Goal: Task Accomplishment & Management: Use online tool/utility

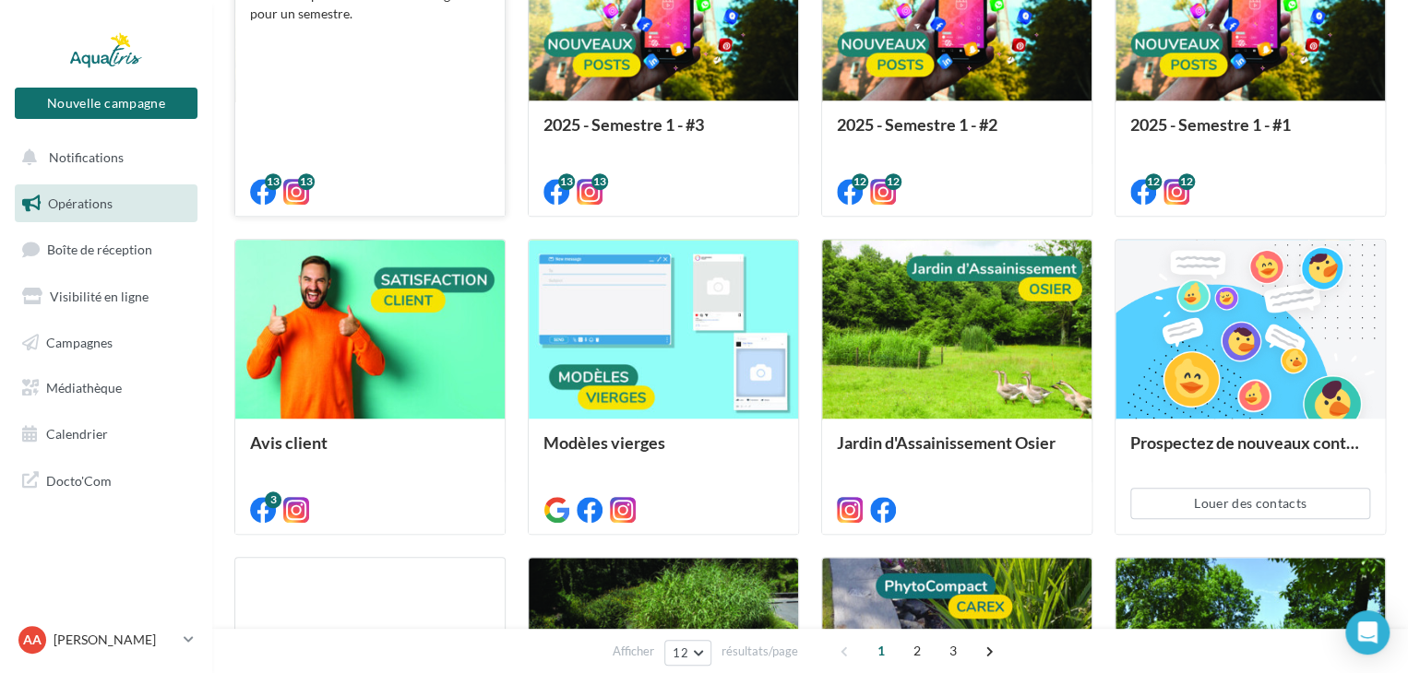
scroll to position [461, 0]
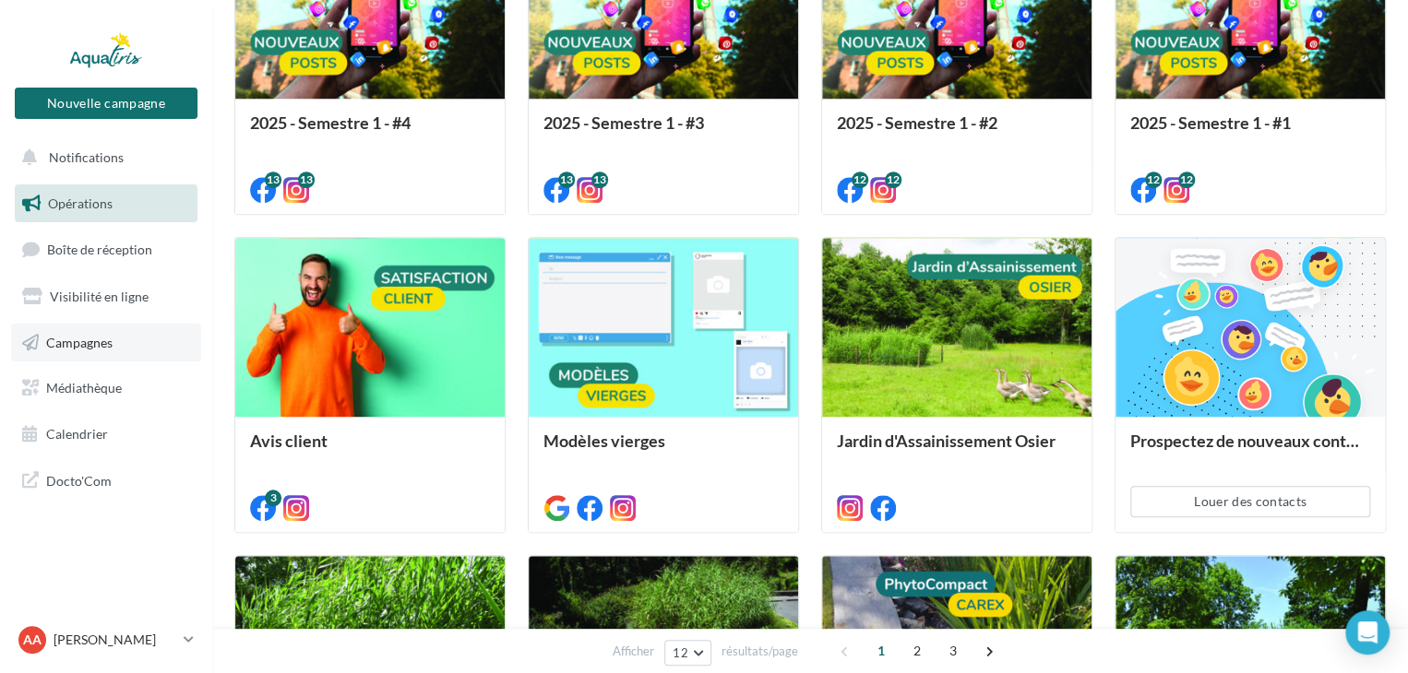
click at [111, 332] on link "Campagnes" at bounding box center [106, 343] width 190 height 39
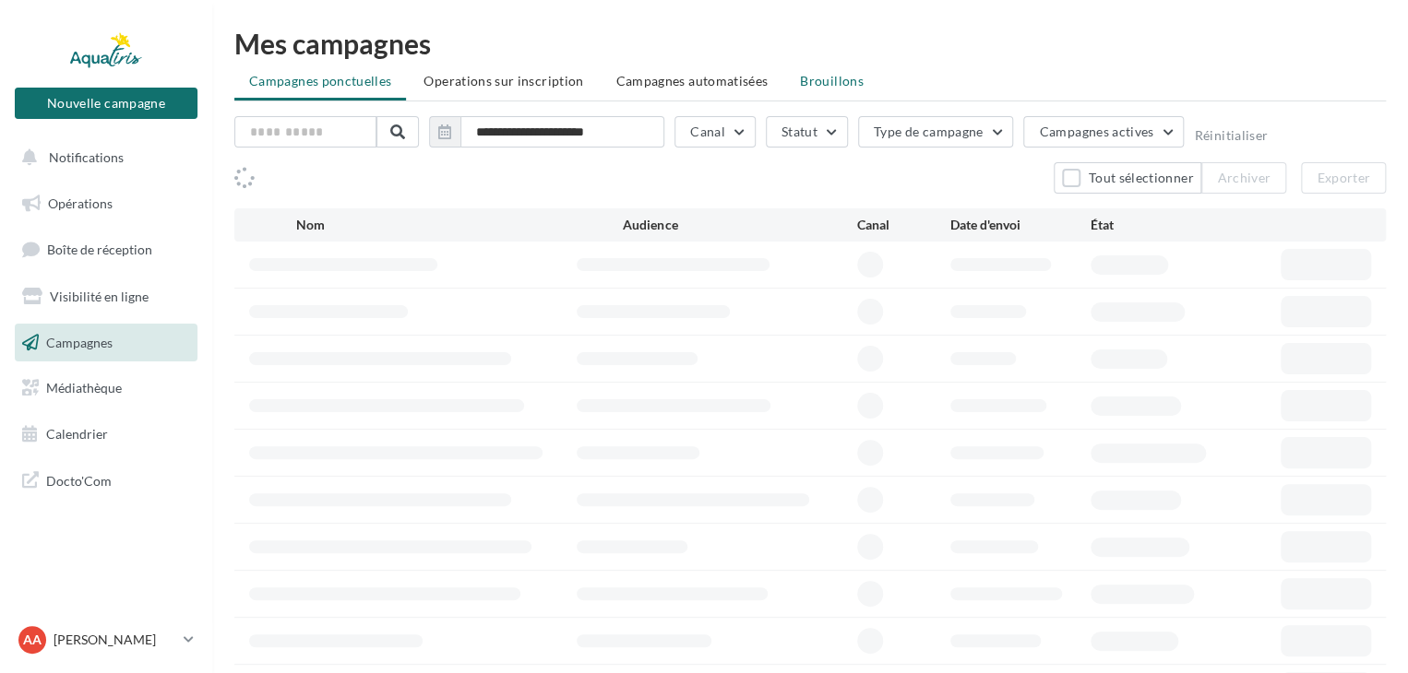
click at [836, 82] on span "Brouillons" at bounding box center [832, 81] width 64 height 16
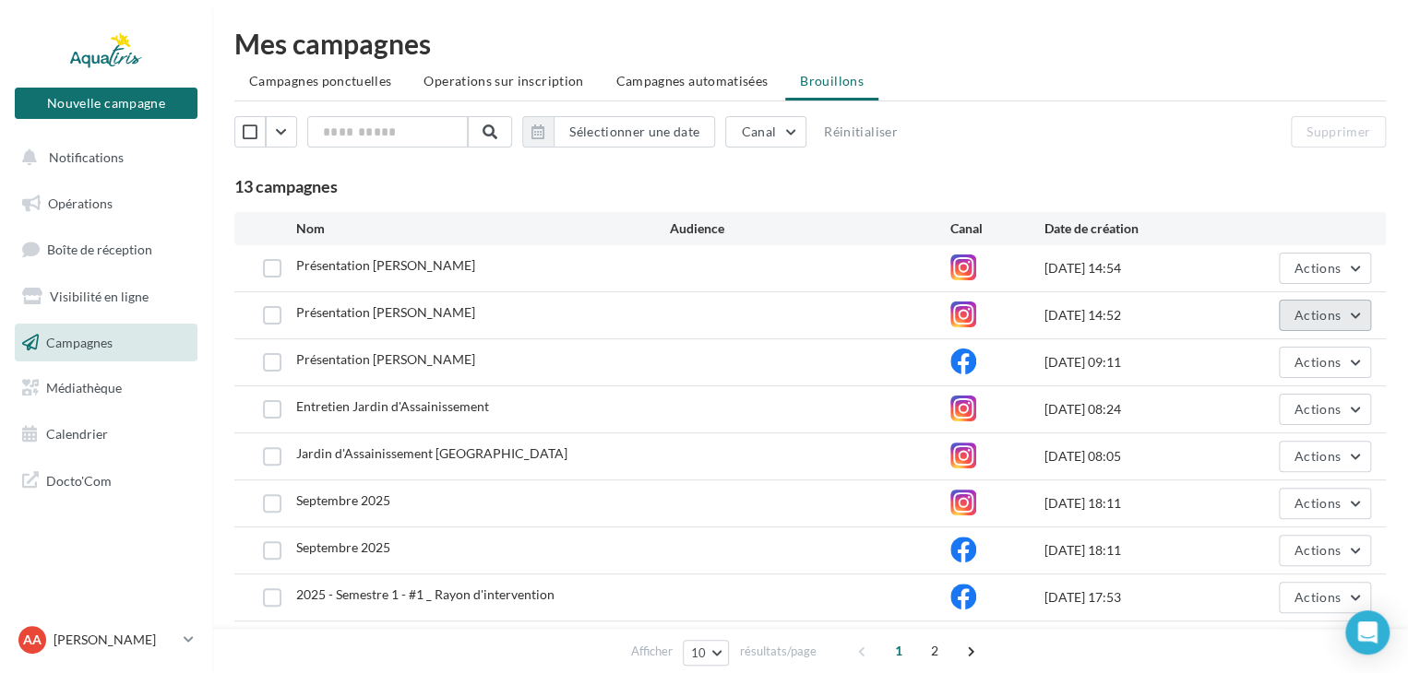
click at [1308, 319] on span "Actions" at bounding box center [1317, 315] width 46 height 16
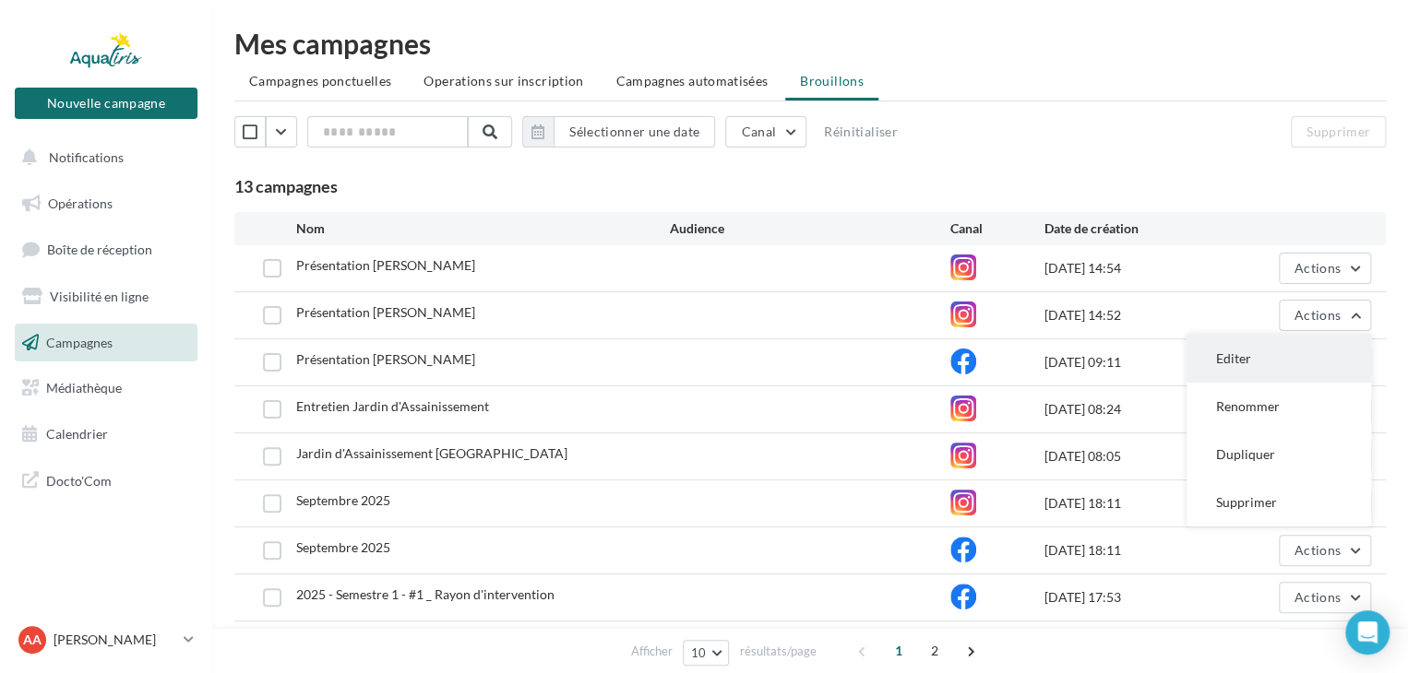
click at [1265, 351] on button "Editer" at bounding box center [1278, 359] width 184 height 48
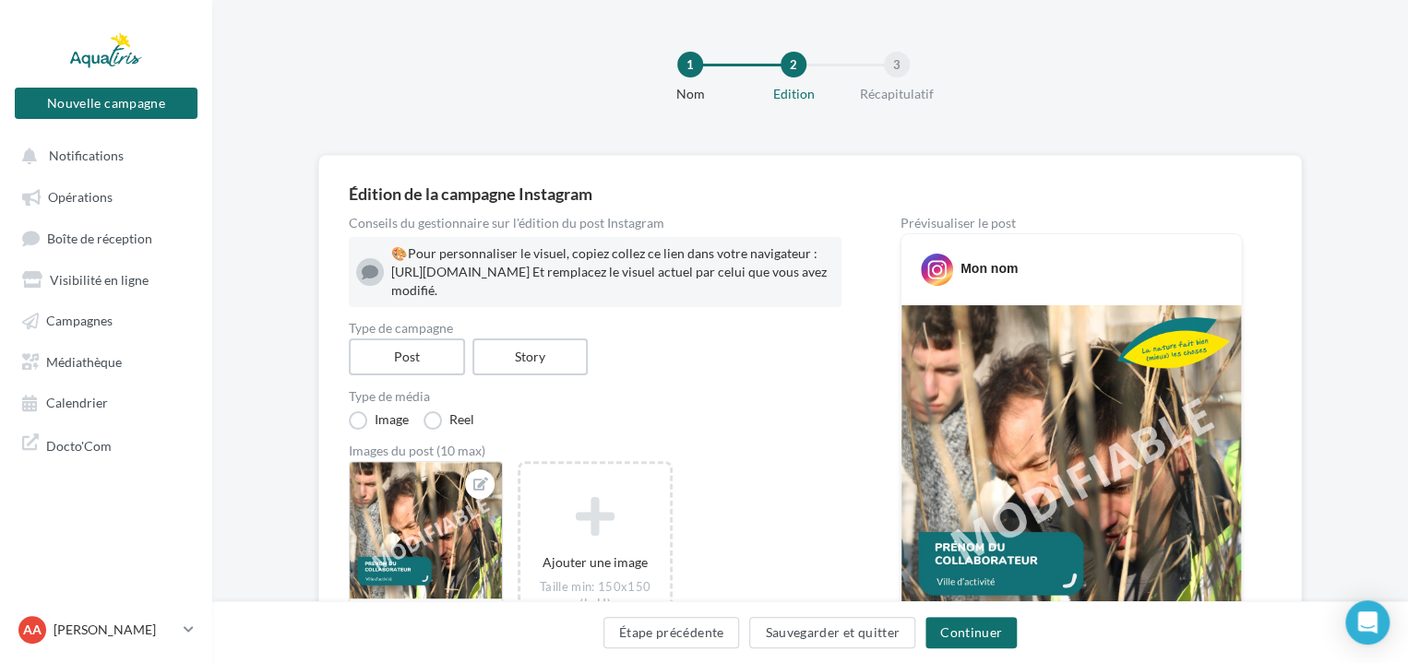
drag, startPoint x: 392, startPoint y: 273, endPoint x: 734, endPoint y: 314, distance: 344.6
click at [734, 300] on div "🎨 Pour personnaliser le visuel, copiez collez ce lien dans votre navigateur : […" at bounding box center [612, 271] width 443 height 55
copy div "ttps://www.canva.com/design/DAFwGLJxCvg/GF8-nsPob8WYVJ8ZmJr_aA/edit?utm_content…"
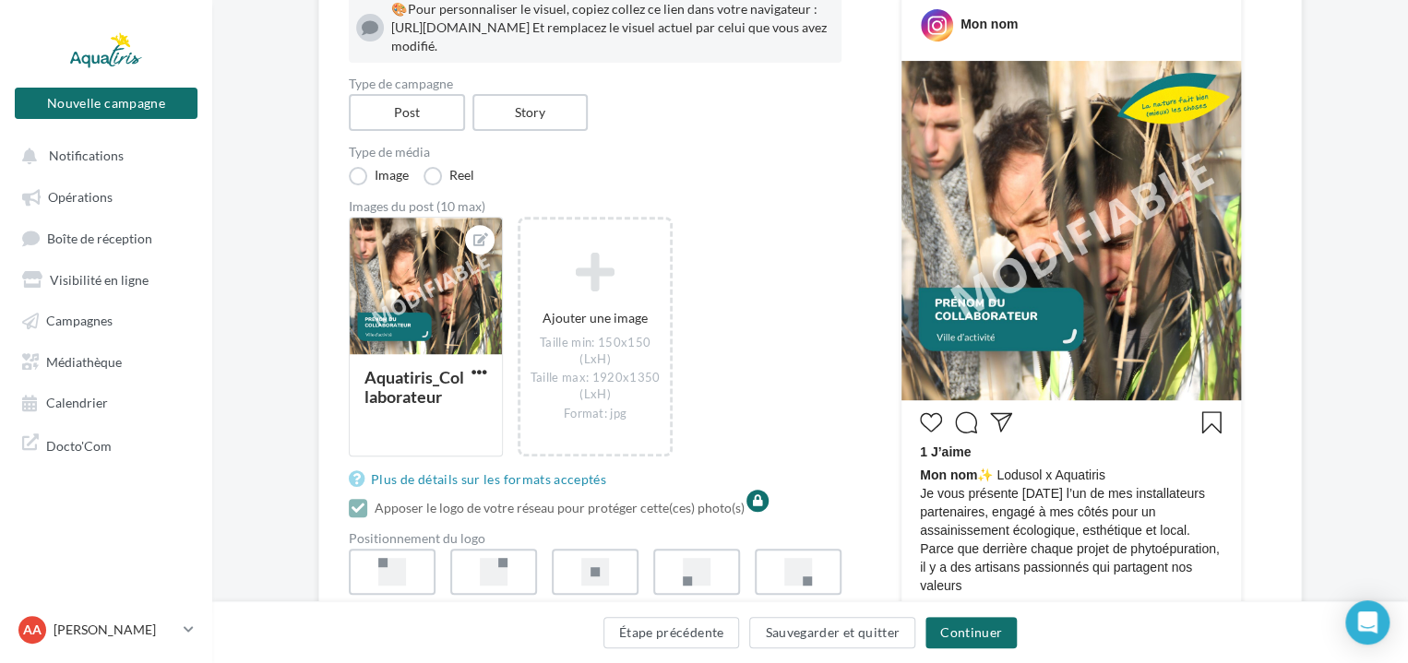
scroll to position [277, 0]
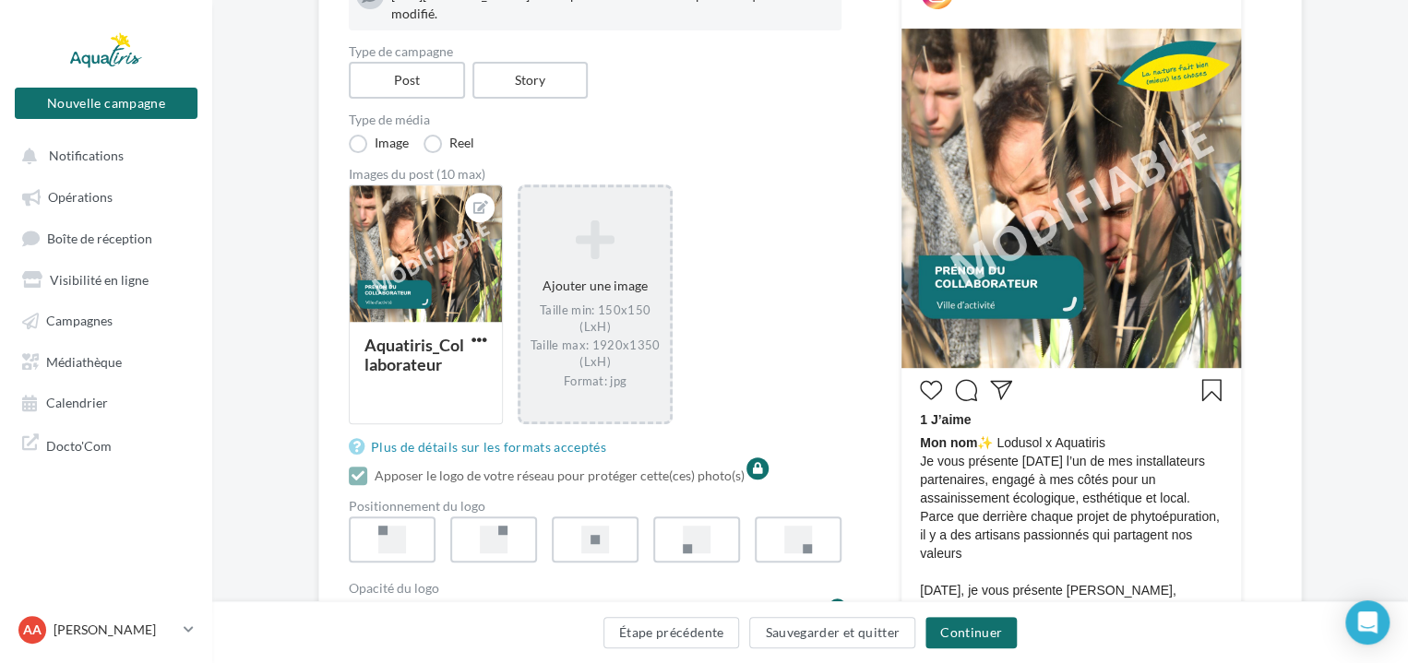
click at [656, 298] on div "Ajouter une image Taille min: 150x150 (LxH) Taille max: 1920x1350 (LxH) Format:…" at bounding box center [594, 303] width 149 height 187
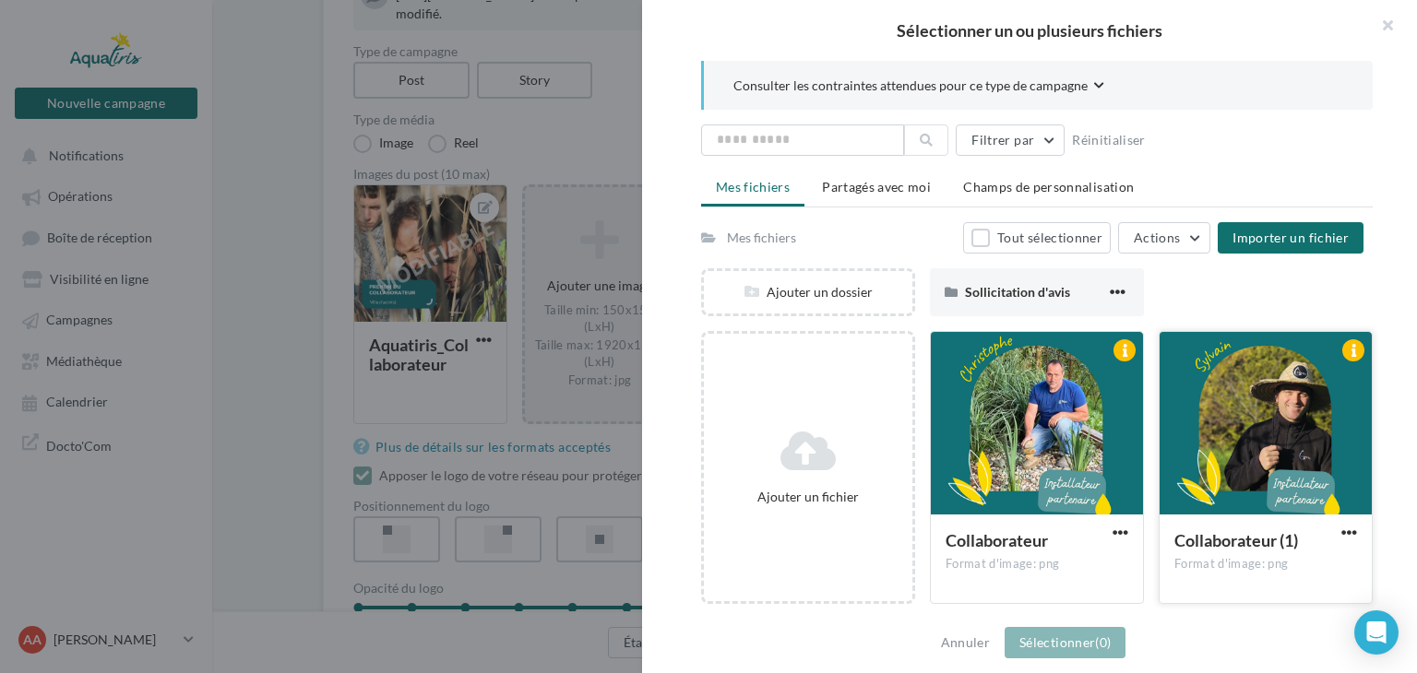
click at [1242, 395] on div at bounding box center [1265, 424] width 212 height 184
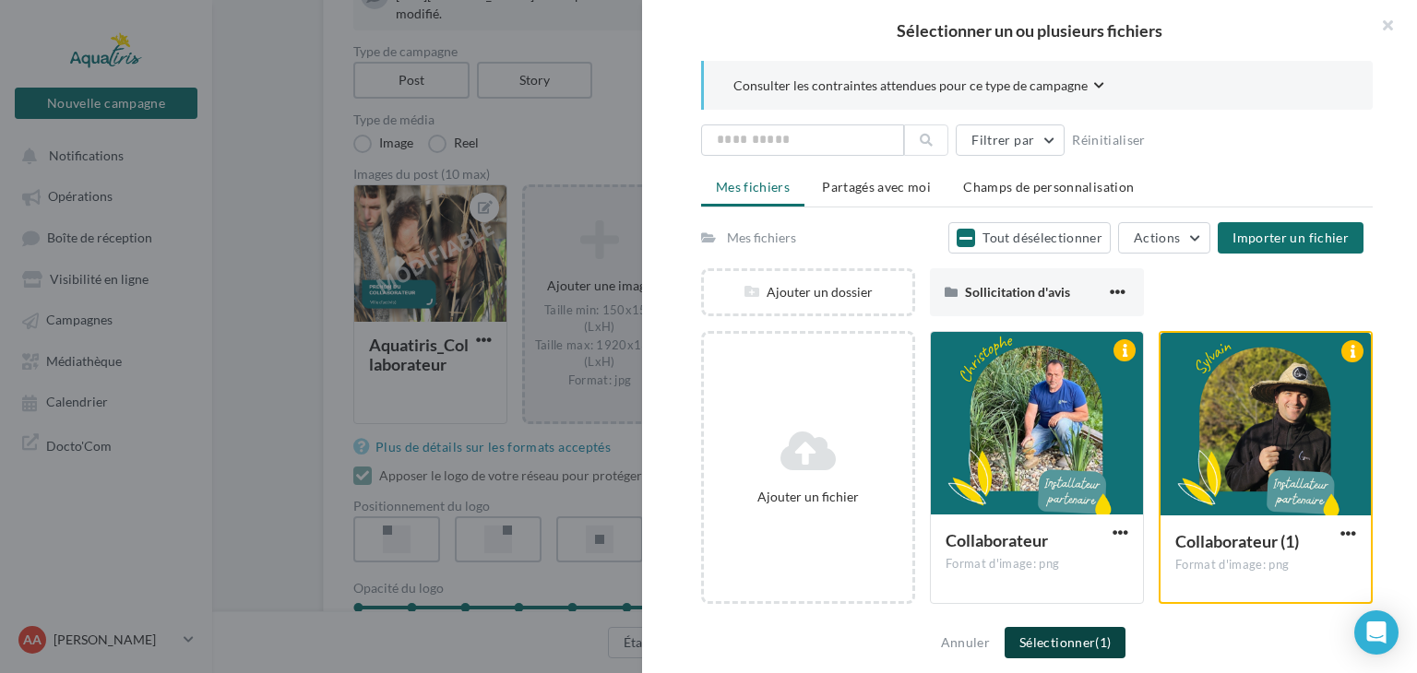
click at [1096, 643] on span "(1)" at bounding box center [1103, 643] width 16 height 16
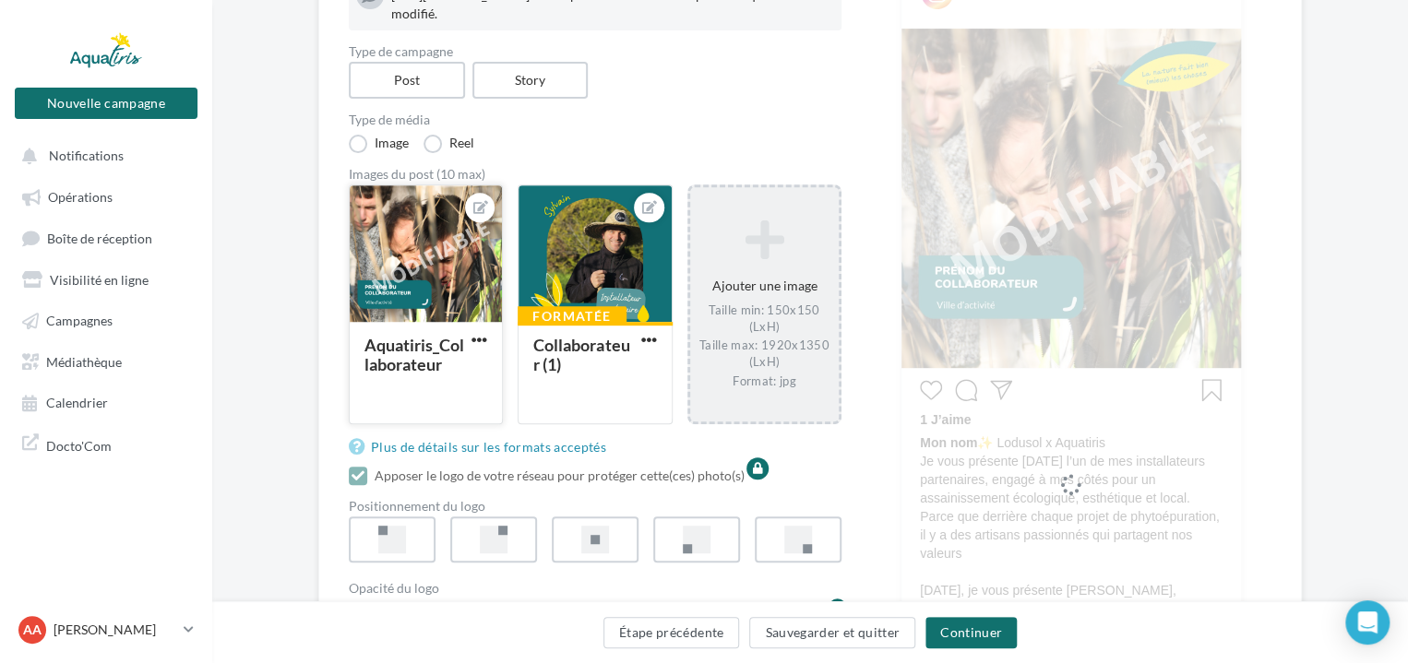
click at [491, 351] on button "button" at bounding box center [479, 341] width 23 height 18
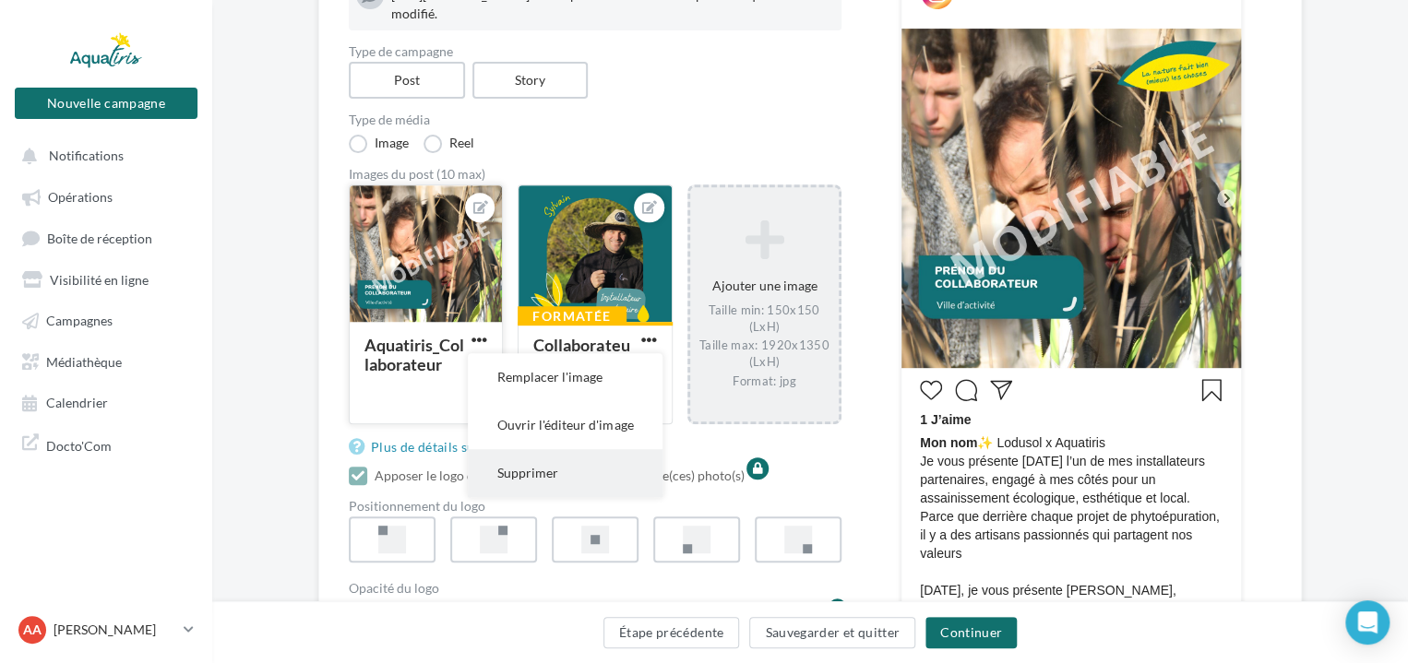
click at [597, 484] on button "Supprimer" at bounding box center [565, 473] width 195 height 48
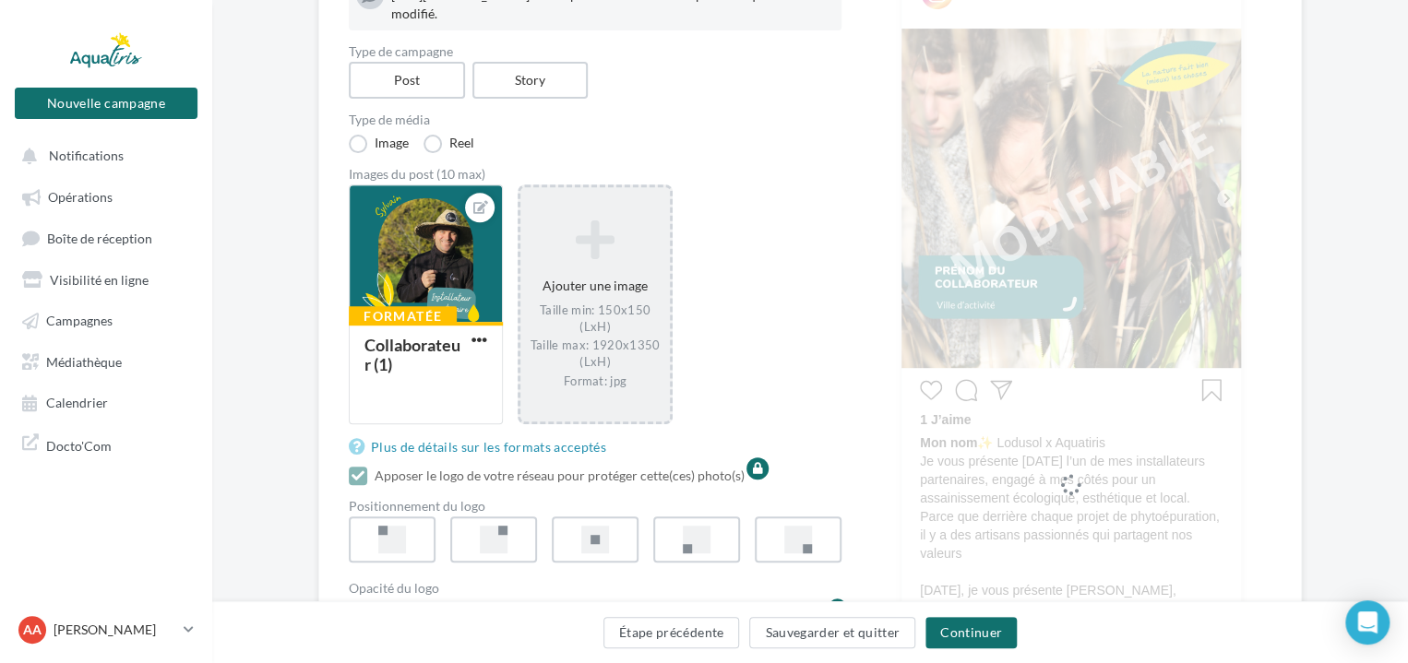
click at [669, 326] on div "Ajouter une image Taille min: 150x150 (LxH) Taille max: 1920x1350 (LxH) Format:…" at bounding box center [594, 303] width 149 height 187
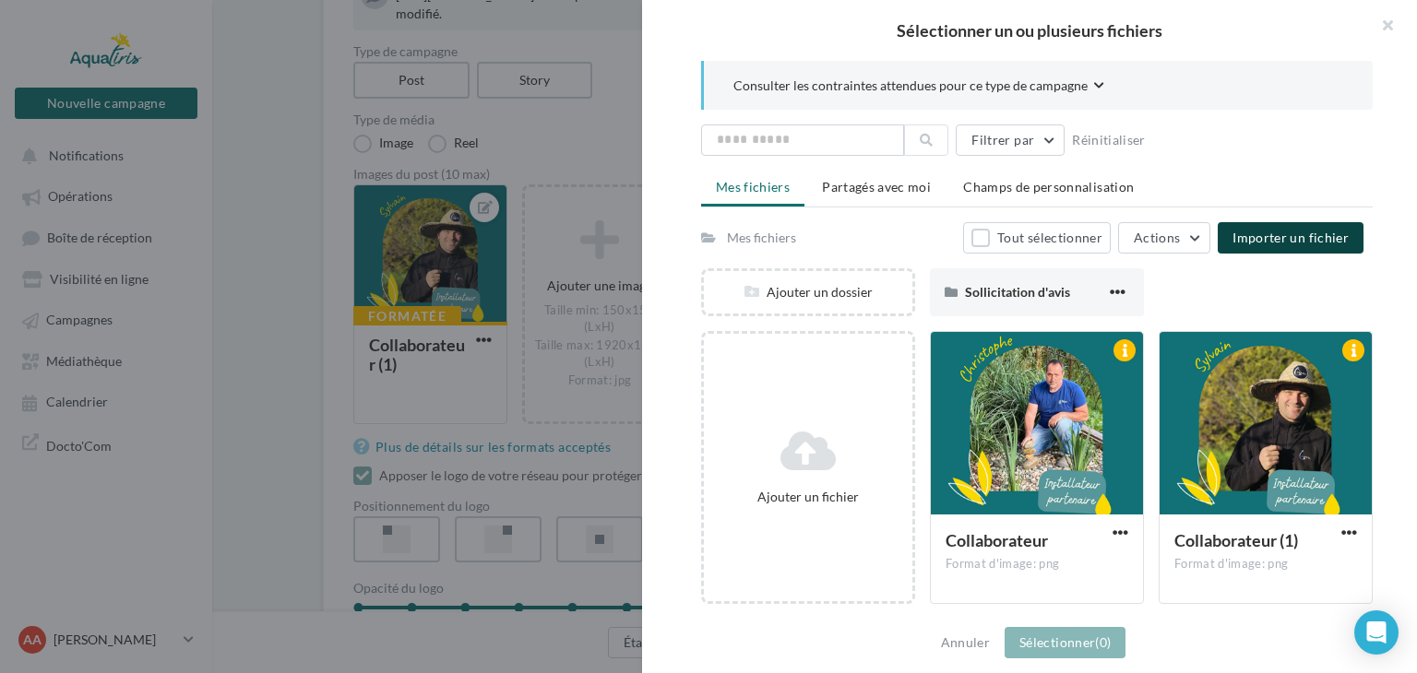
click at [1260, 227] on button "Importer un fichier" at bounding box center [1291, 237] width 146 height 31
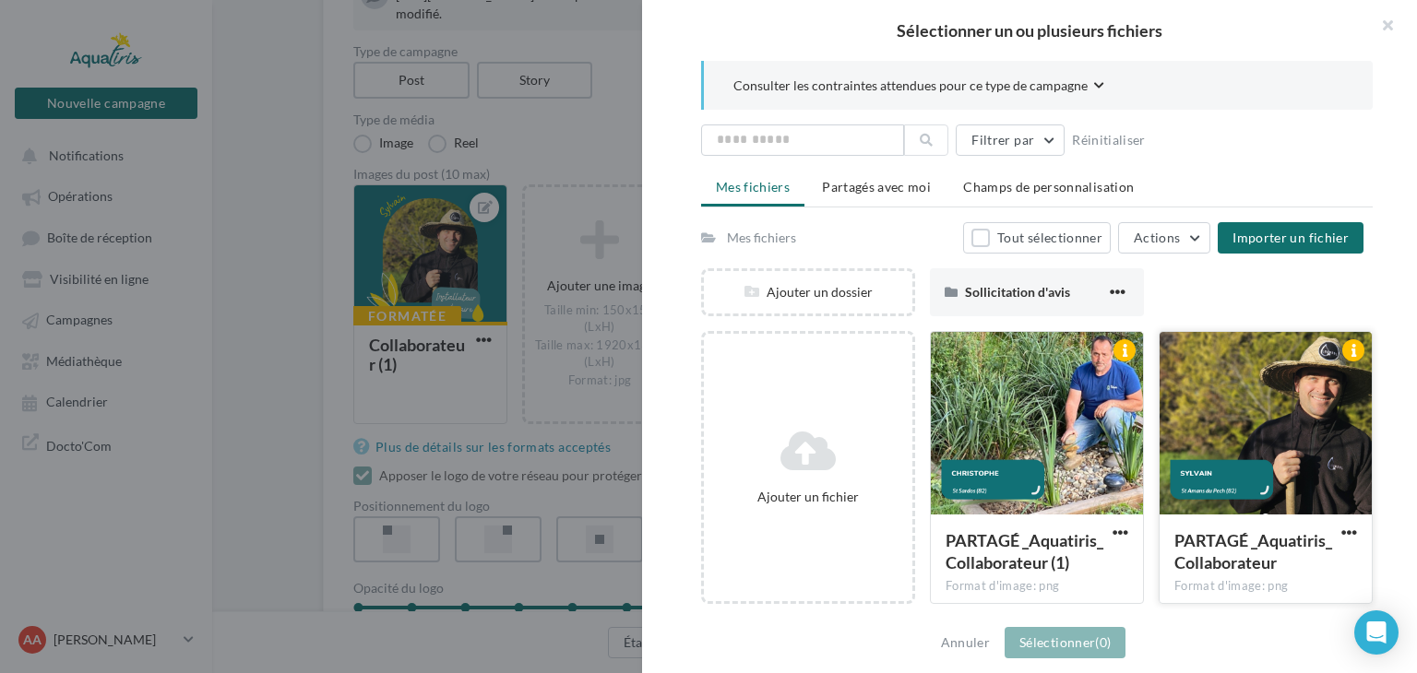
click at [1243, 396] on div at bounding box center [1265, 424] width 212 height 184
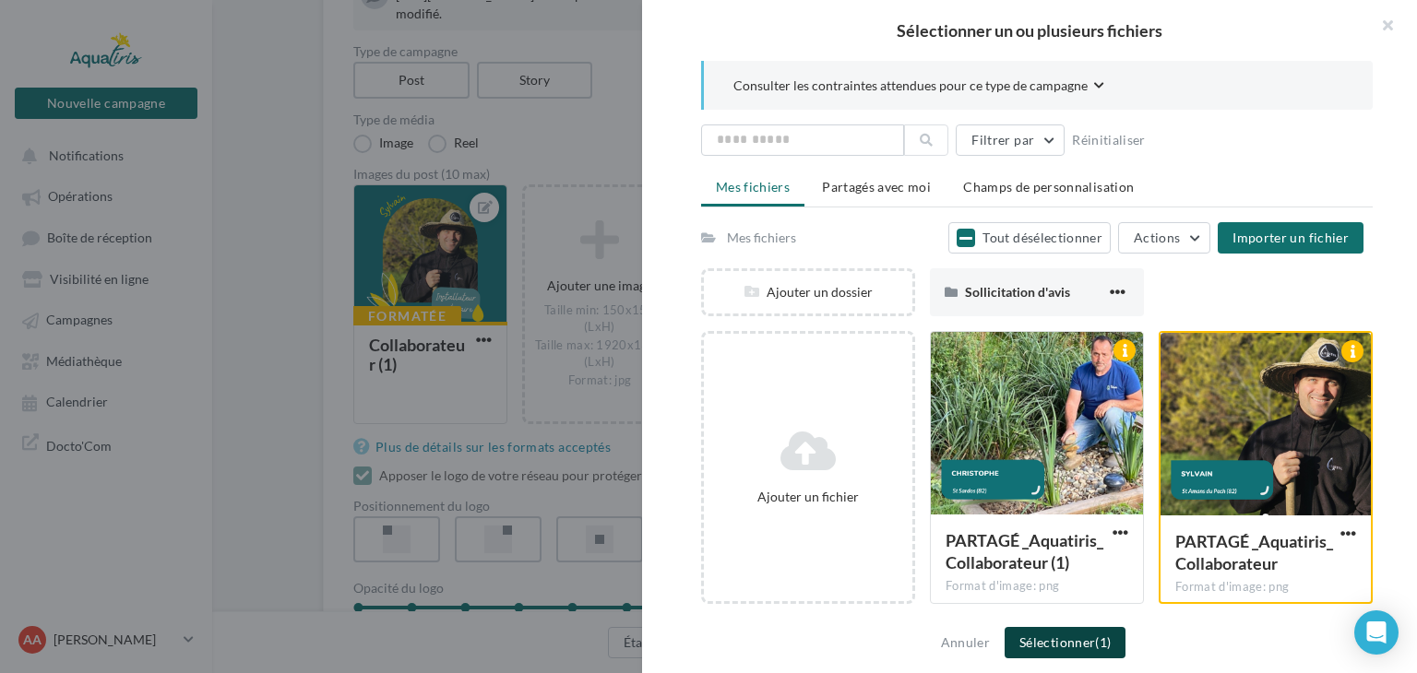
click at [1081, 630] on button "Sélectionner (1)" at bounding box center [1064, 642] width 121 height 31
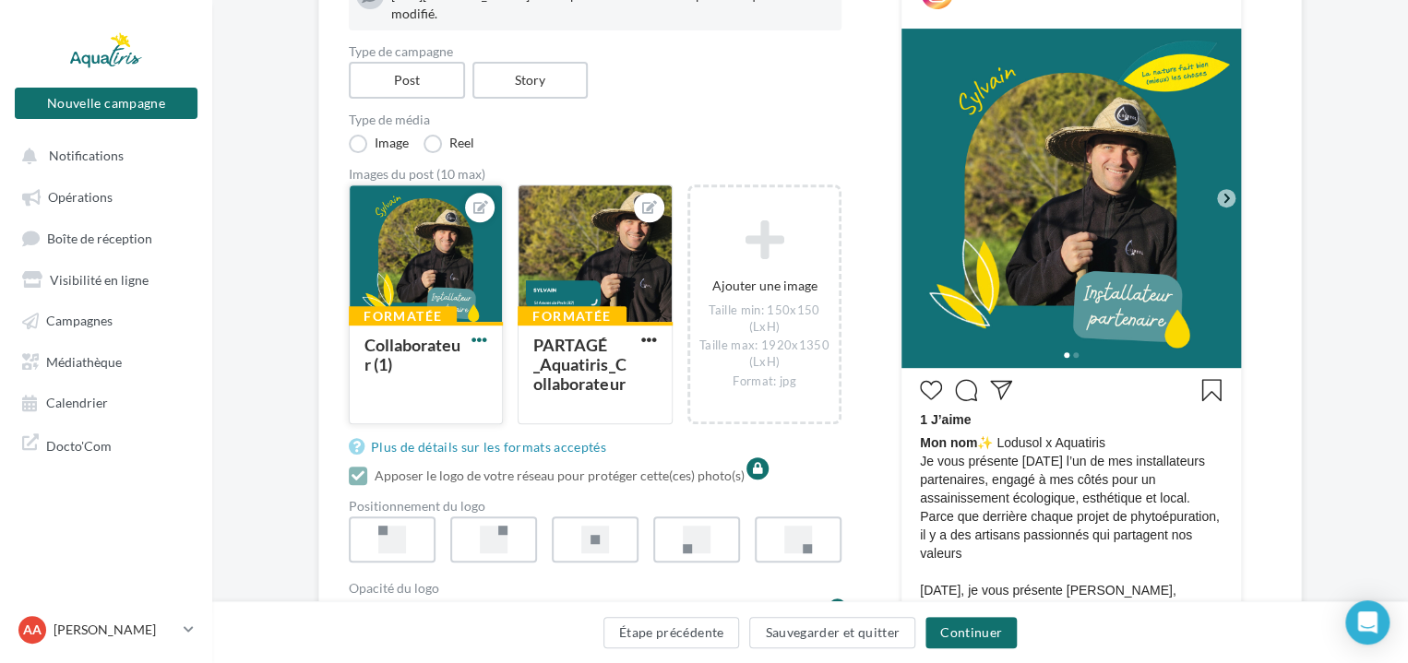
click at [487, 348] on span "button" at bounding box center [479, 340] width 16 height 16
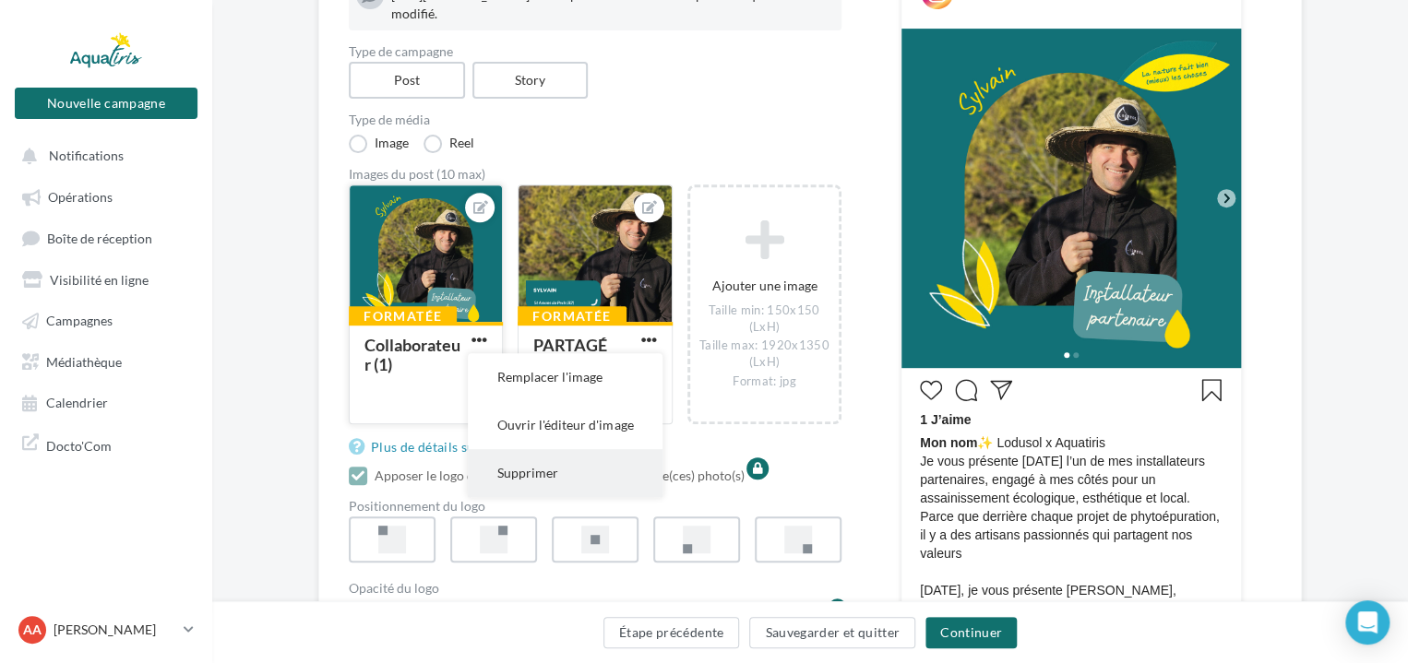
click at [564, 481] on button "Supprimer" at bounding box center [565, 473] width 195 height 48
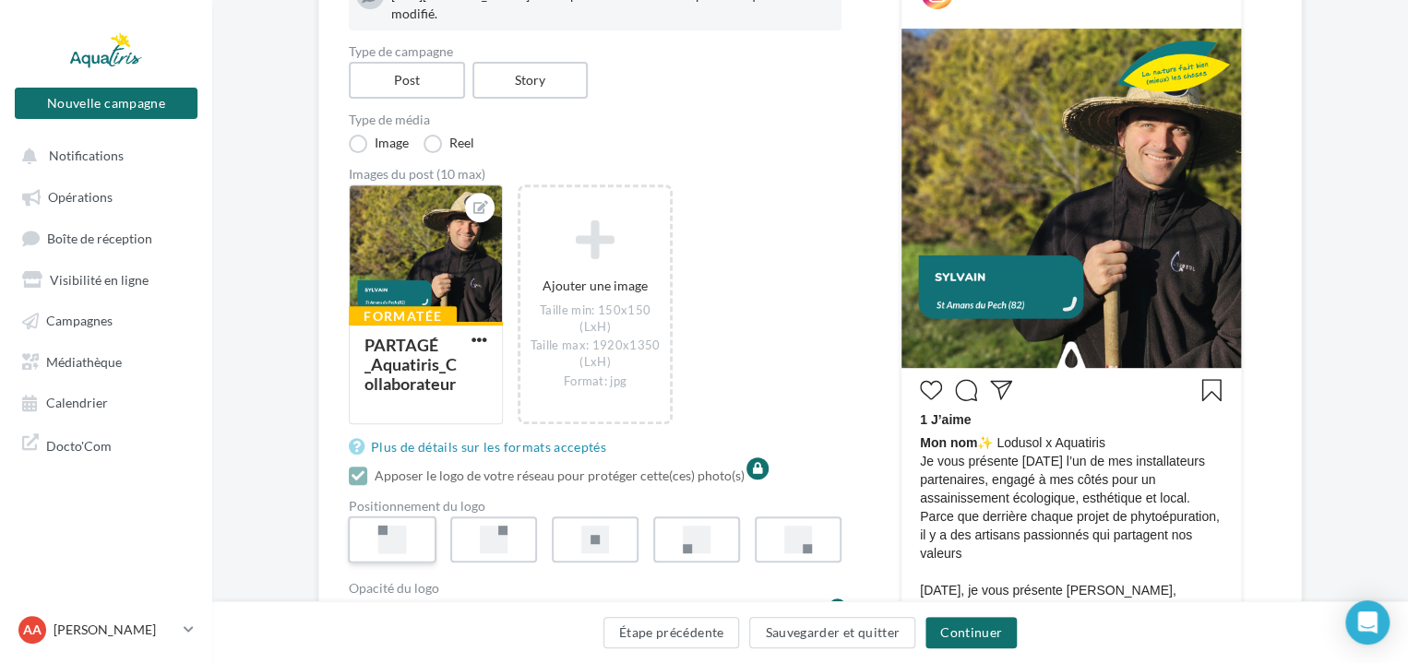
click at [427, 554] on label at bounding box center [392, 540] width 89 height 47
click at [842, 564] on label at bounding box center [798, 540] width 89 height 47
click at [407, 554] on div at bounding box center [392, 540] width 29 height 29
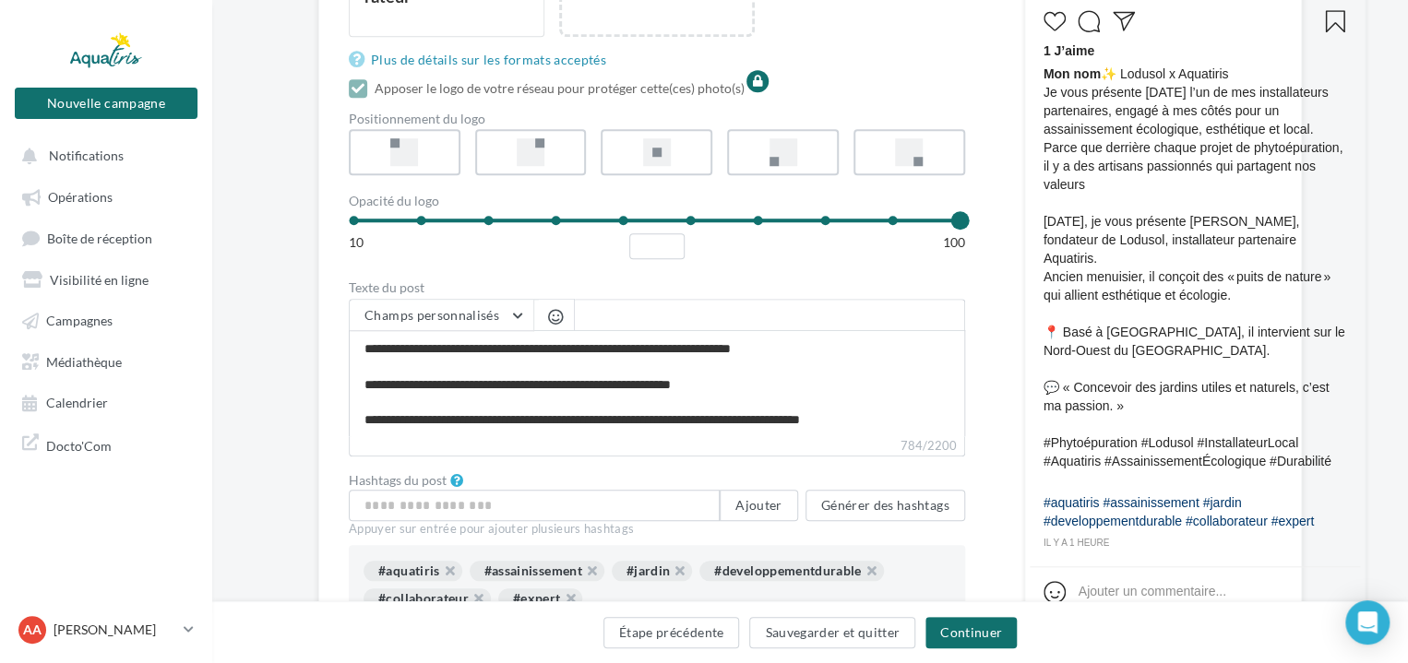
scroll to position [184, 0]
click at [785, 436] on textarea "**********" at bounding box center [657, 383] width 616 height 106
type textarea "**********"
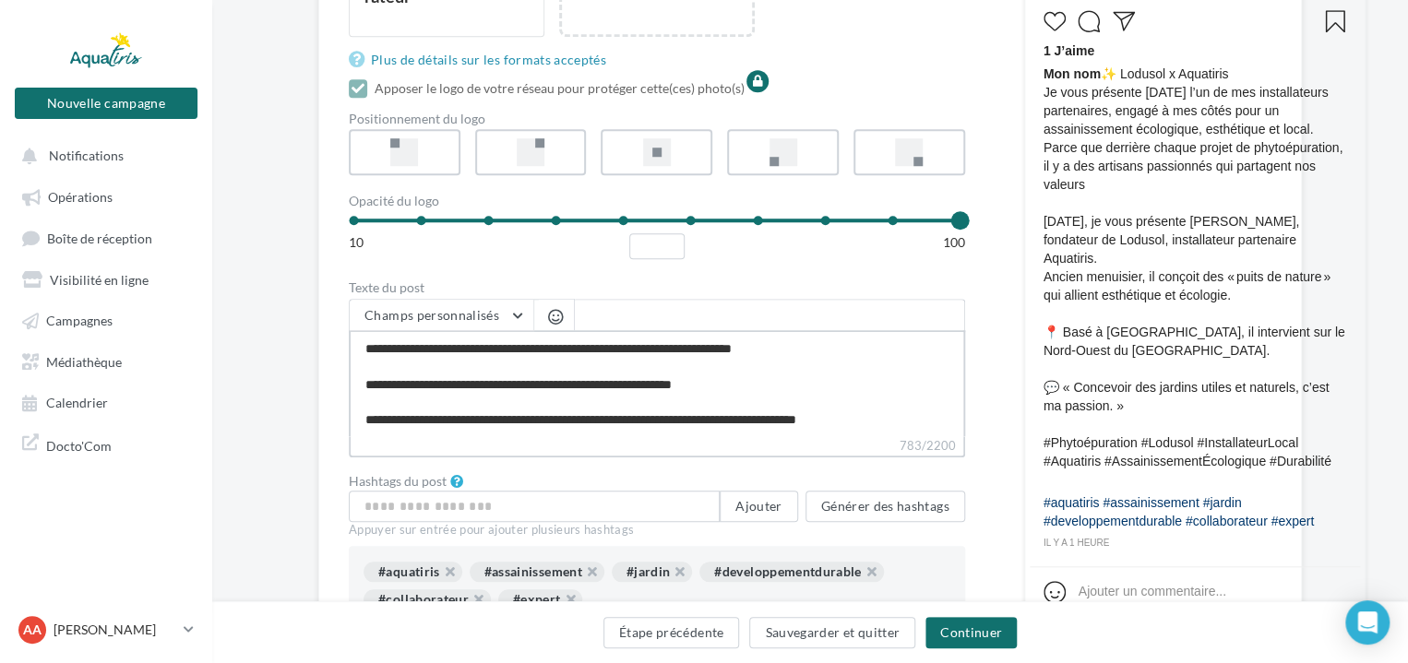
type textarea "**********"
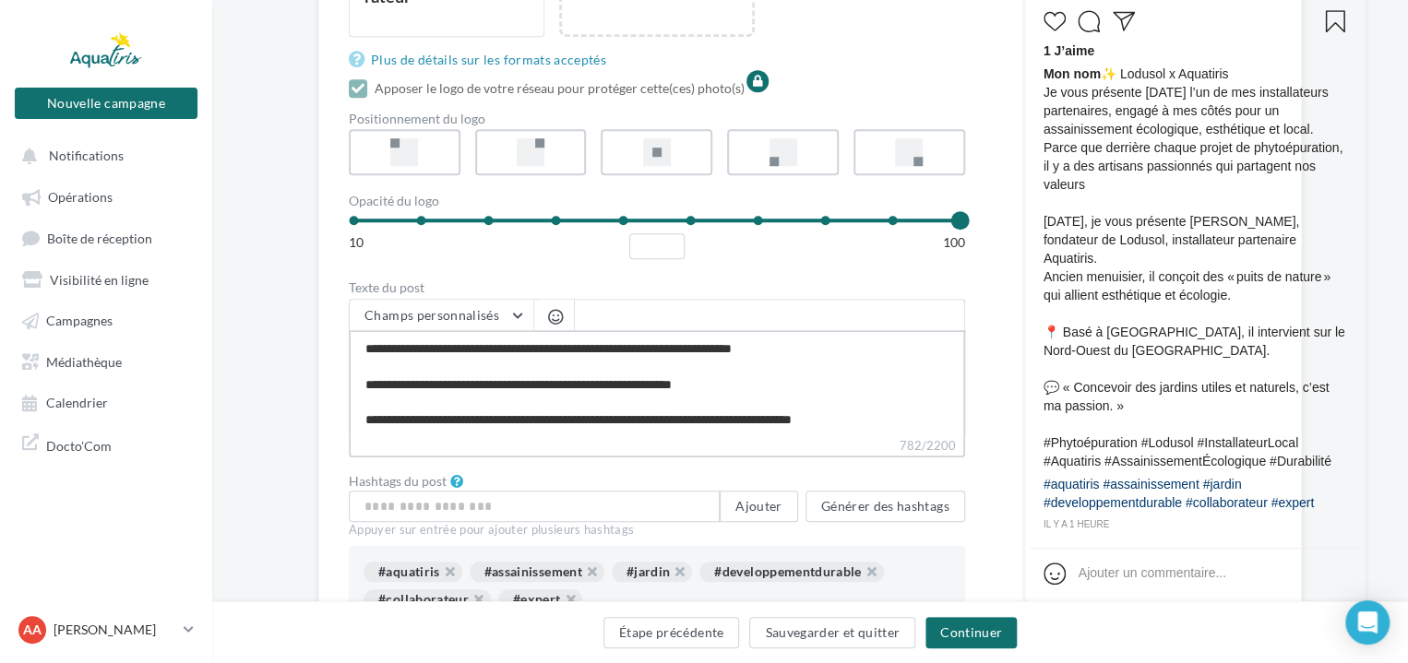
click at [916, 436] on textarea "**********" at bounding box center [657, 383] width 616 height 106
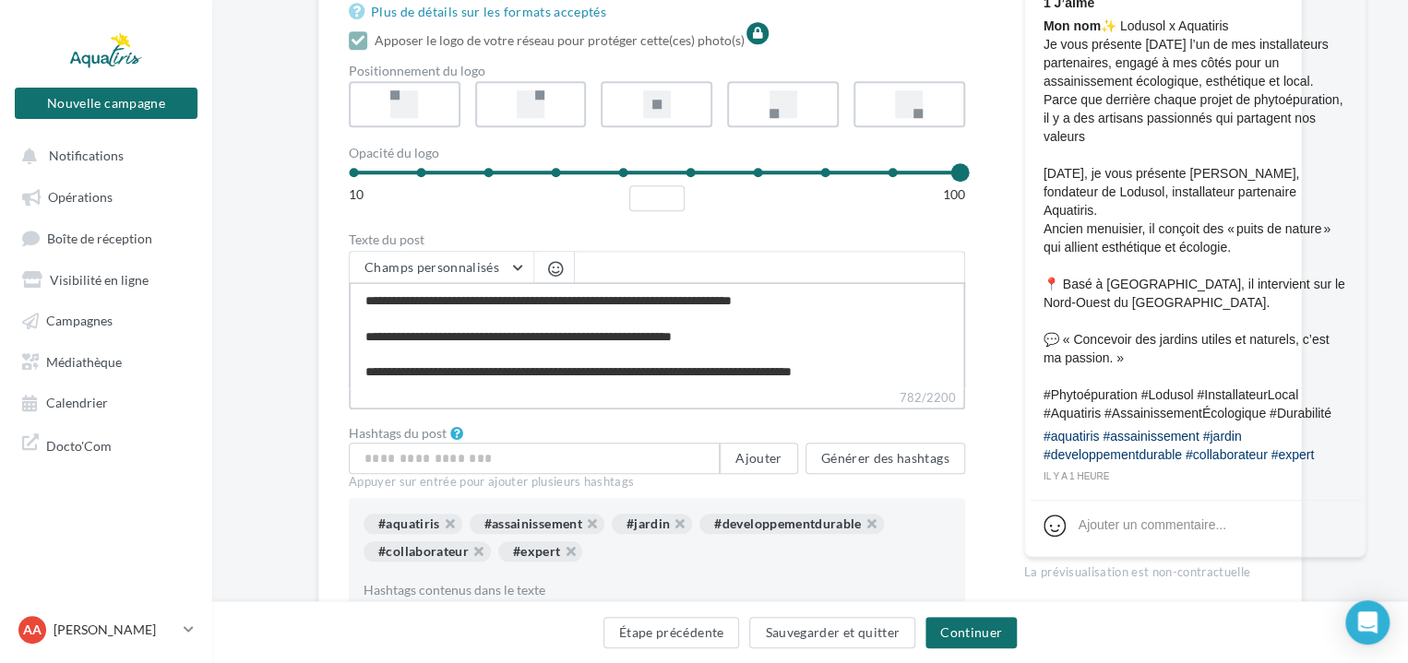
scroll to position [738, 0]
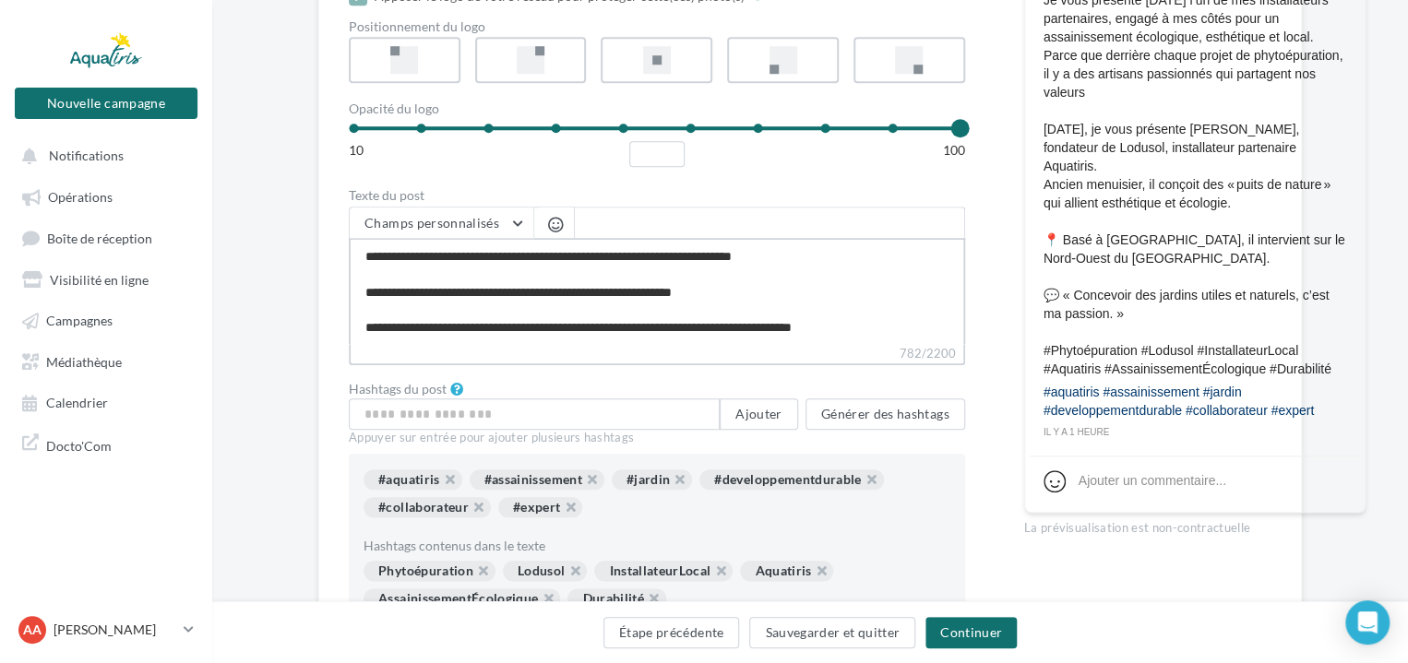
drag, startPoint x: 925, startPoint y: 362, endPoint x: 363, endPoint y: 373, distance: 561.8
click at [363, 344] on textarea "**********" at bounding box center [657, 291] width 616 height 106
type textarea "**********"
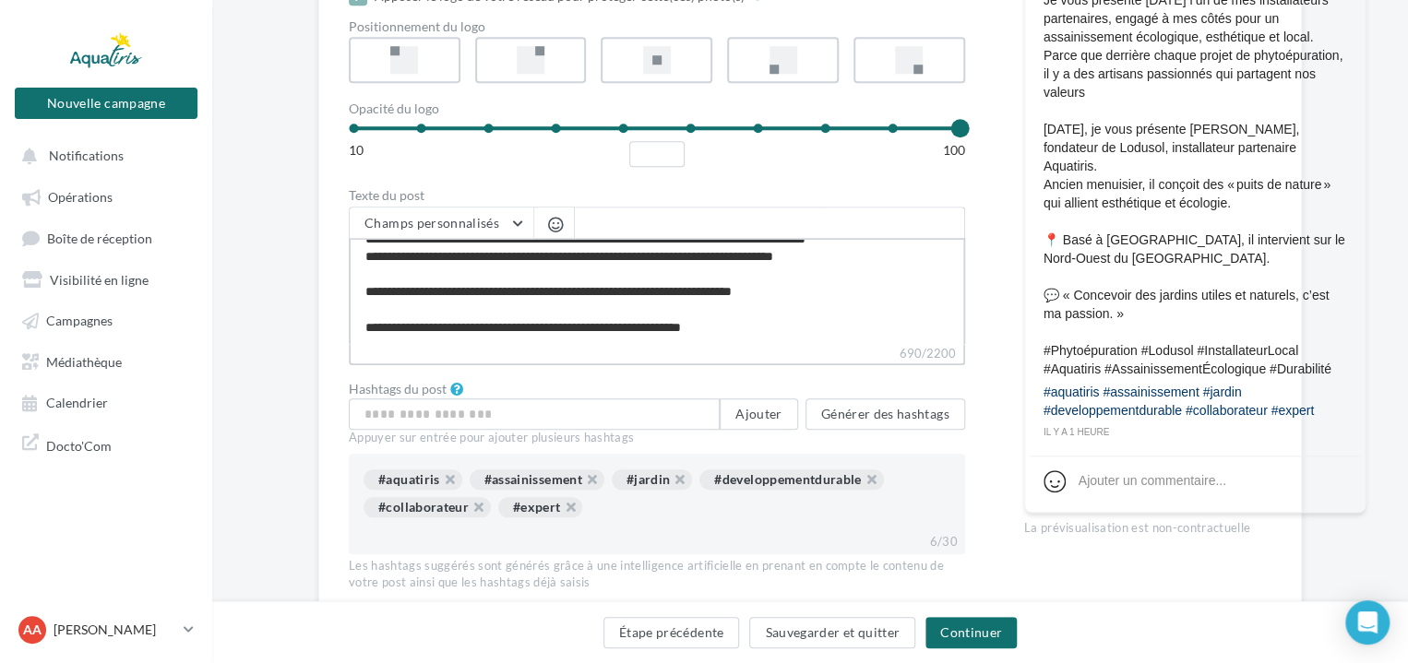
click at [522, 344] on textarea "**********" at bounding box center [657, 291] width 616 height 106
type textarea "**********"
click at [522, 344] on textarea "**********" at bounding box center [657, 291] width 616 height 106
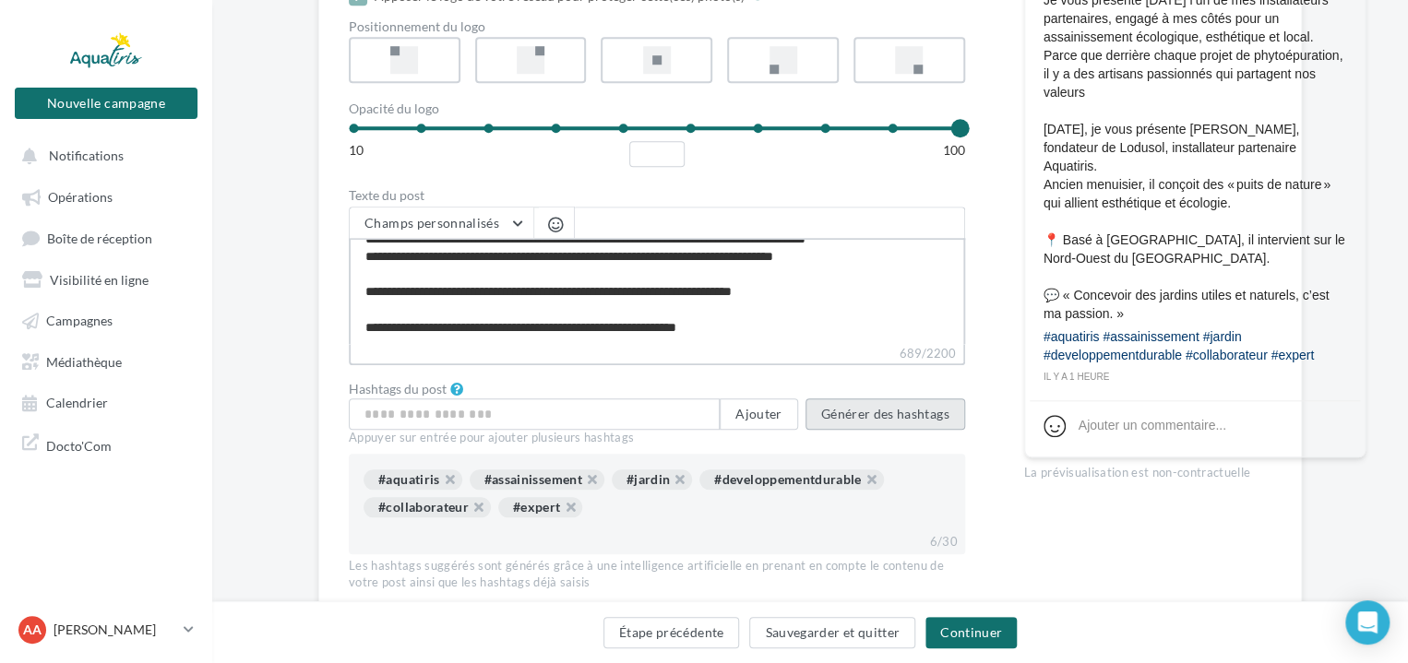
type textarea "**********"
click at [919, 429] on button "Générer des hashtags" at bounding box center [885, 413] width 160 height 31
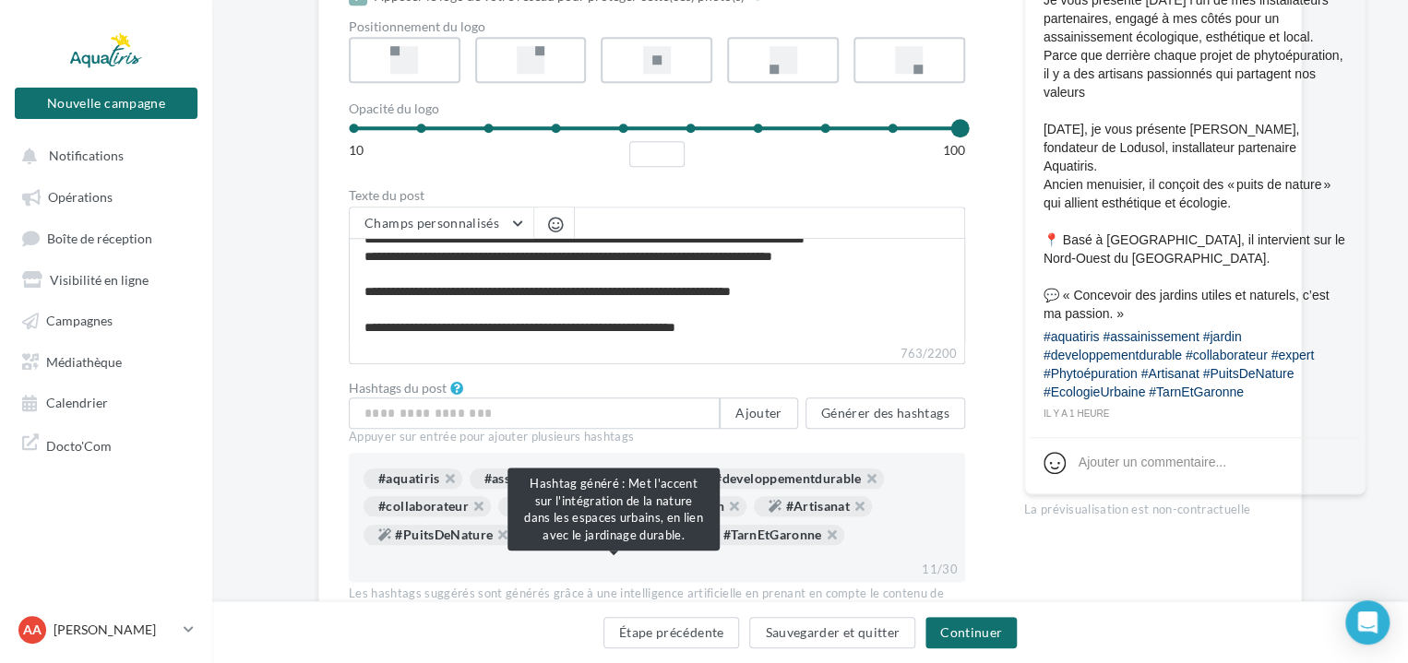
click at [661, 540] on button "button" at bounding box center [661, 540] width 0 height 0
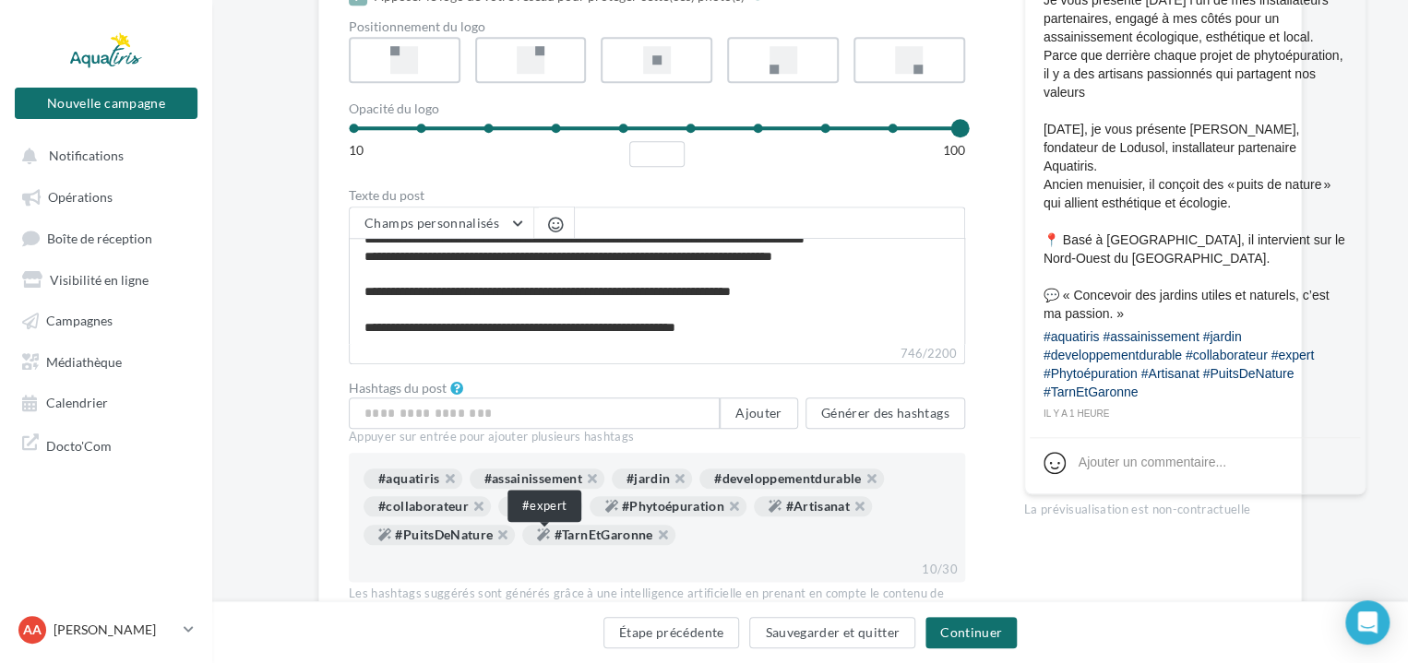
click at [560, 511] on button "button" at bounding box center [560, 511] width 0 height 0
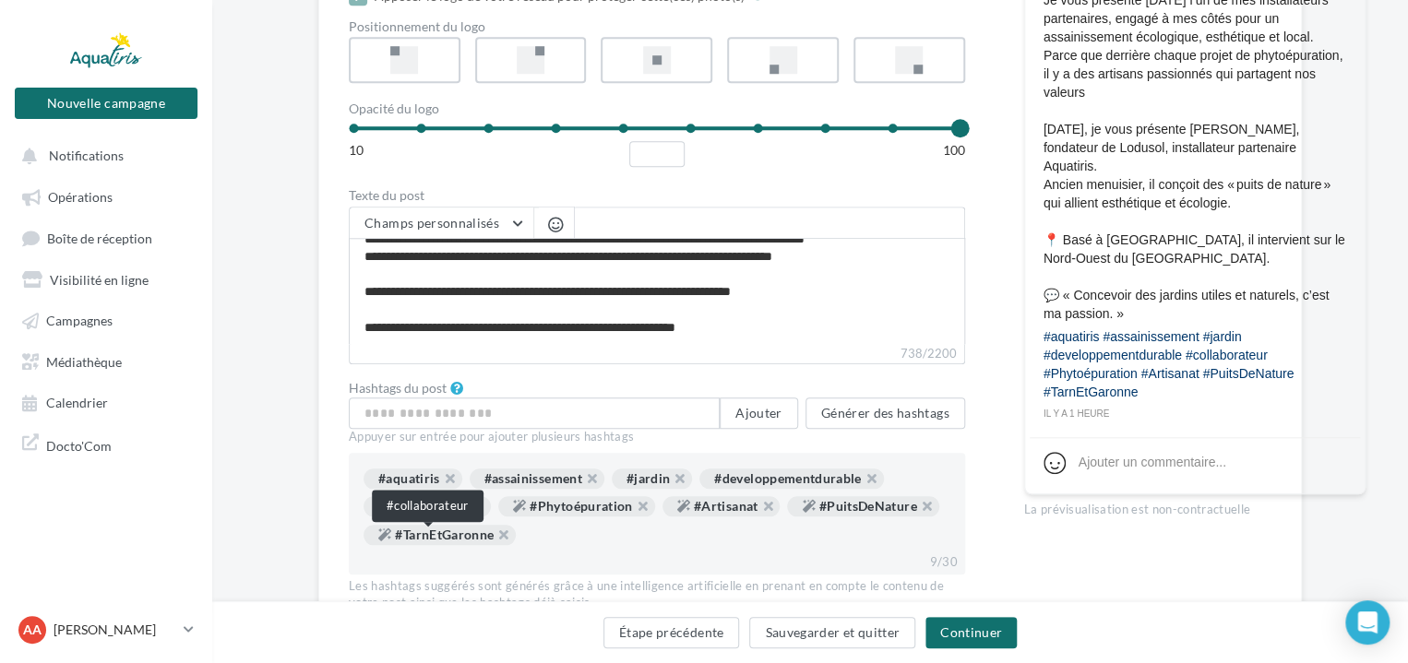
click at [469, 511] on button "button" at bounding box center [469, 511] width 0 height 0
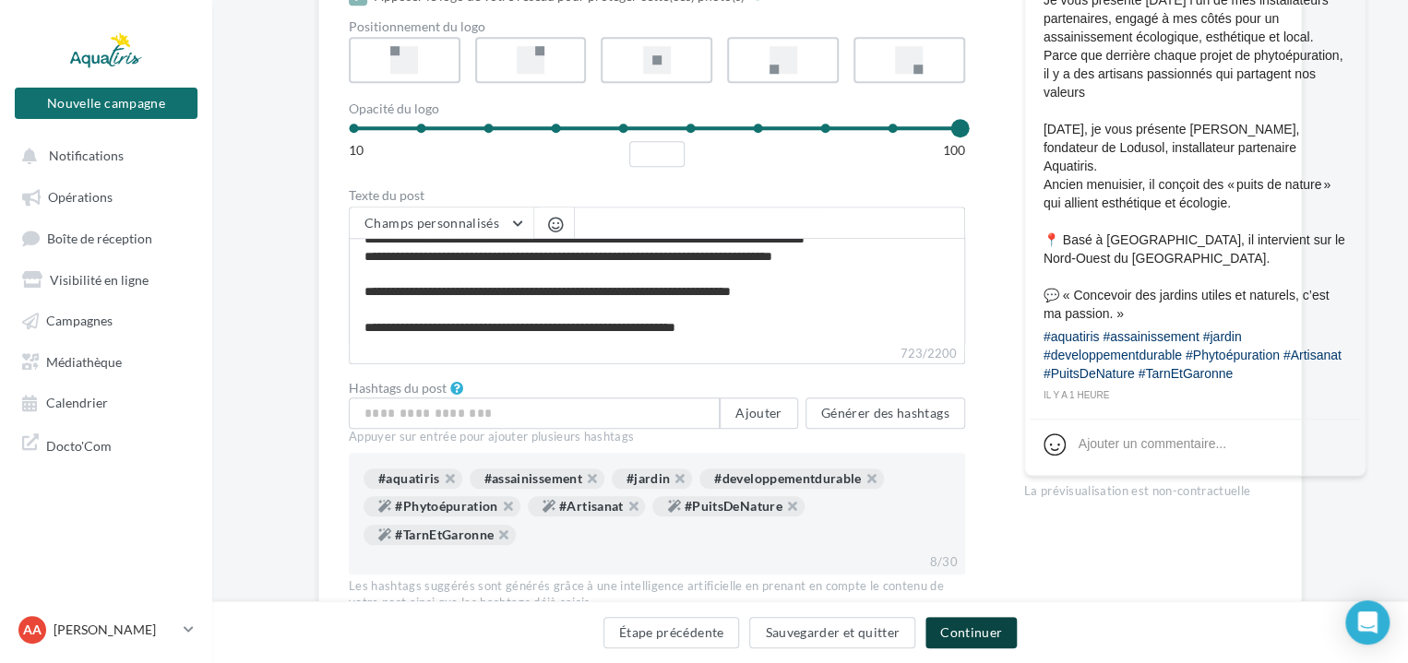
click at [983, 635] on button "Continuer" at bounding box center [970, 632] width 91 height 31
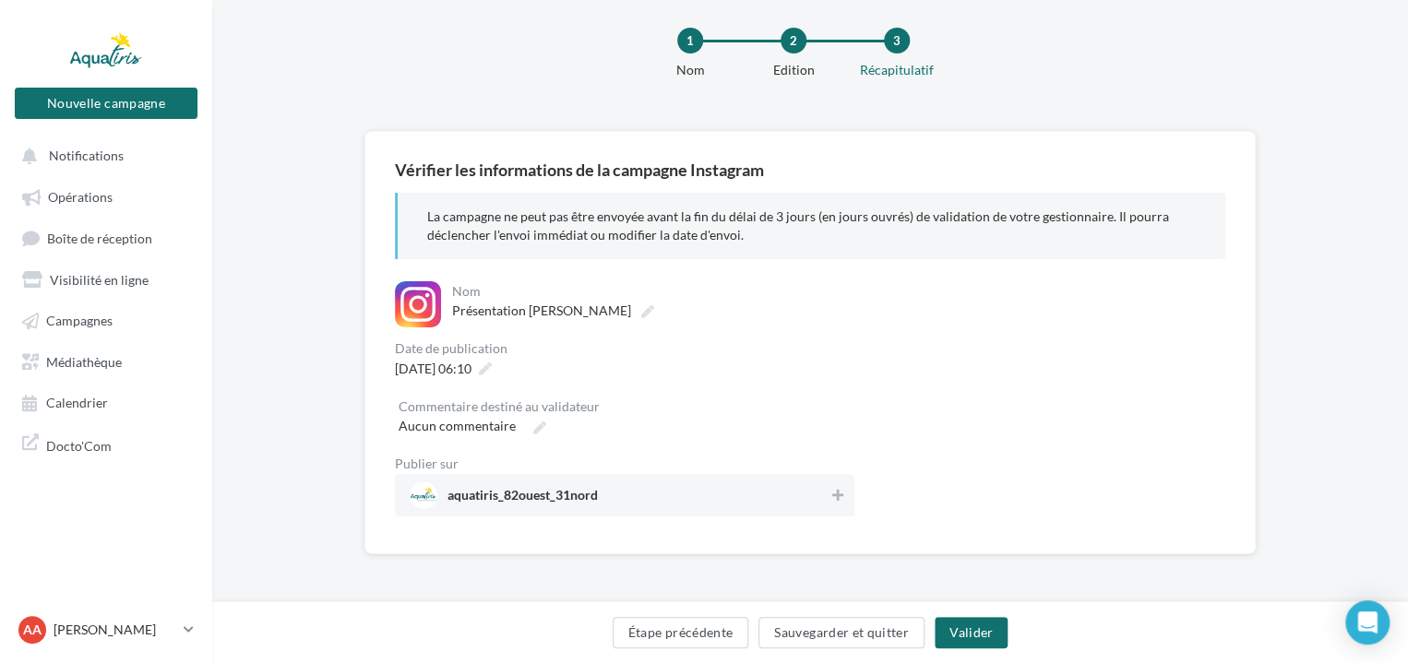
scroll to position [156, 0]
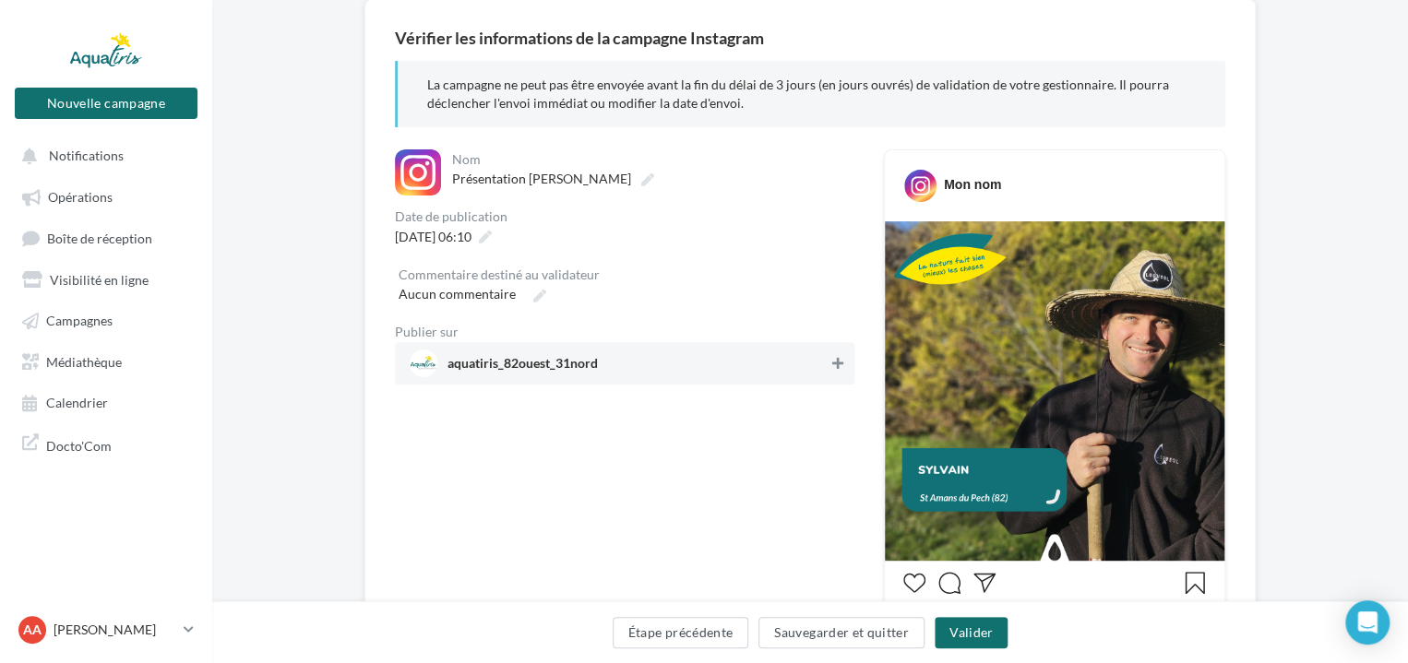
click at [836, 364] on icon at bounding box center [837, 363] width 11 height 13
click at [492, 241] on icon at bounding box center [485, 237] width 13 height 13
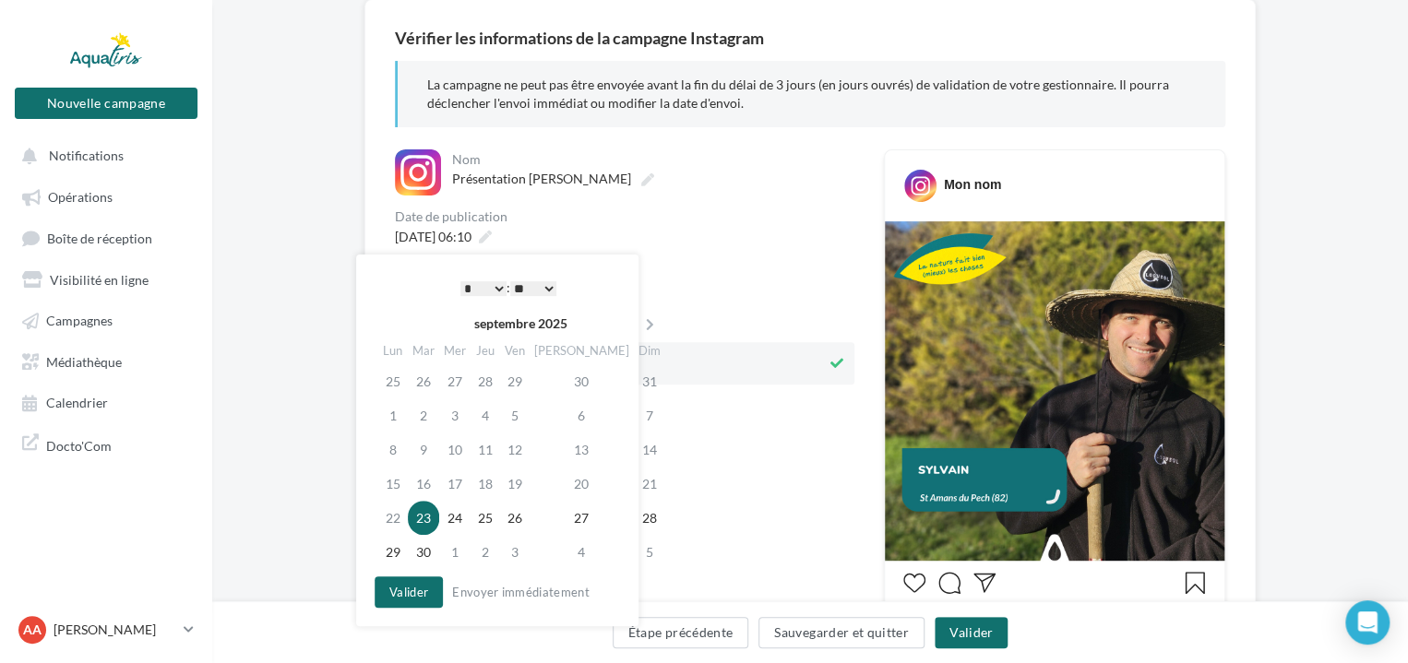
click at [427, 511] on td "23" at bounding box center [423, 518] width 31 height 34
click at [487, 281] on select "* * * * * * * * * * ** ** ** ** ** ** ** ** ** ** ** ** ** **" at bounding box center [483, 288] width 46 height 15
click at [538, 285] on select "** ** ** ** ** **" at bounding box center [533, 288] width 46 height 15
click at [409, 599] on button "Valider" at bounding box center [408, 591] width 68 height 31
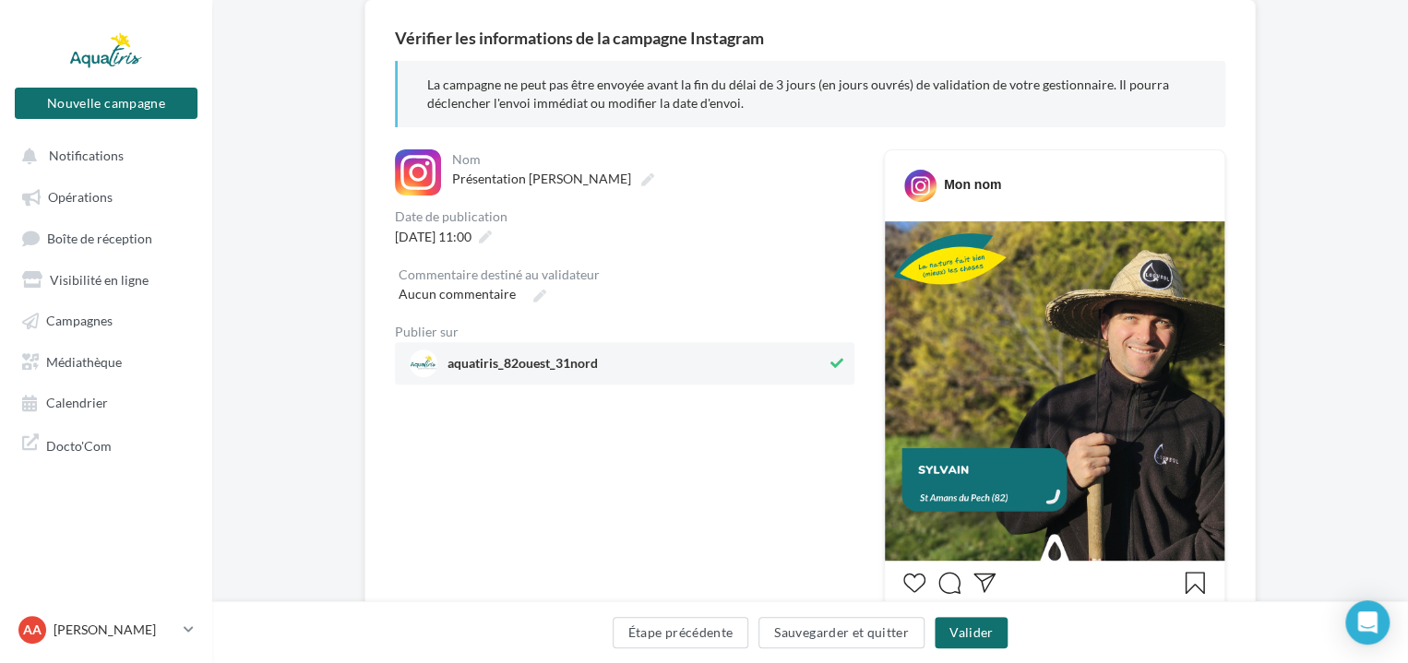
click at [583, 466] on div "**********" at bounding box center [624, 658] width 459 height 1019
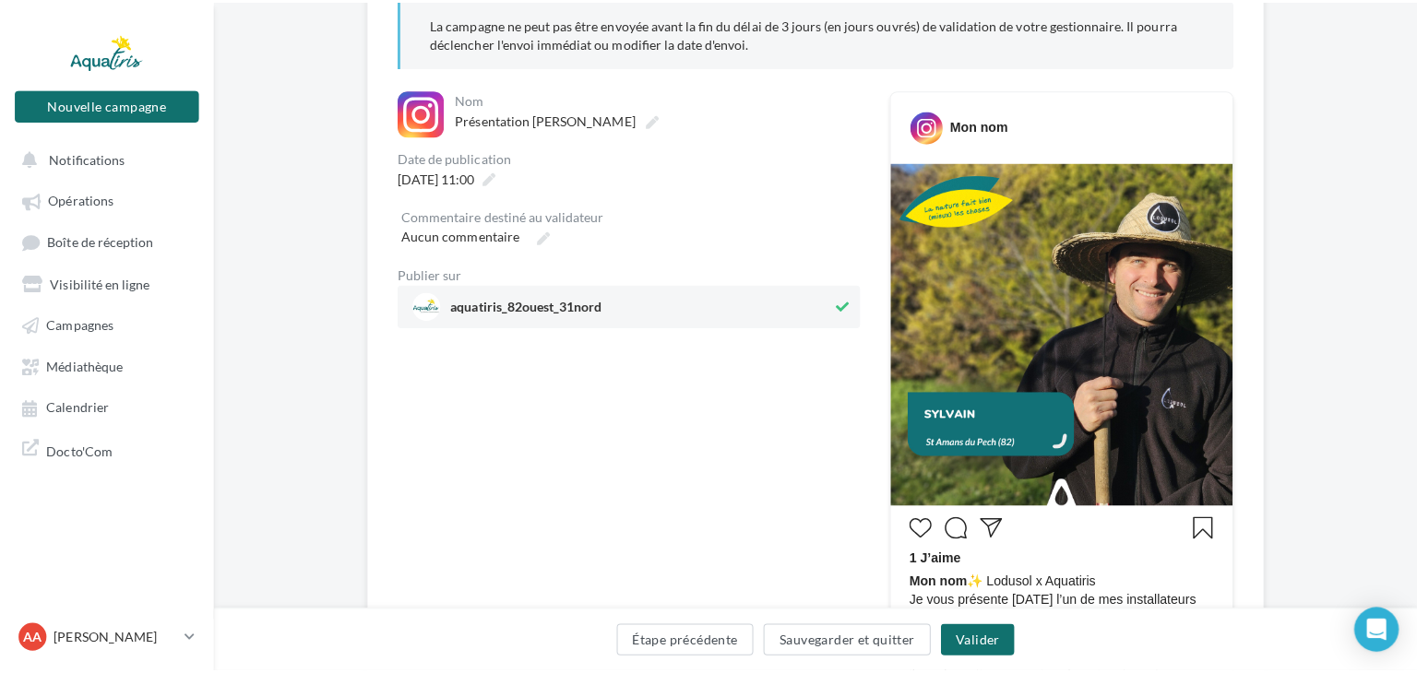
scroll to position [248, 0]
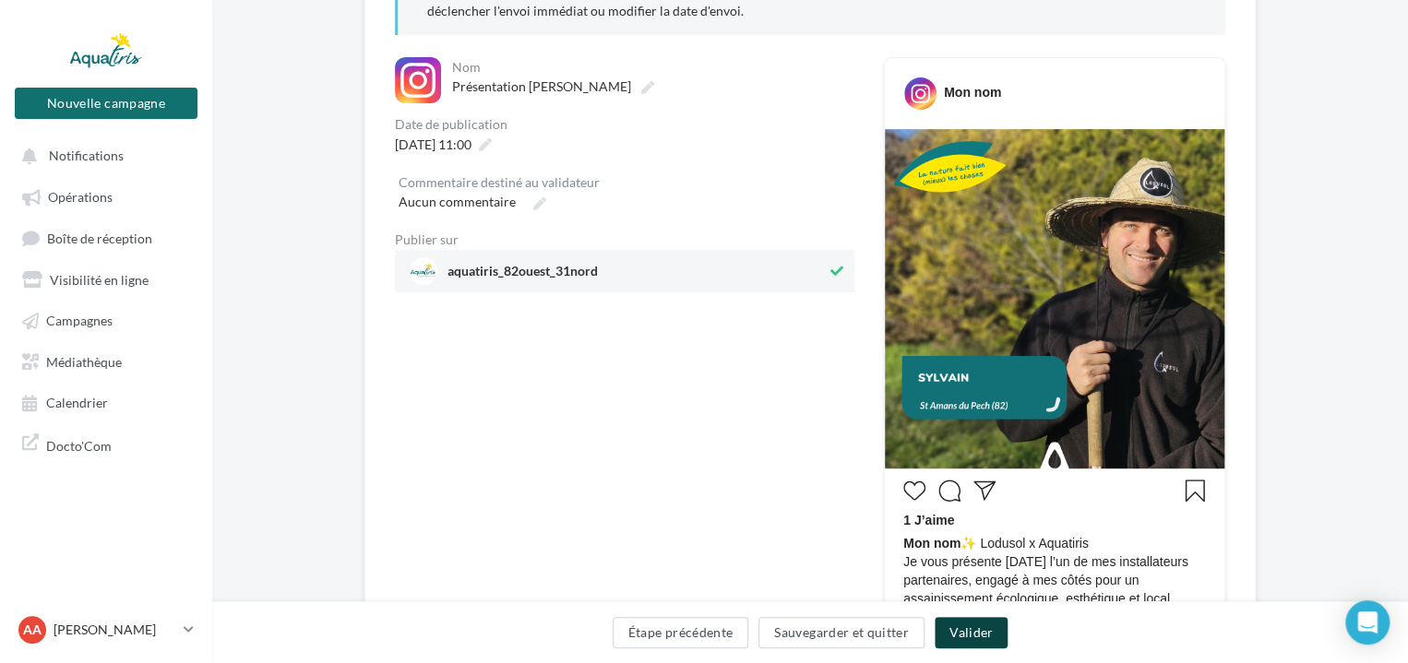
click at [967, 627] on button "Valider" at bounding box center [970, 632] width 73 height 31
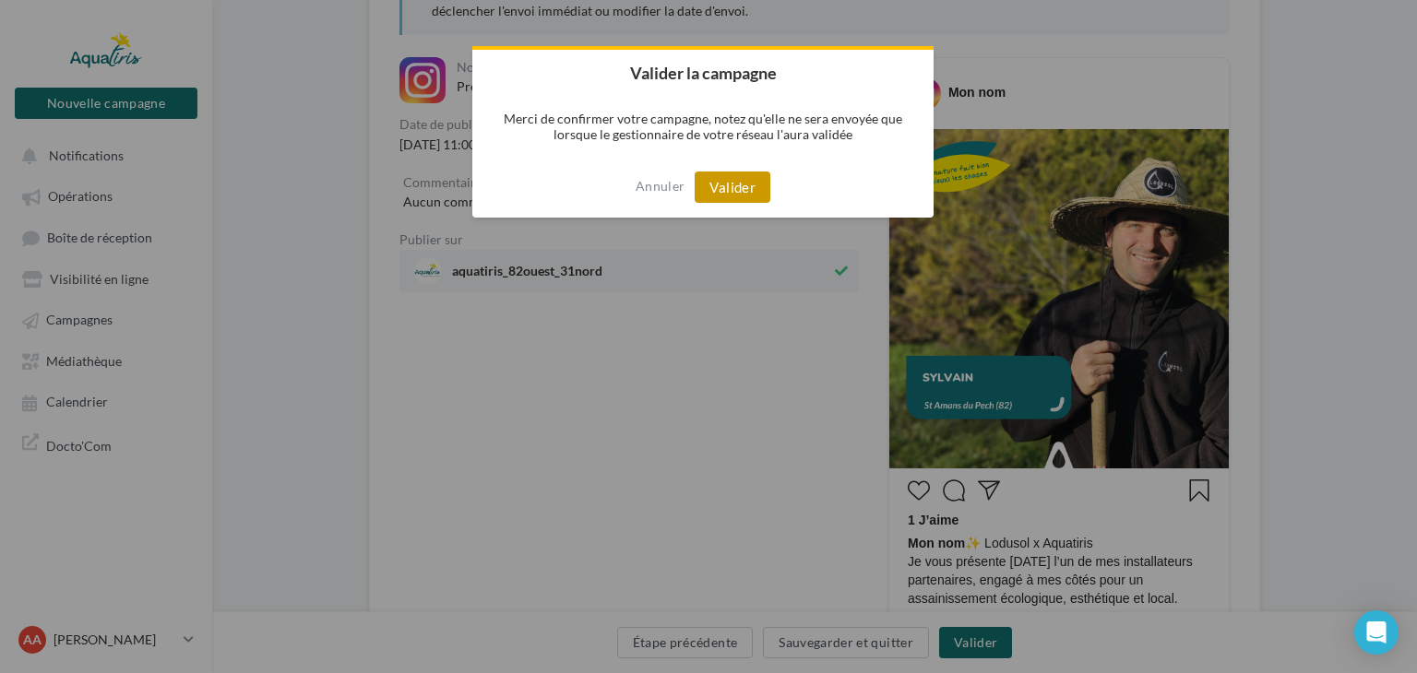
click at [761, 192] on button "Valider" at bounding box center [733, 187] width 76 height 31
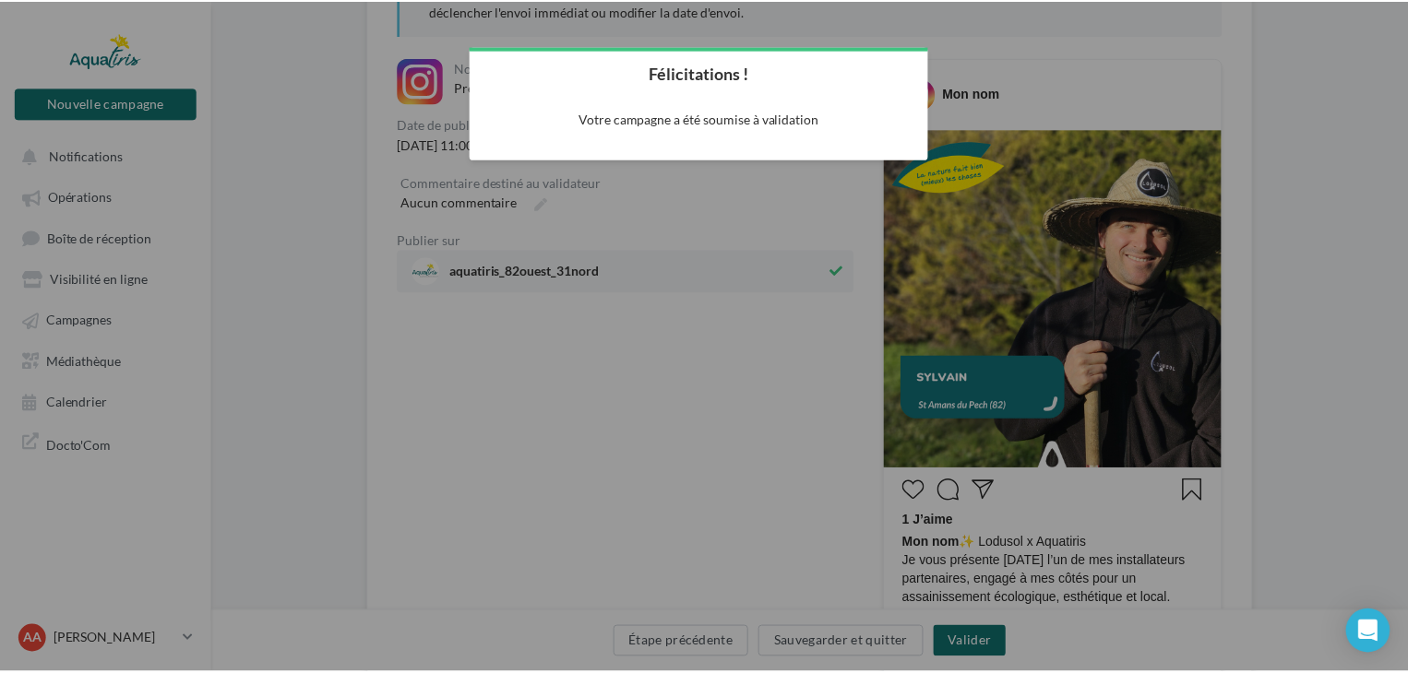
scroll to position [30, 0]
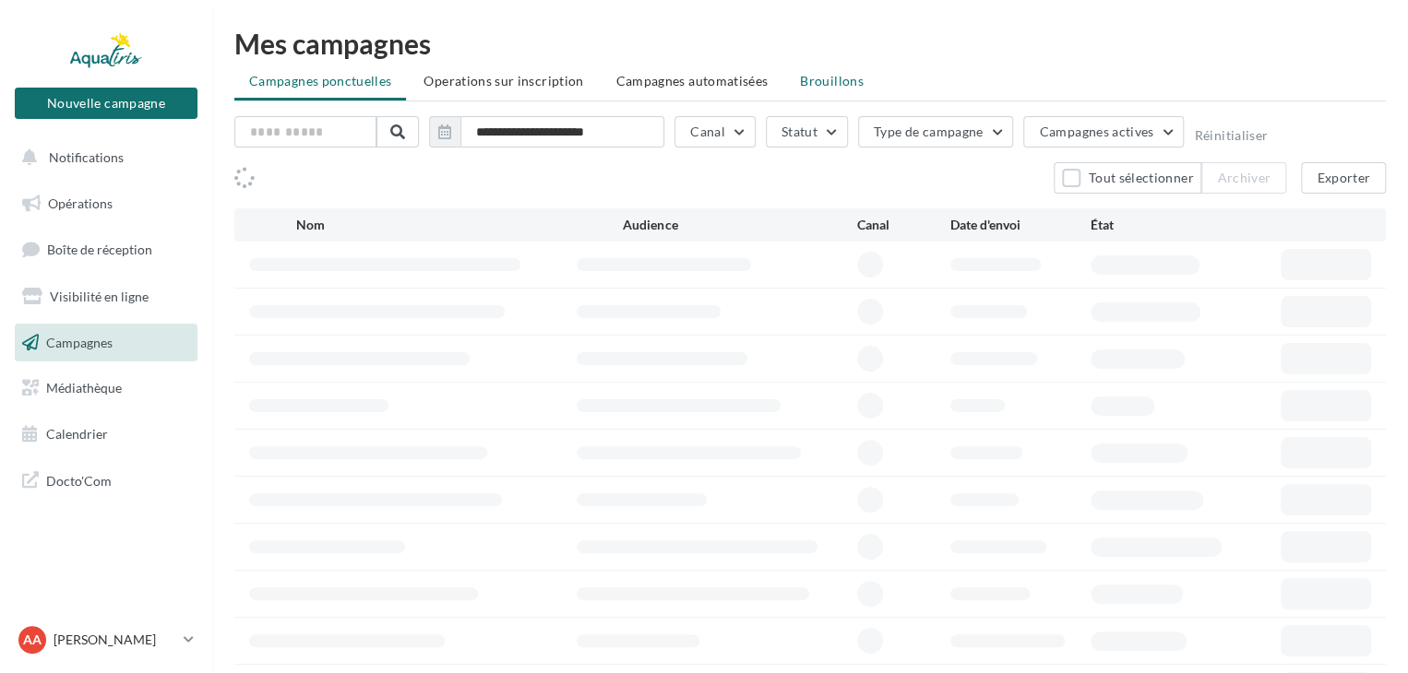
click at [847, 77] on span "Brouillons" at bounding box center [832, 81] width 64 height 16
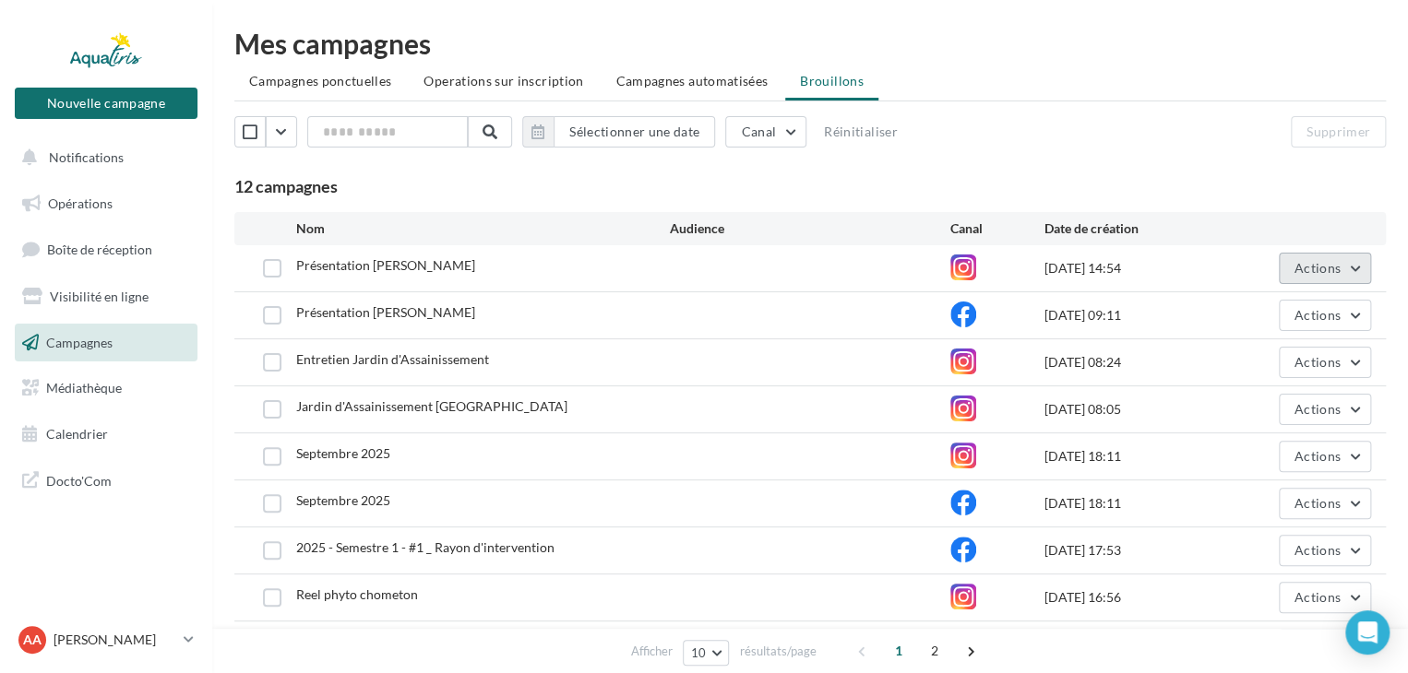
click at [1319, 260] on span "Actions" at bounding box center [1317, 268] width 46 height 16
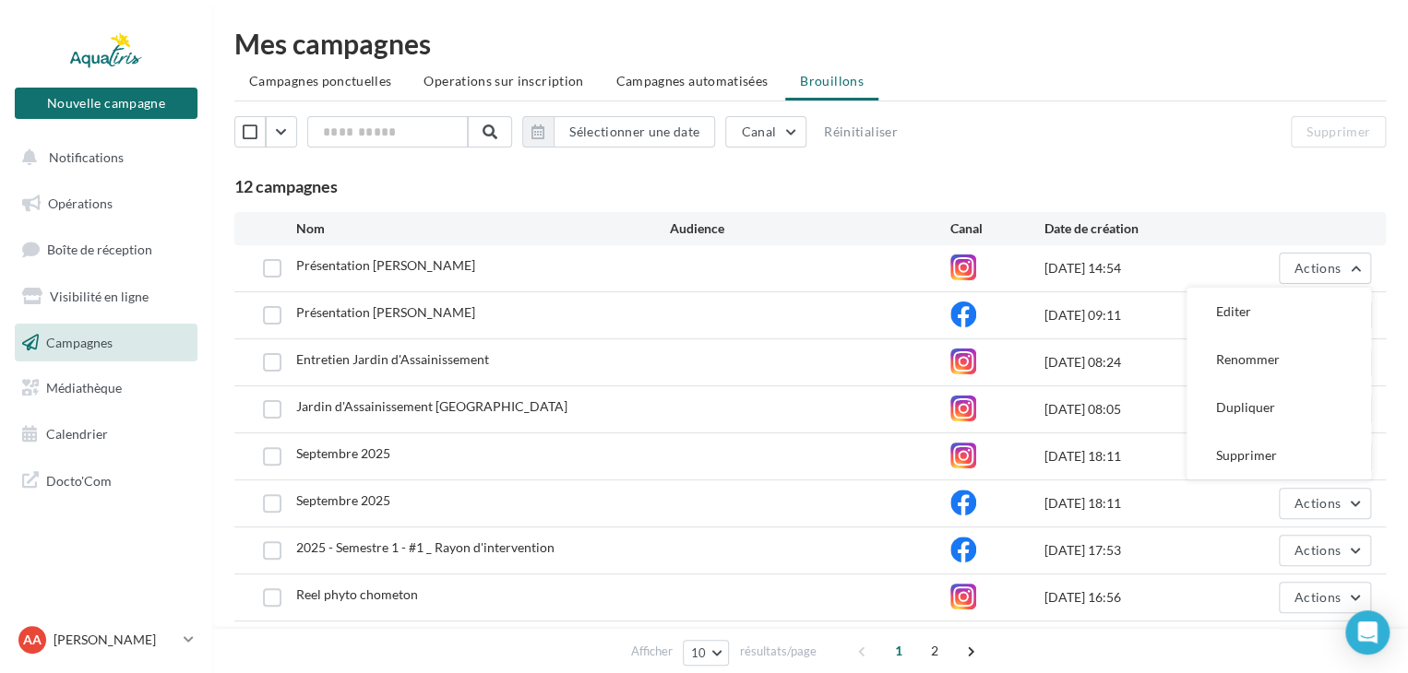
click at [1300, 308] on button "Editer" at bounding box center [1278, 312] width 184 height 48
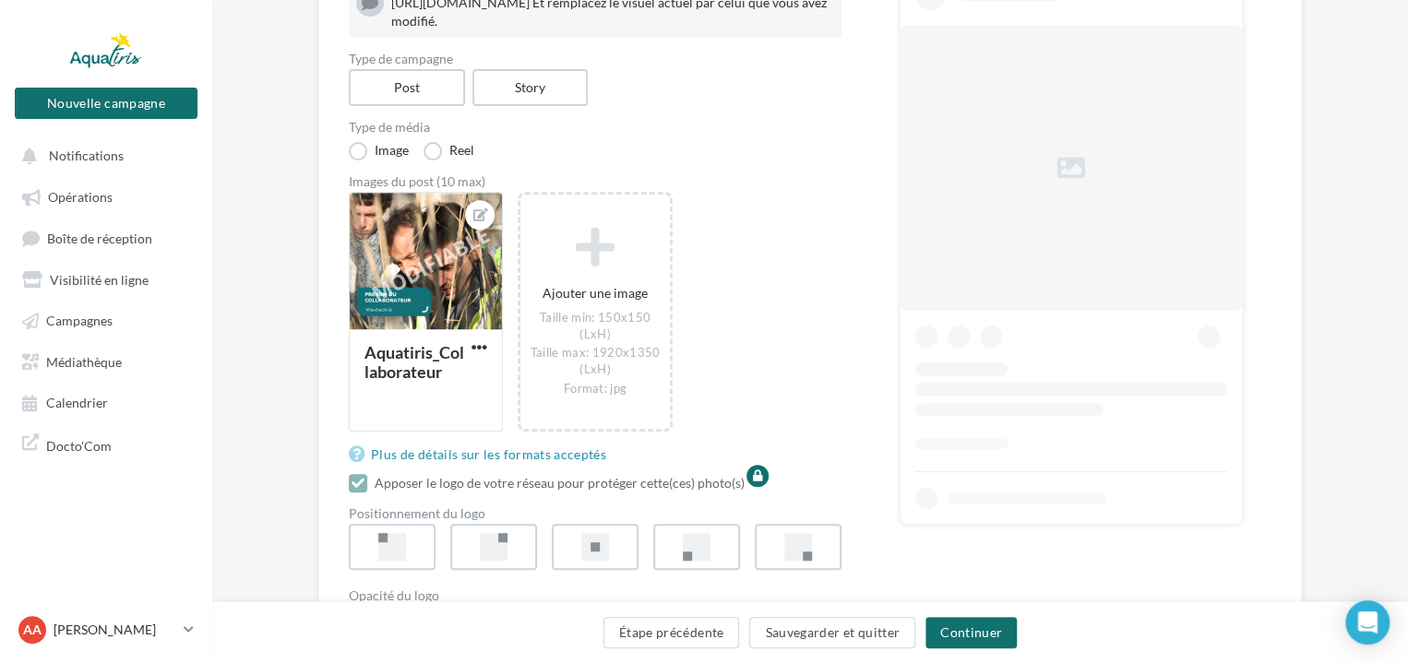
scroll to position [277, 0]
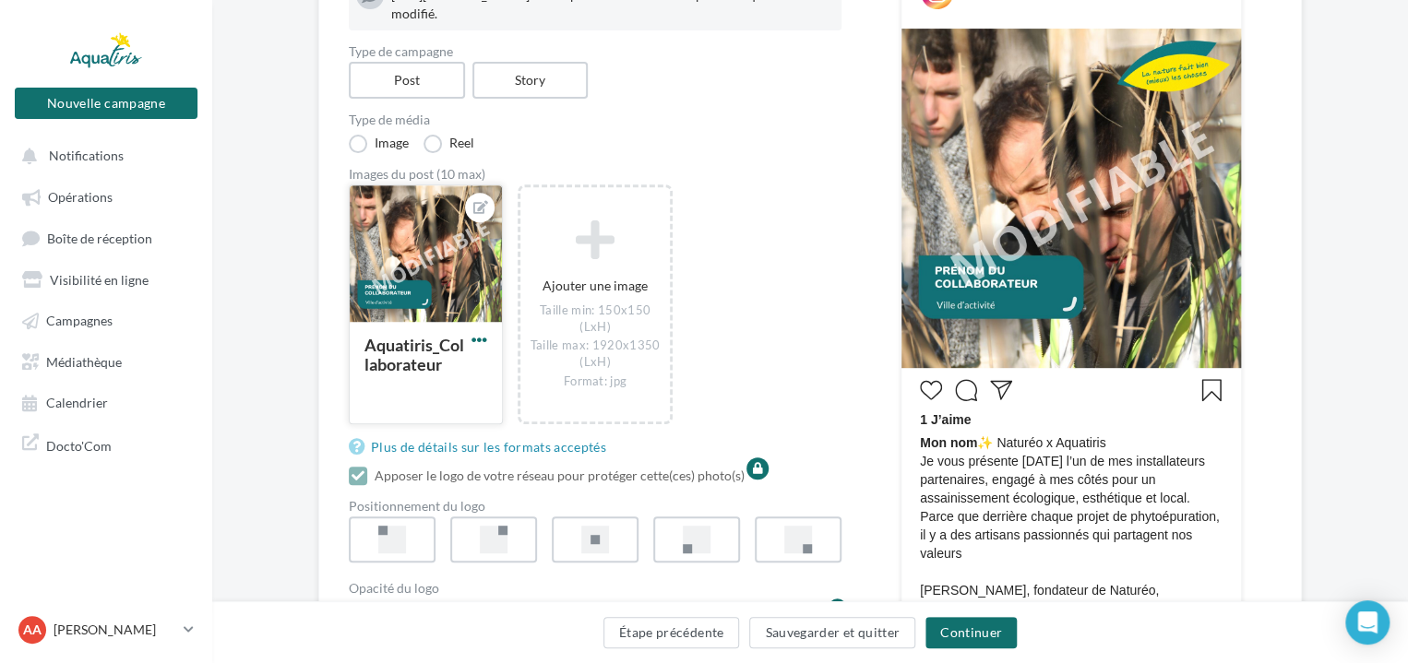
click at [487, 348] on span "button" at bounding box center [479, 340] width 16 height 16
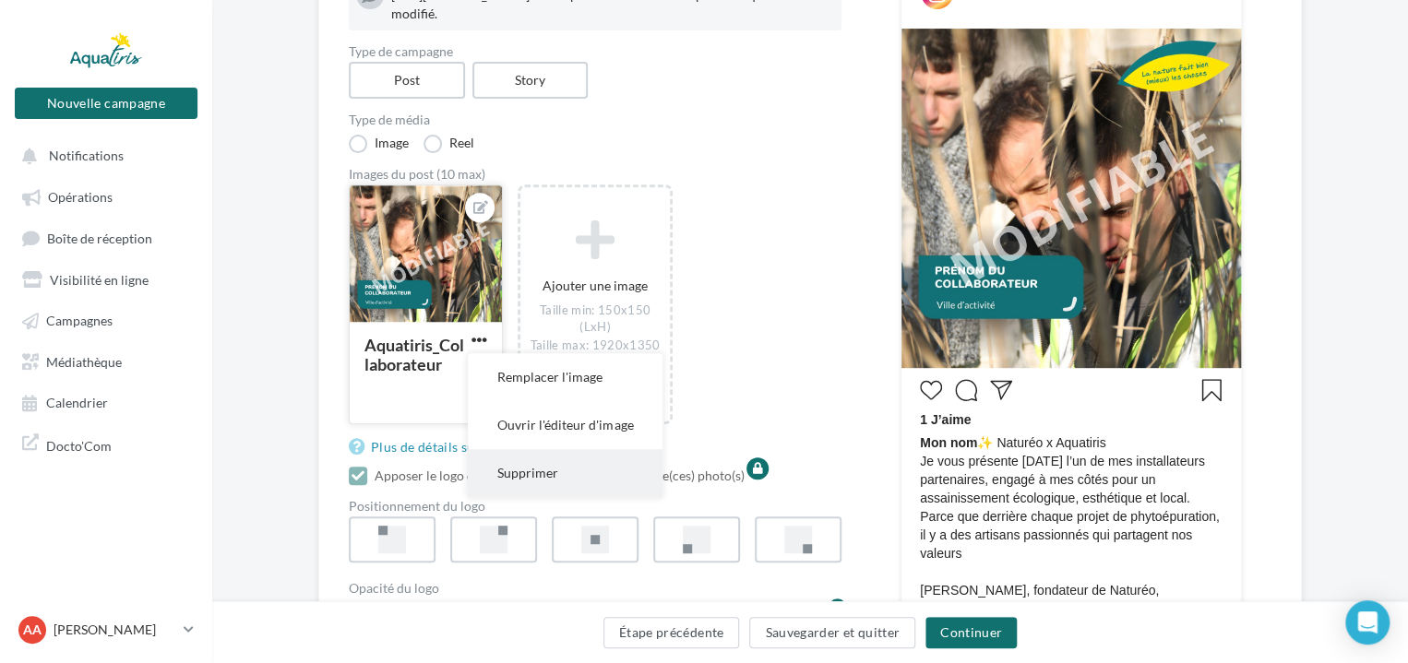
click at [594, 489] on button "Supprimer" at bounding box center [565, 473] width 195 height 48
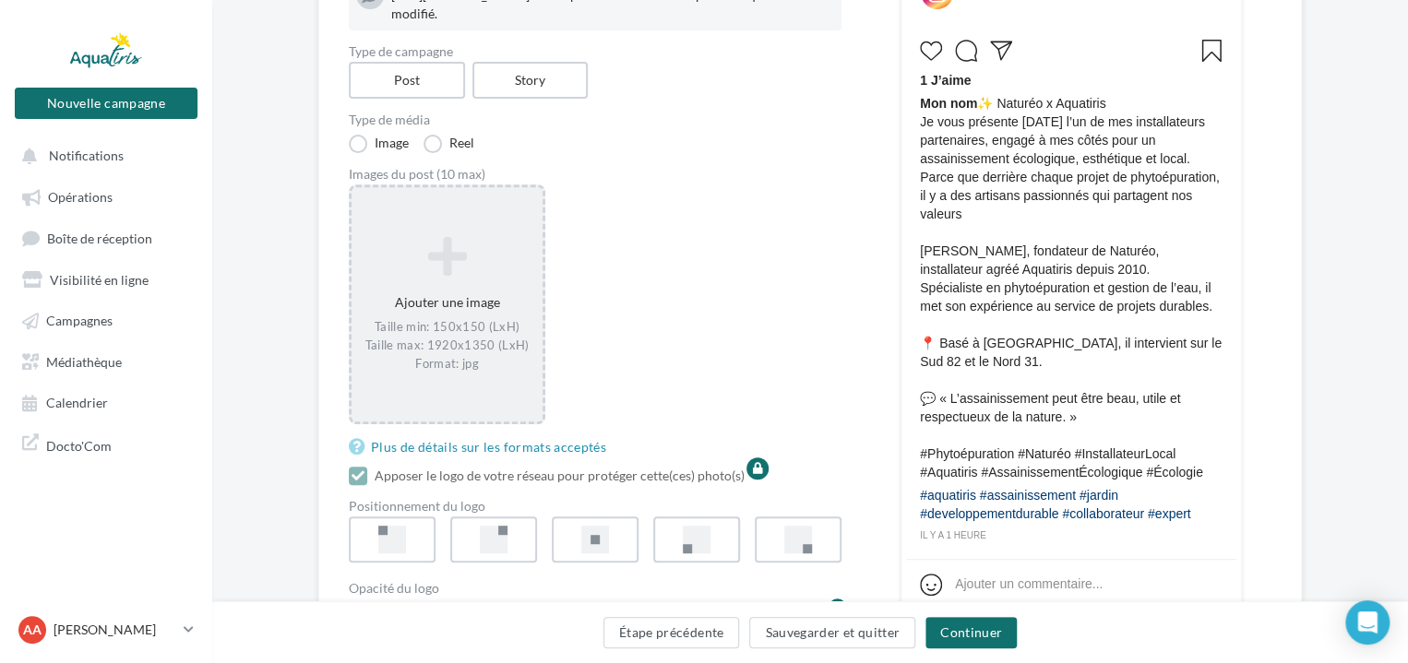
click at [490, 279] on icon at bounding box center [447, 256] width 176 height 44
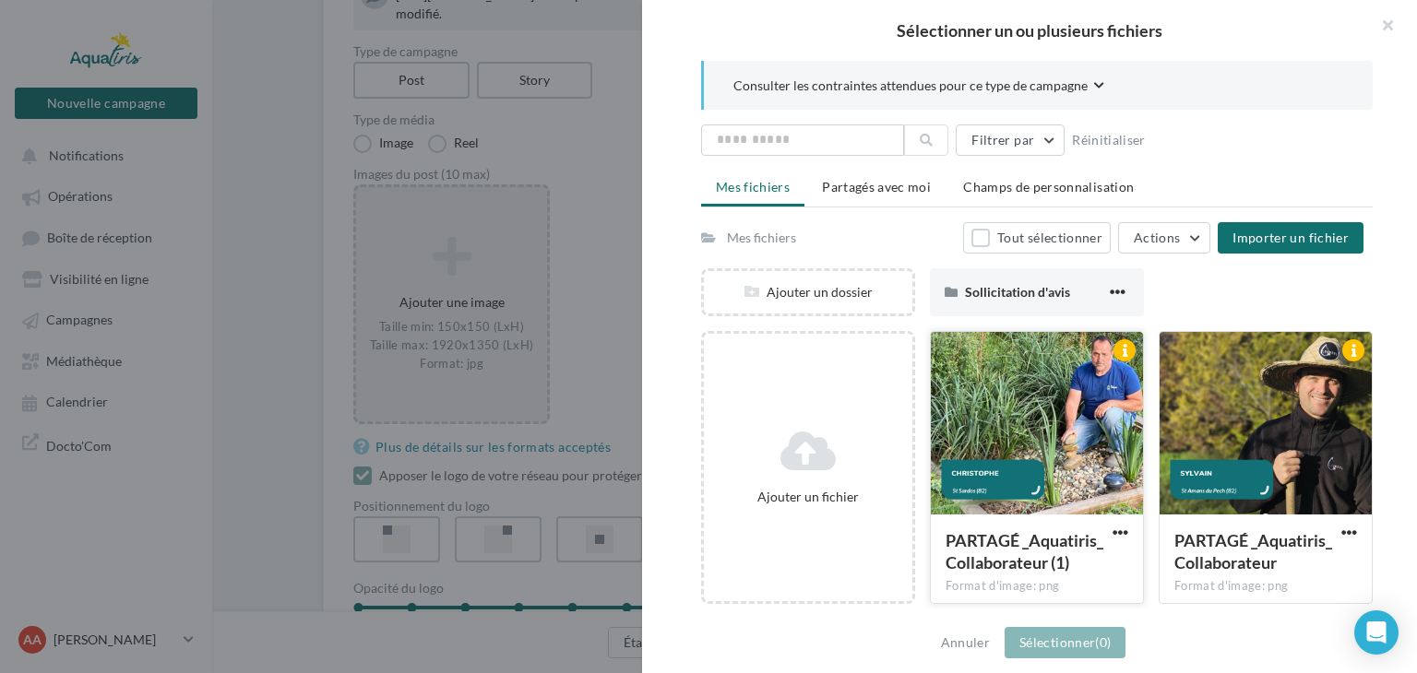
click at [1057, 386] on div at bounding box center [1037, 424] width 212 height 184
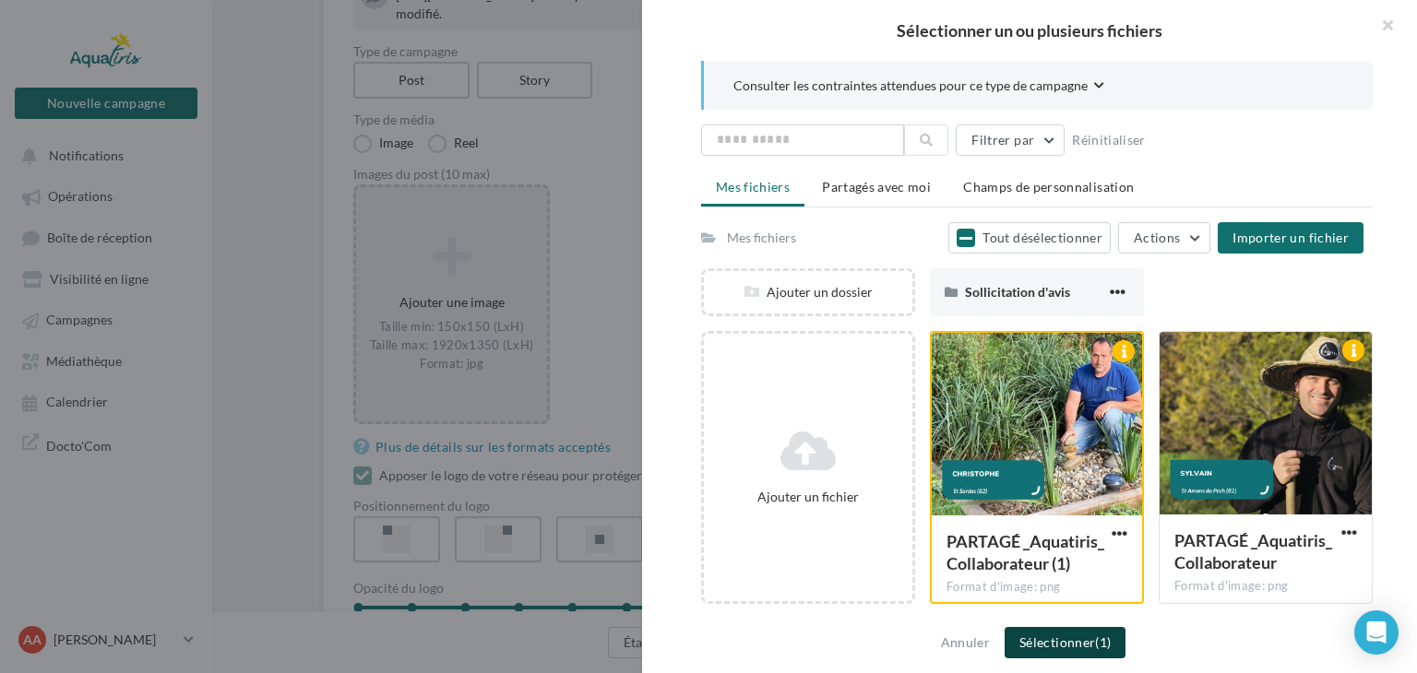
click at [1104, 646] on span "(1)" at bounding box center [1103, 643] width 16 height 16
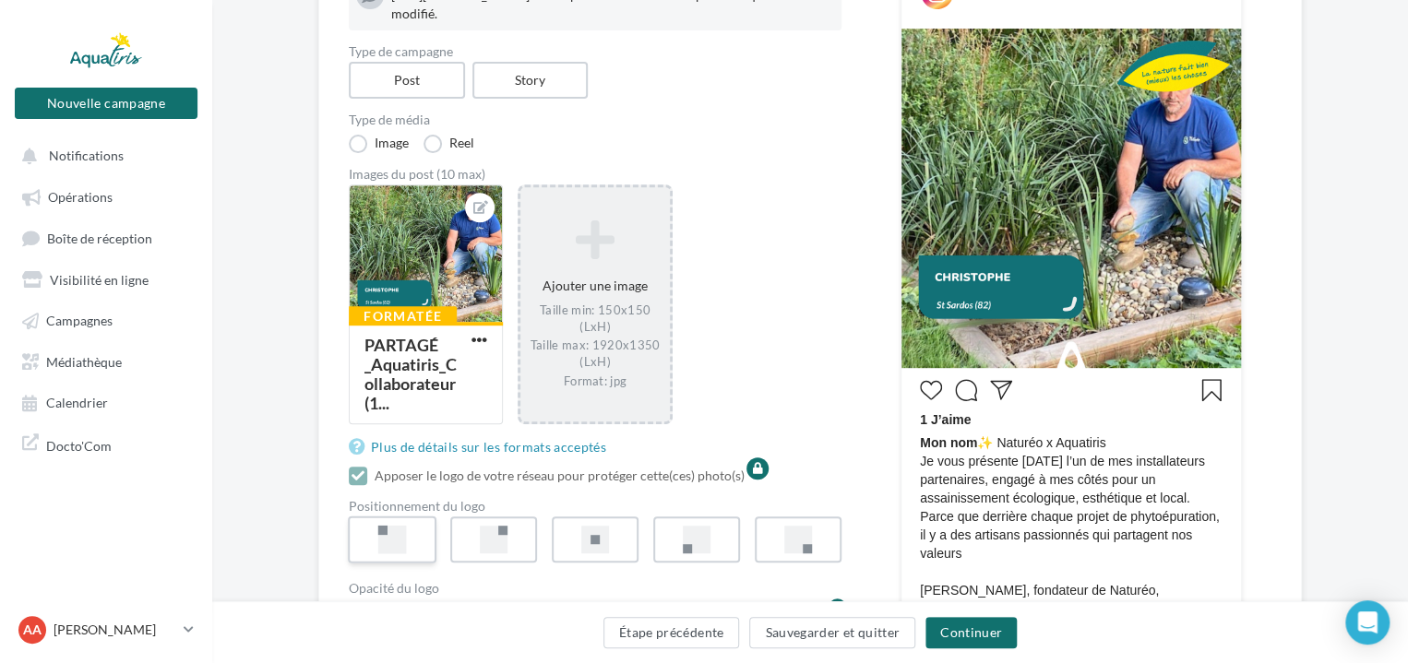
click at [407, 546] on div at bounding box center [392, 540] width 29 height 29
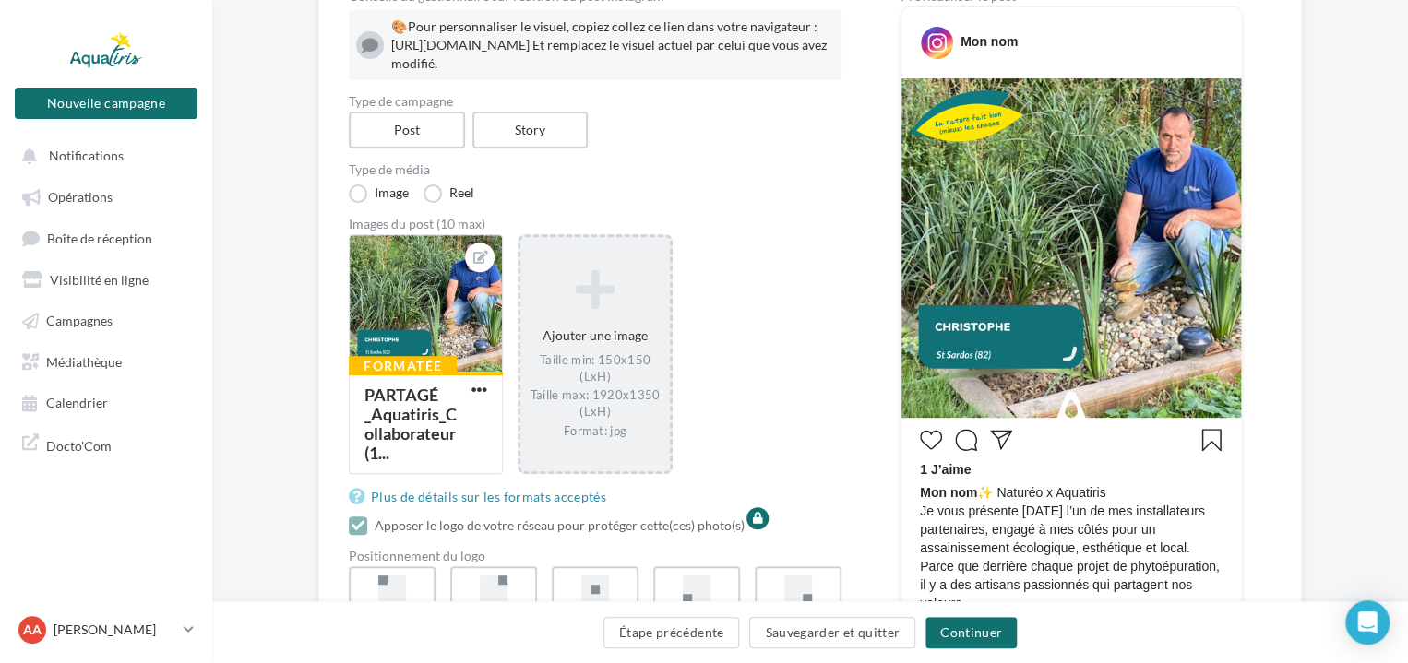
scroll to position [184, 0]
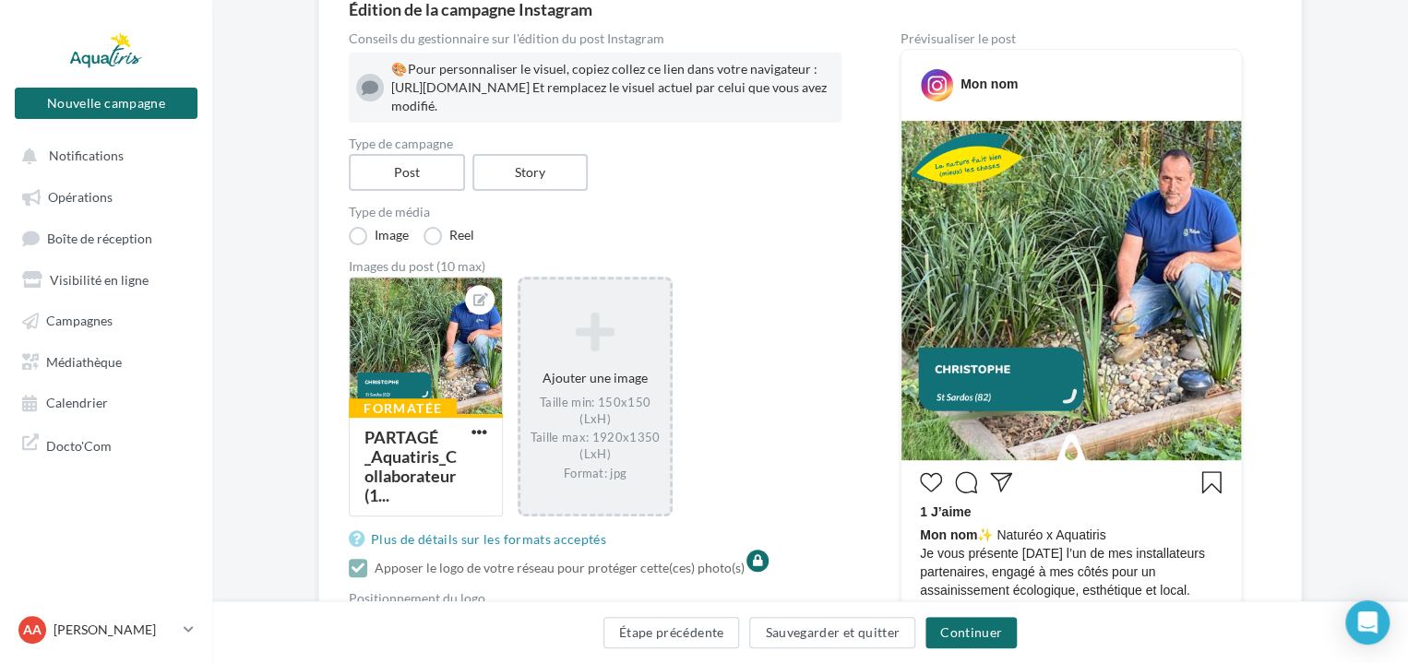
click at [631, 354] on icon at bounding box center [595, 332] width 134 height 44
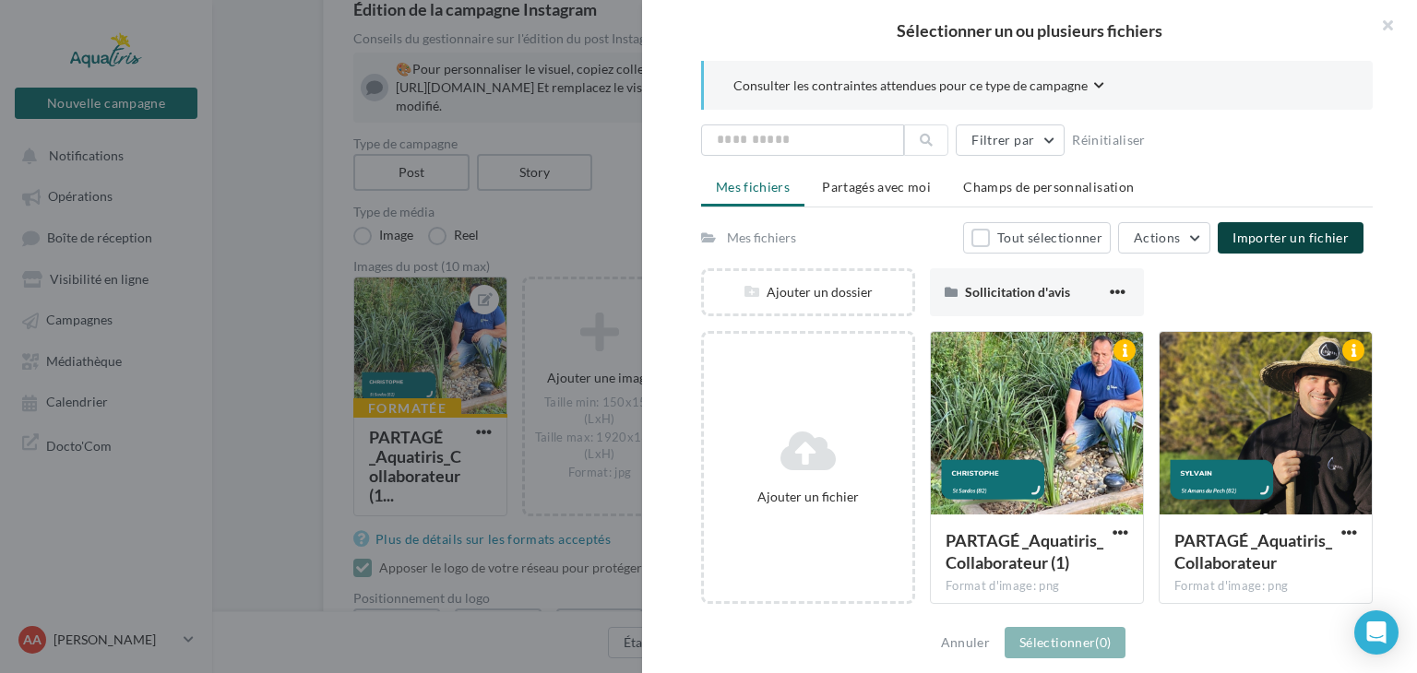
click at [1241, 226] on button "Importer un fichier" at bounding box center [1291, 237] width 146 height 31
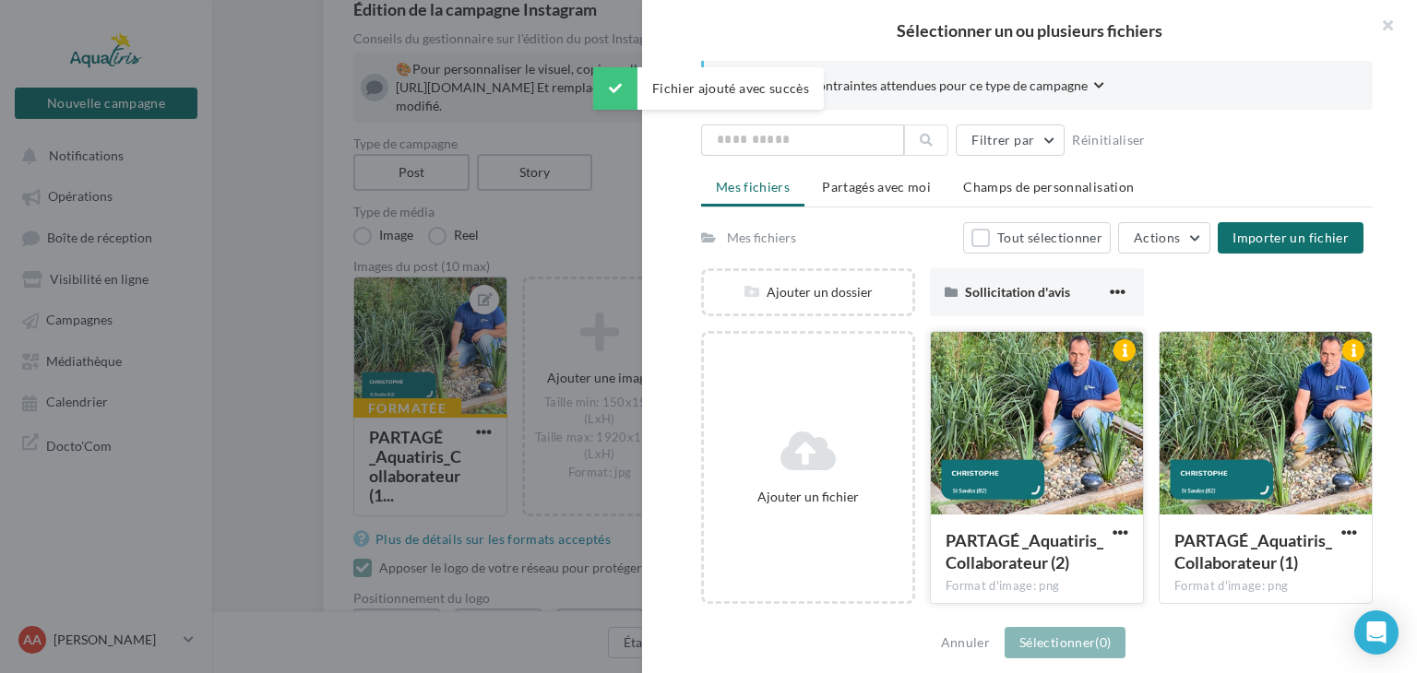
click at [1057, 379] on div at bounding box center [1037, 424] width 212 height 184
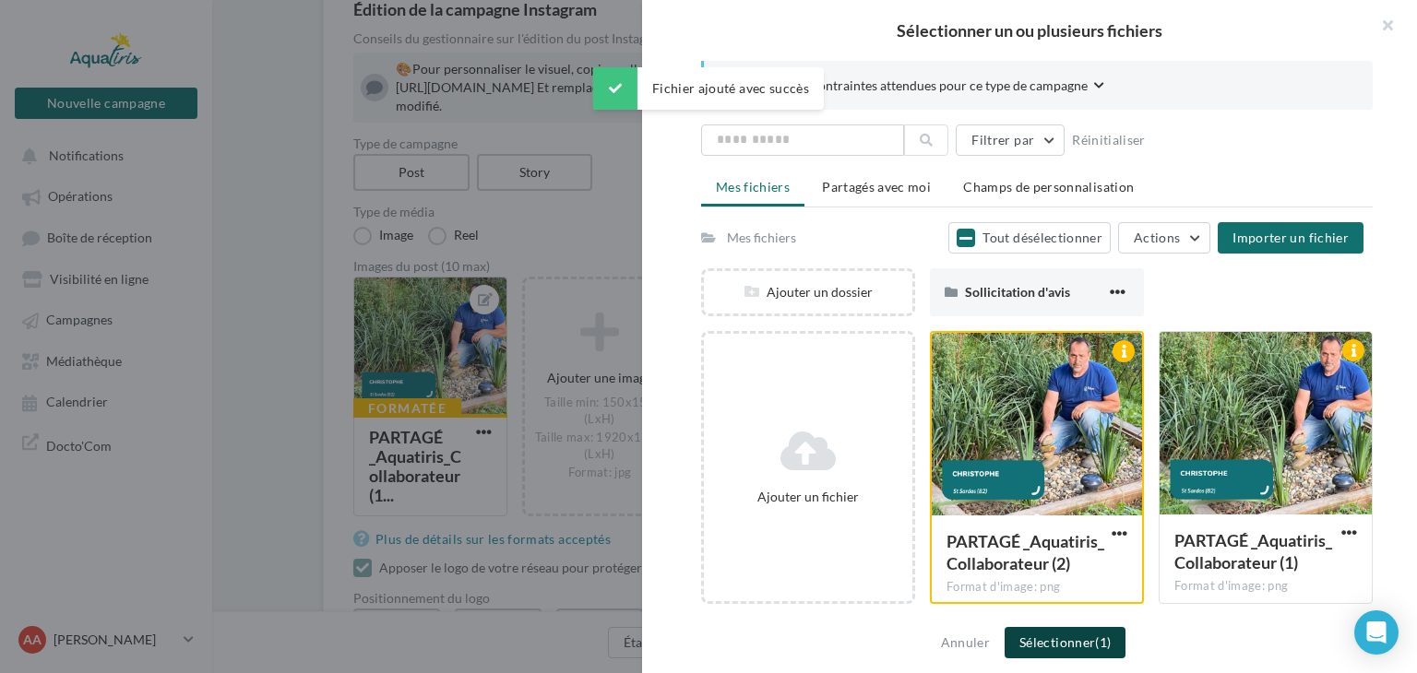
click at [1105, 639] on span "(1)" at bounding box center [1103, 643] width 16 height 16
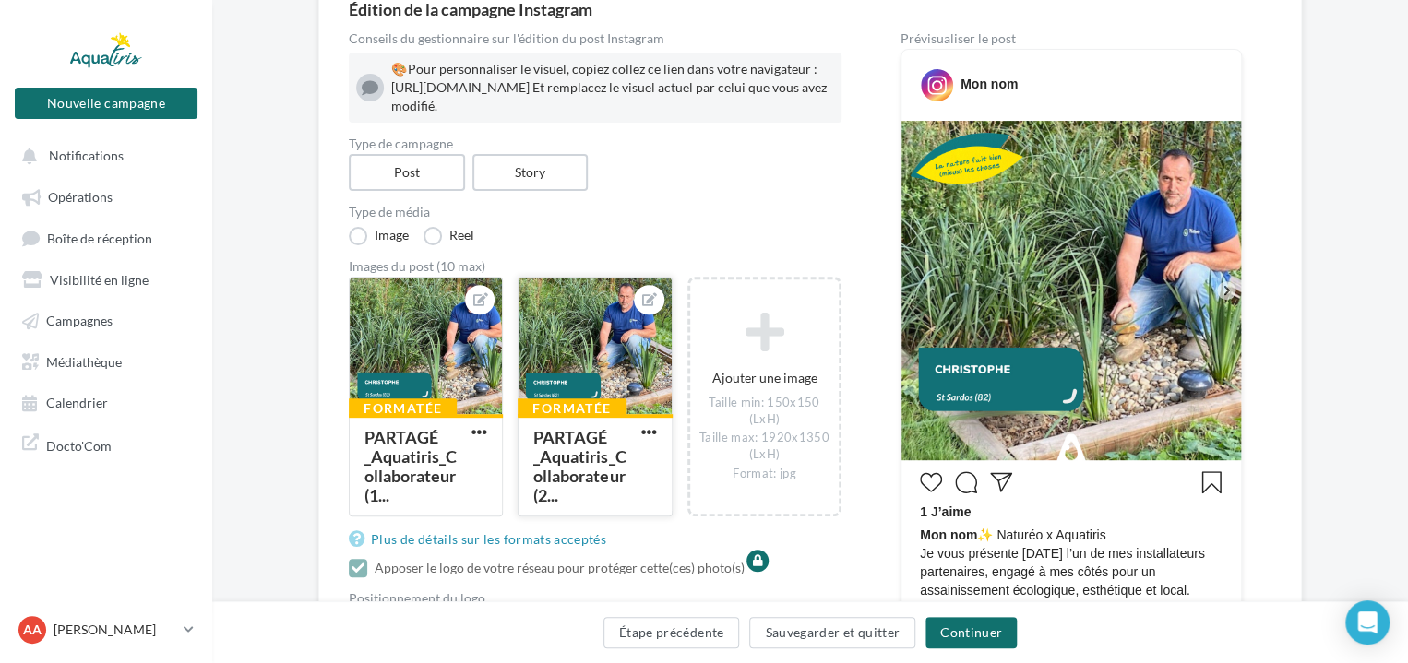
click at [671, 372] on div at bounding box center [594, 347] width 152 height 138
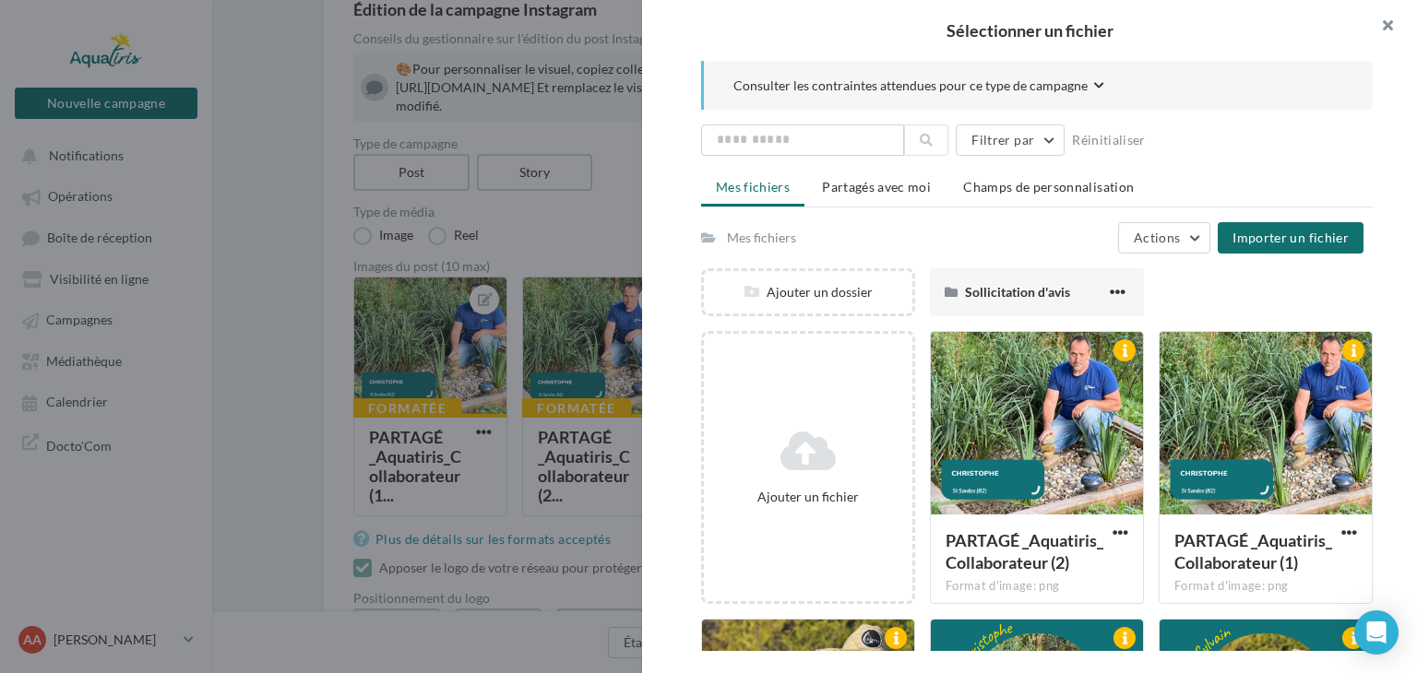
click at [1390, 24] on button "button" at bounding box center [1380, 27] width 74 height 55
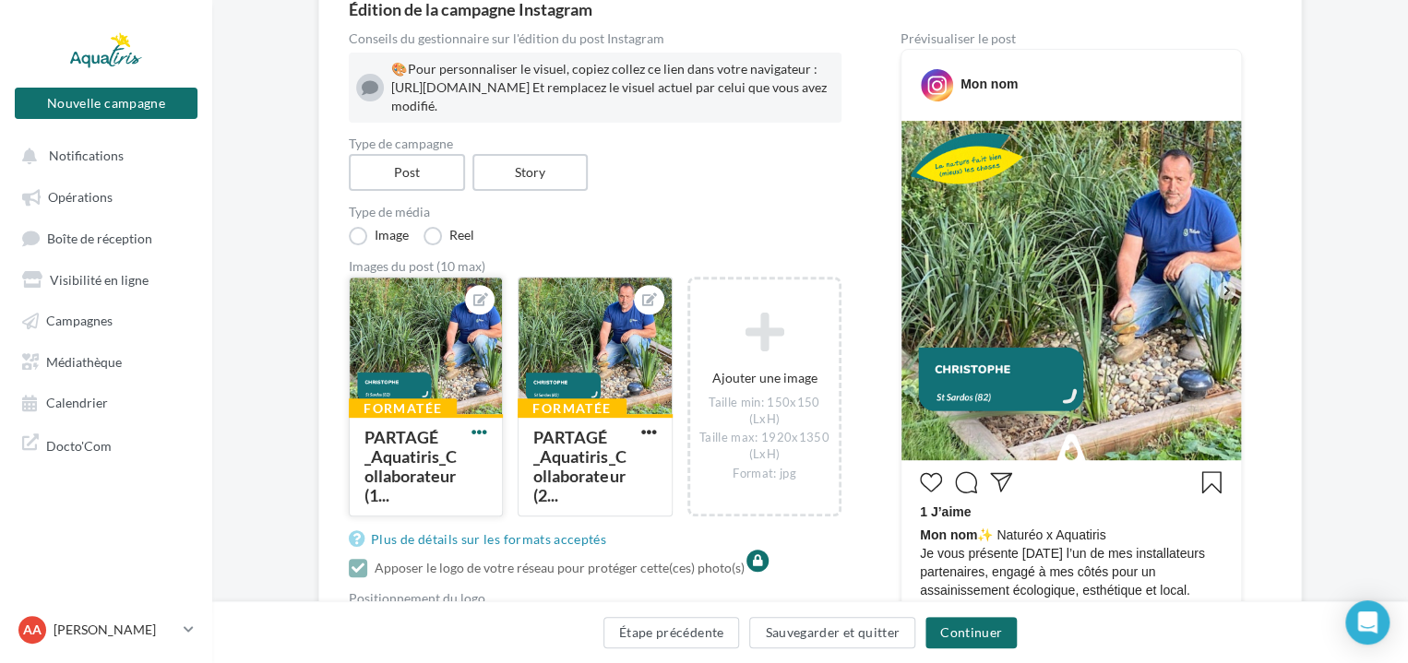
click at [487, 440] on span "button" at bounding box center [479, 432] width 16 height 16
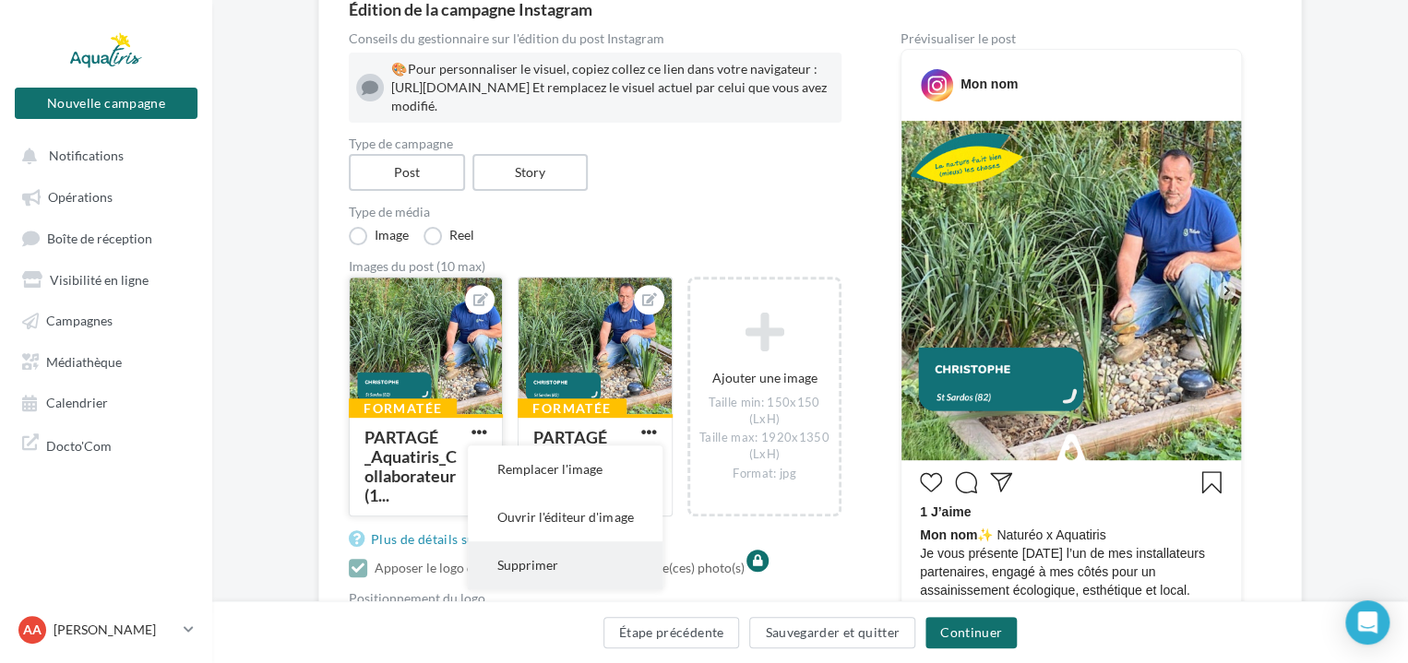
click at [561, 586] on button "Supprimer" at bounding box center [565, 565] width 195 height 48
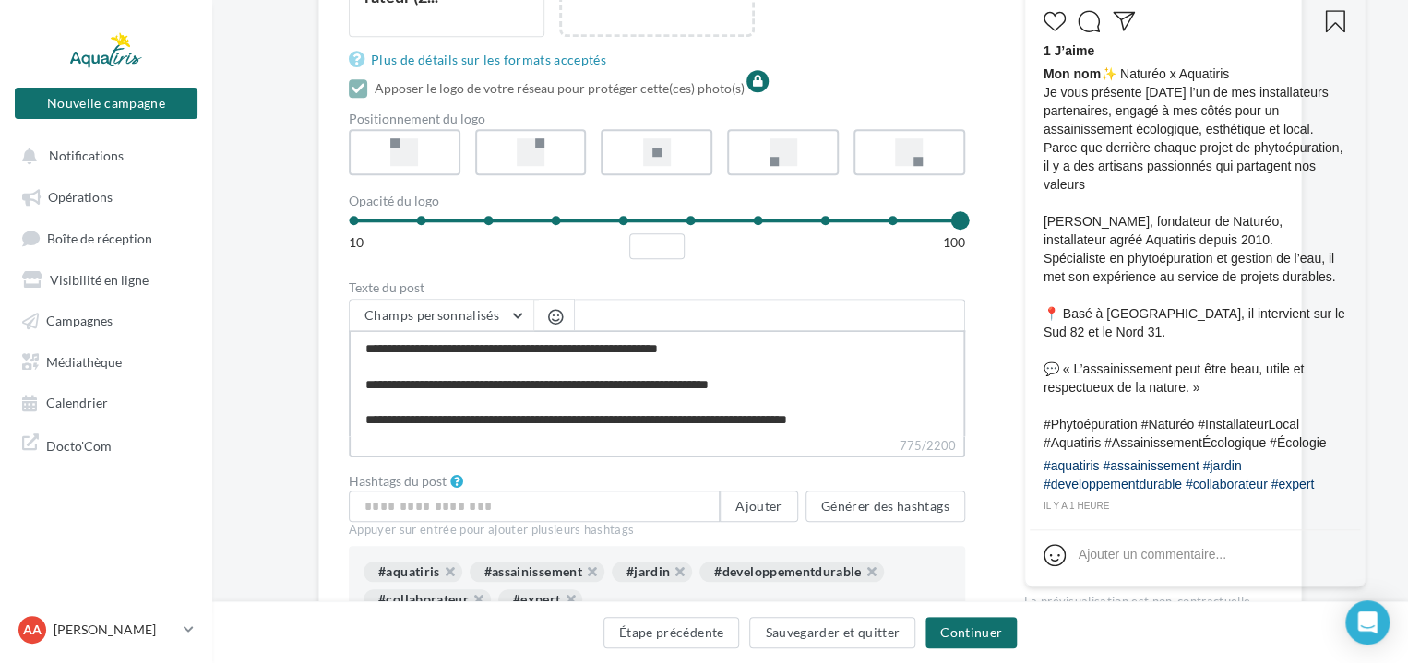
scroll to position [176, 0]
drag, startPoint x: 930, startPoint y: 442, endPoint x: 348, endPoint y: 447, distance: 582.0
click at [349, 436] on textarea "**********" at bounding box center [657, 383] width 616 height 106
type textarea "**********"
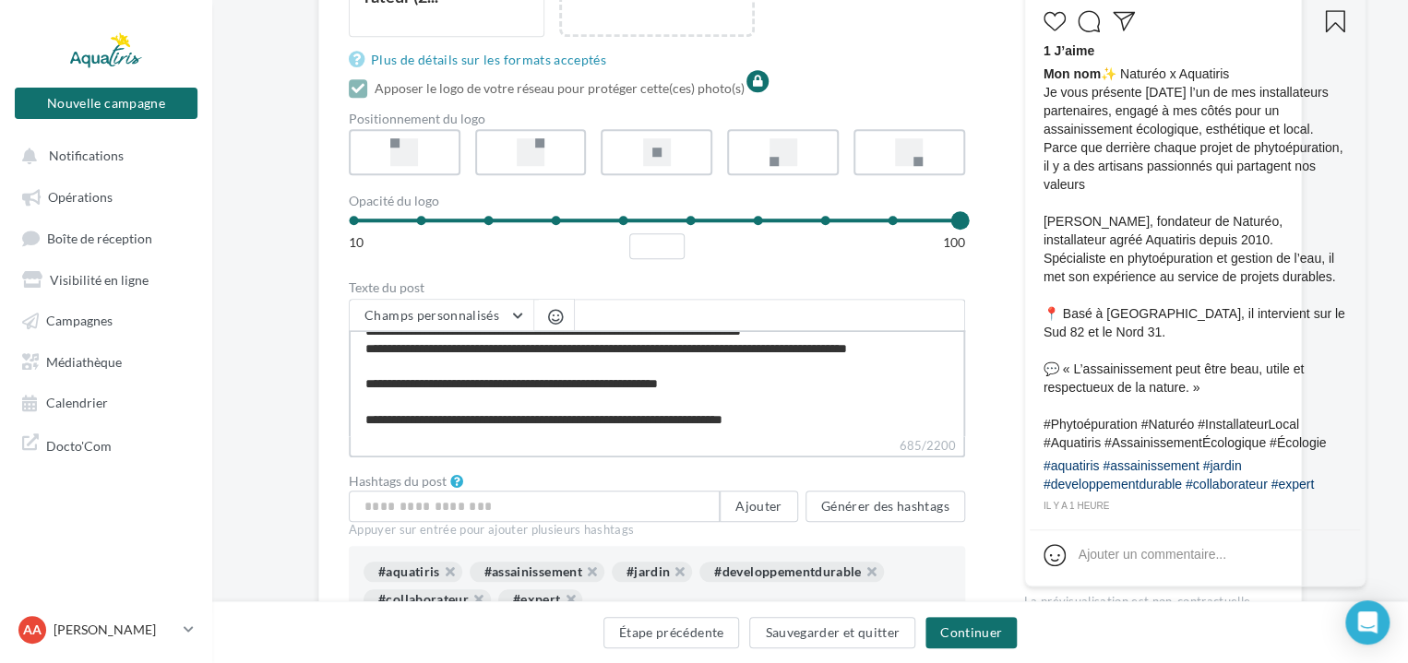
type textarea "**********"
click at [403, 436] on textarea "**********" at bounding box center [657, 383] width 616 height 106
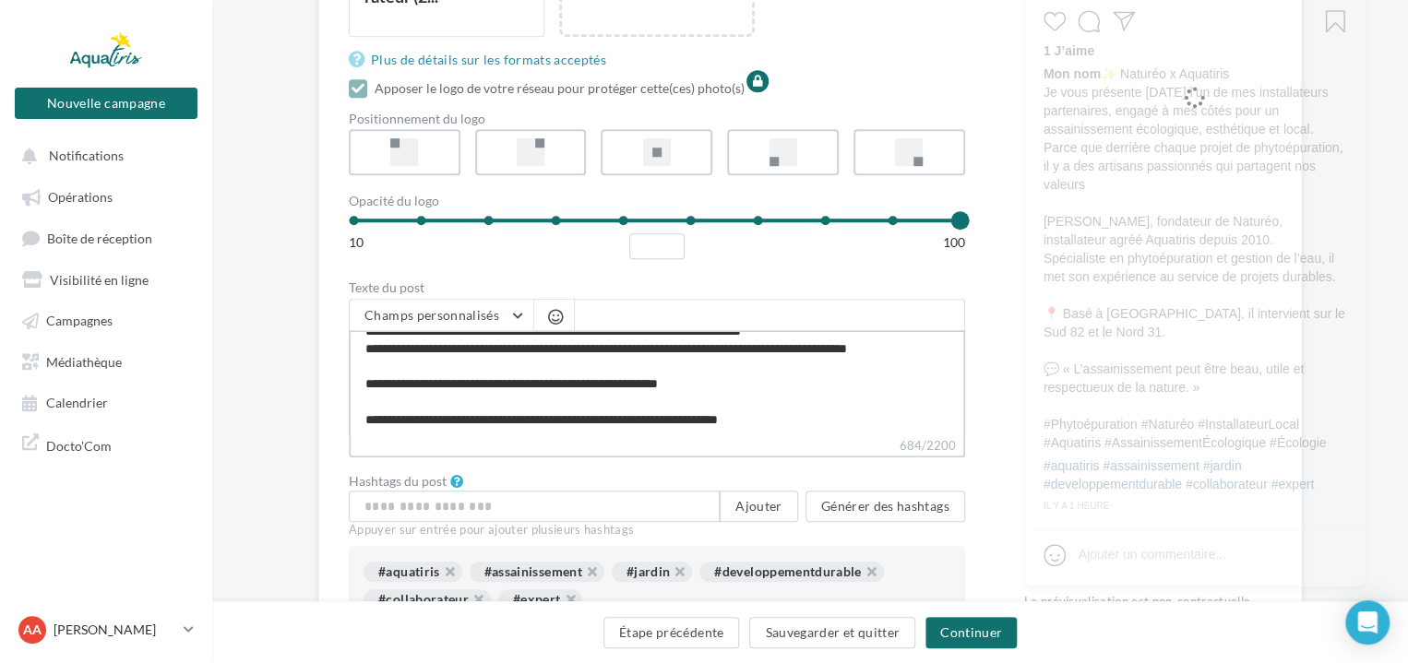
type textarea "**********"
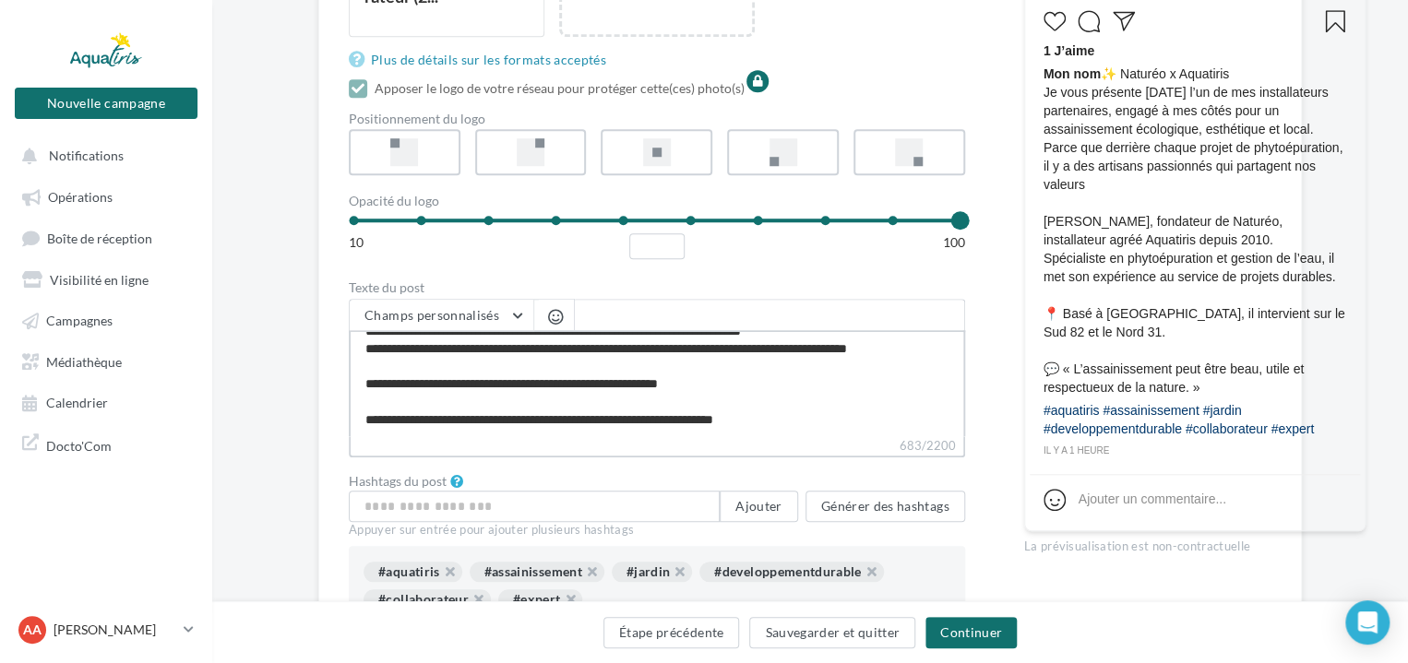
type textarea "**********"
click at [545, 457] on label "683/2200" at bounding box center [657, 446] width 616 height 20
click at [545, 436] on textarea "**********" at bounding box center [657, 383] width 616 height 106
click at [905, 521] on button "Générer des hashtags" at bounding box center [885, 505] width 160 height 31
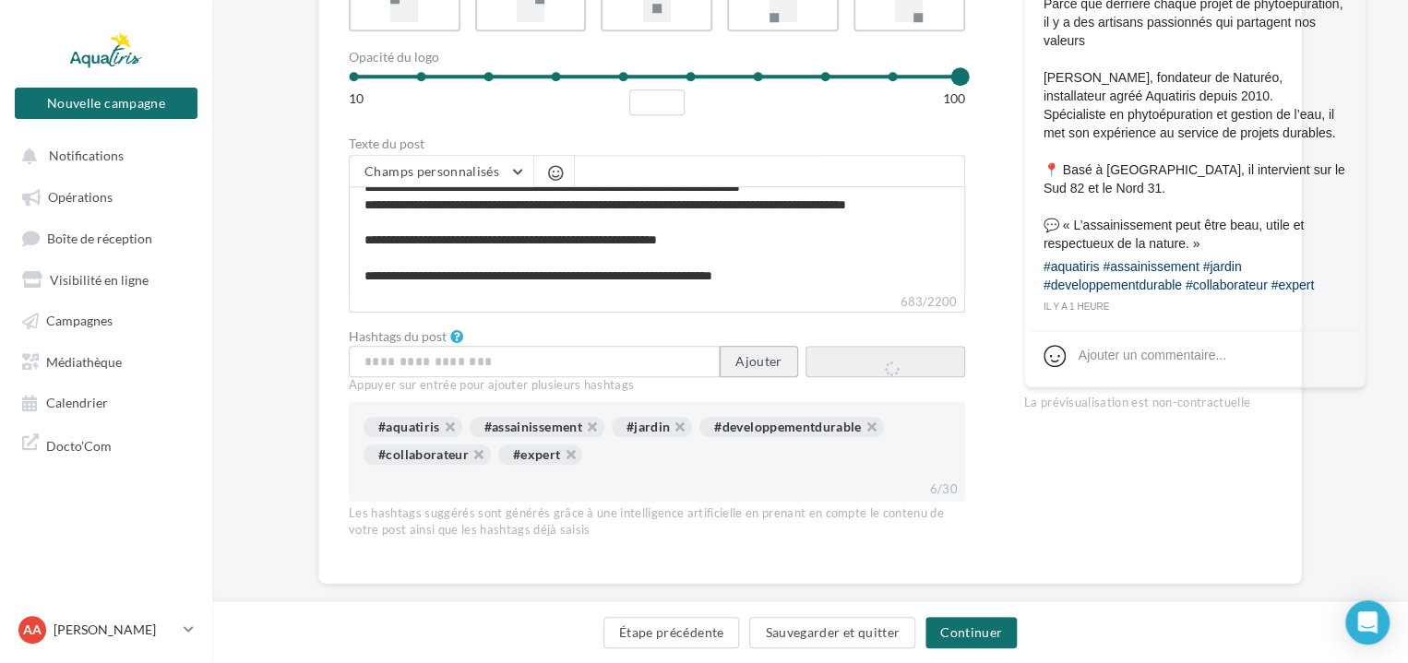
scroll to position [830, 0]
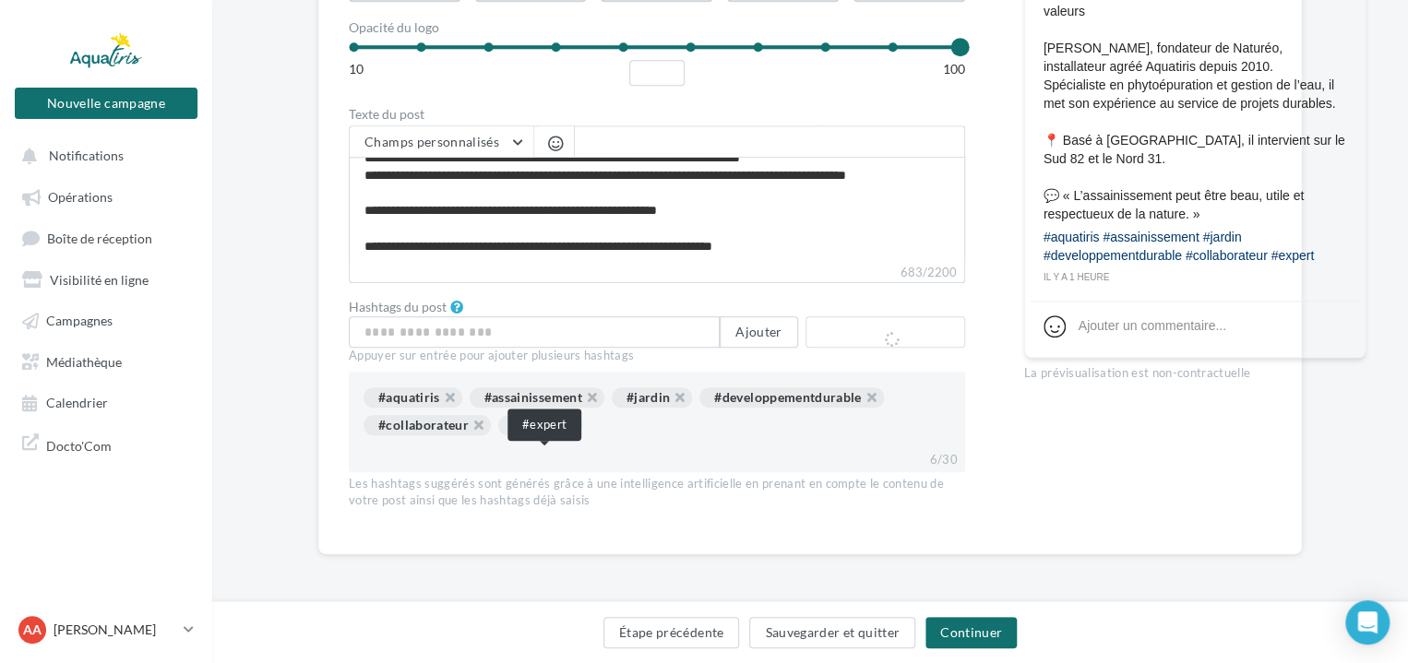
click at [560, 430] on button "button" at bounding box center [560, 430] width 0 height 0
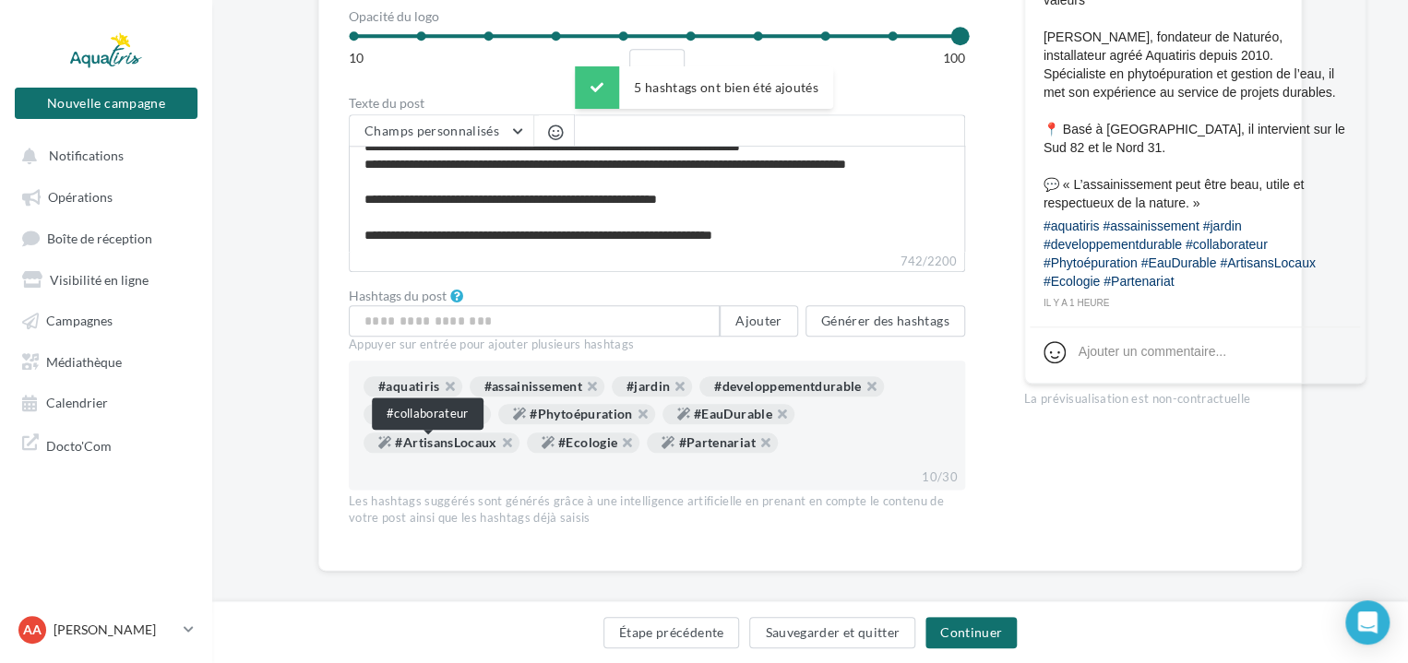
click at [469, 419] on button "button" at bounding box center [469, 419] width 0 height 0
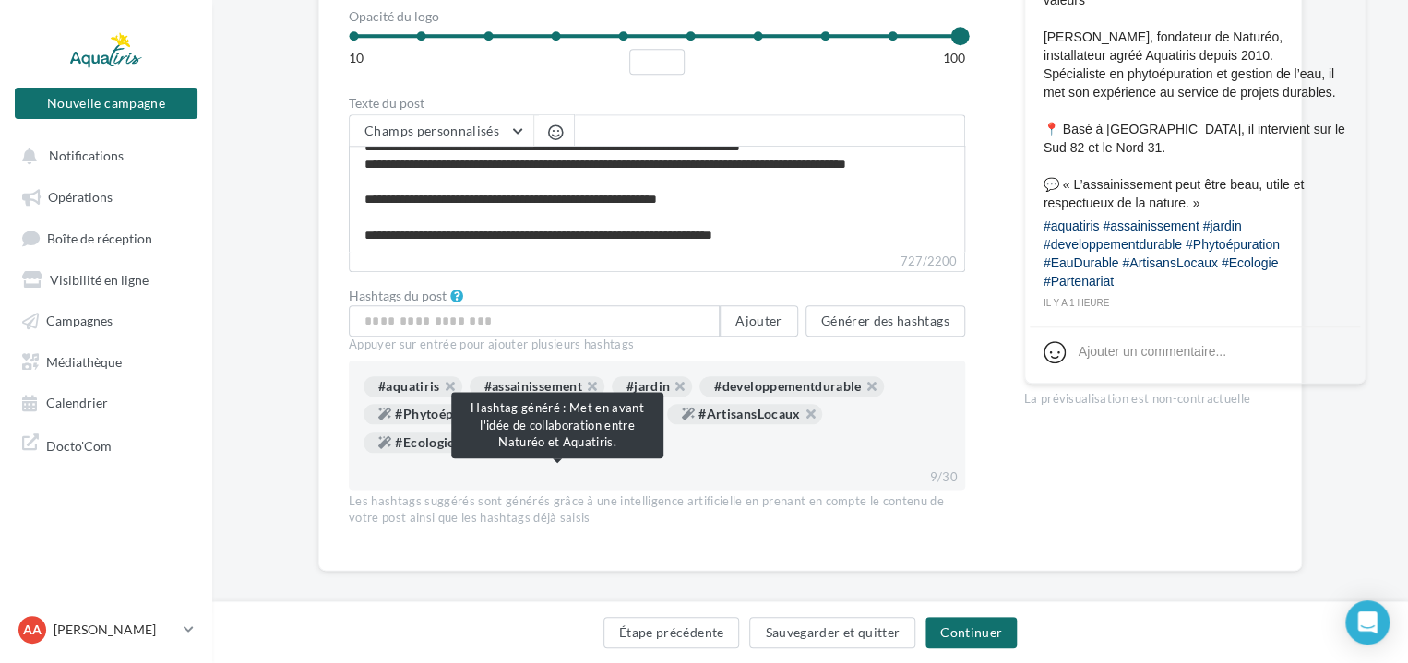
click at [592, 447] on button "button" at bounding box center [592, 447] width 0 height 0
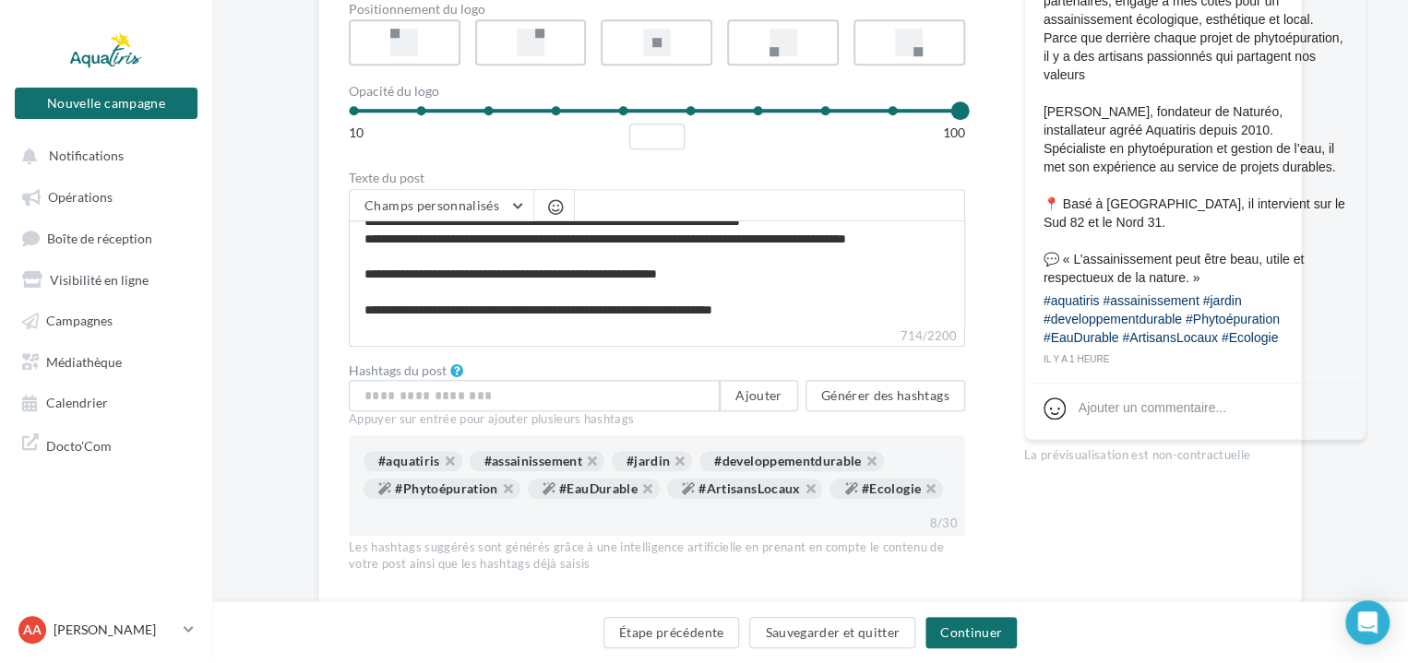
scroll to position [646, 0]
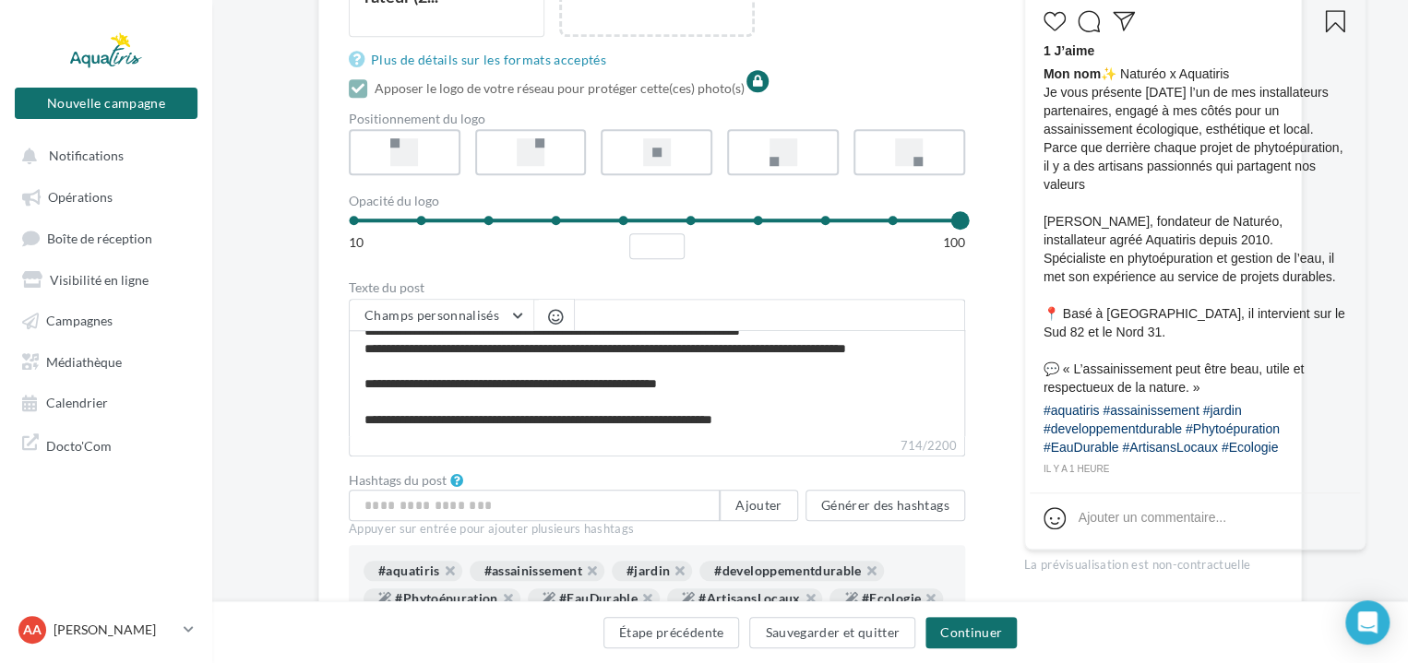
click at [745, 457] on label "714/2200" at bounding box center [657, 446] width 616 height 20
click at [745, 436] on textarea "**********" at bounding box center [657, 383] width 616 height 106
type textarea "**********"
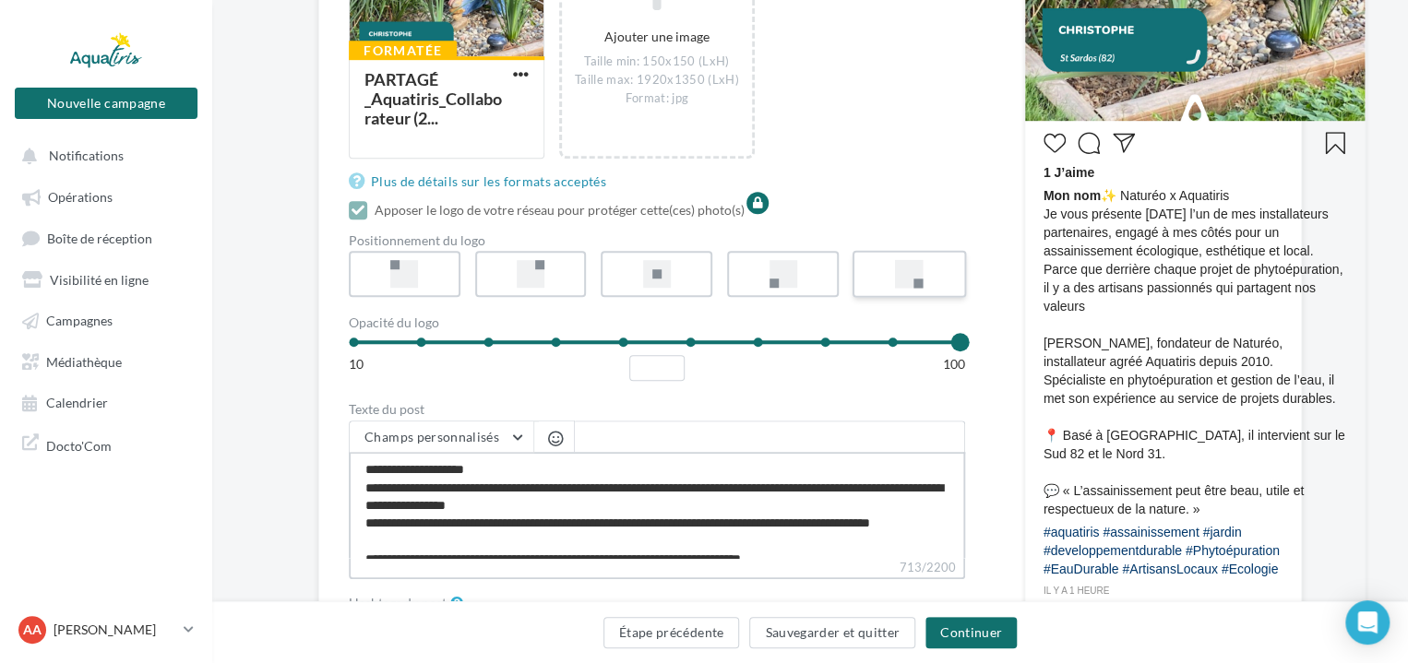
scroll to position [830, 0]
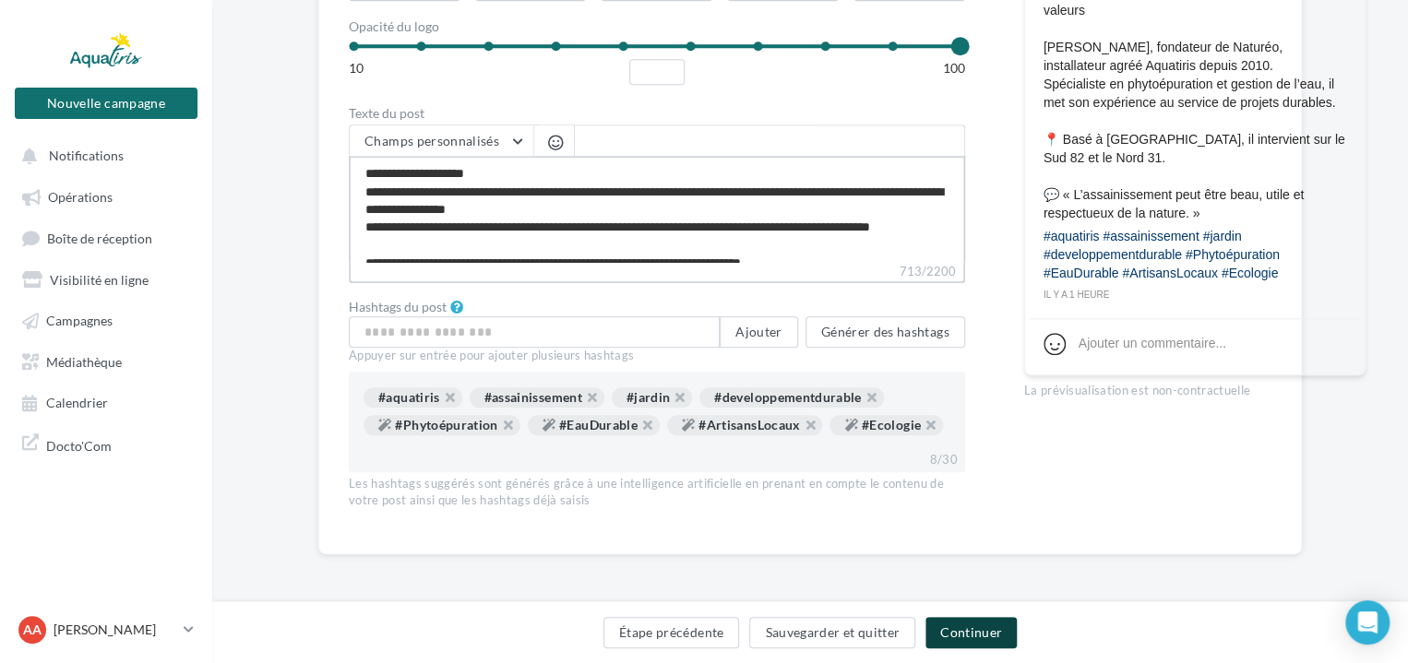
type textarea "**********"
click at [991, 634] on button "Continuer" at bounding box center [970, 632] width 91 height 31
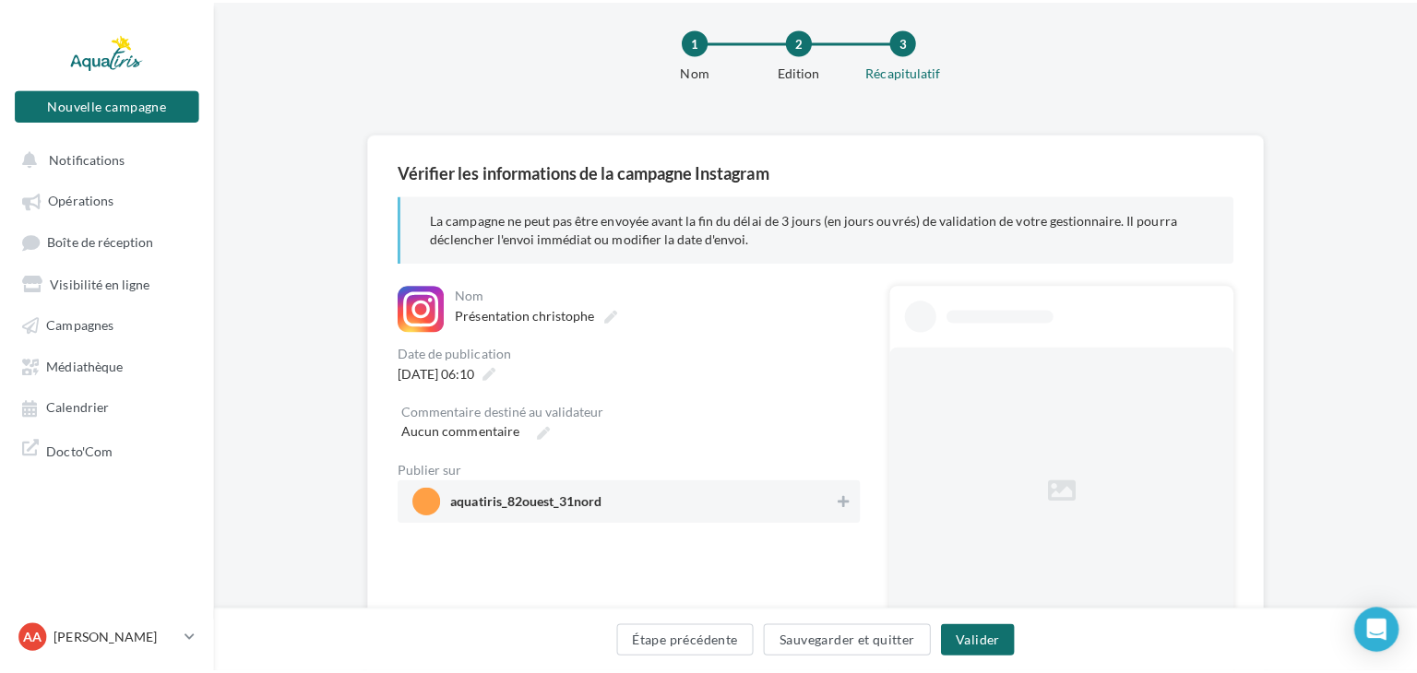
scroll to position [340, 0]
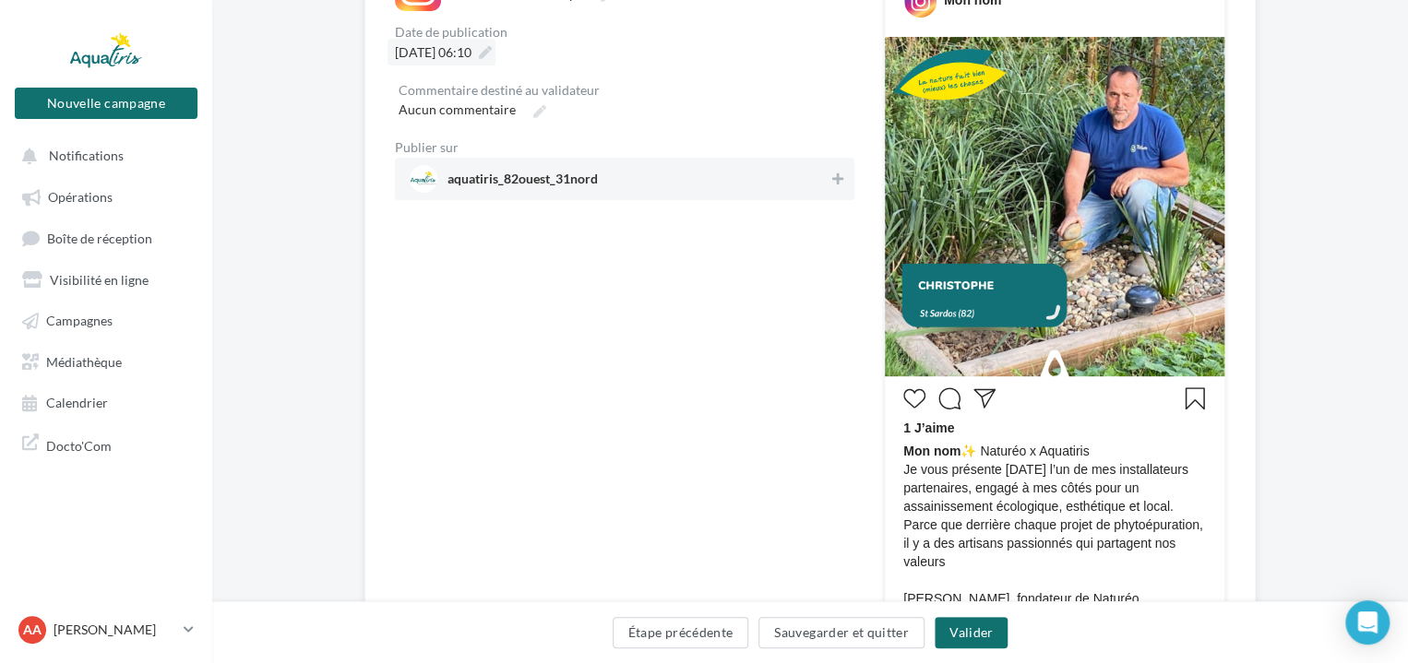
click at [492, 48] on icon at bounding box center [485, 52] width 13 height 13
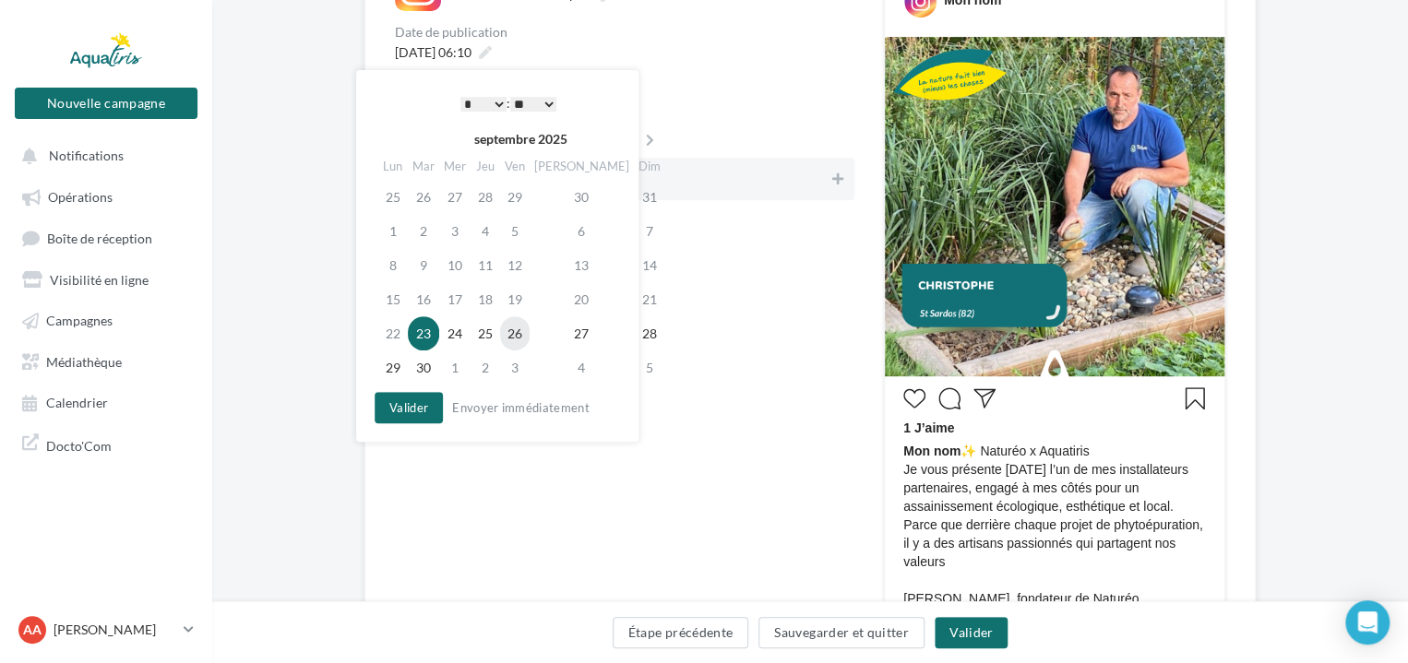
click at [529, 338] on td "26" at bounding box center [515, 333] width 30 height 34
click at [498, 98] on select "* * * * * * * * * * ** ** ** ** ** ** ** ** ** ** ** ** ** **" at bounding box center [483, 104] width 46 height 15
click at [538, 106] on select "** ** ** ** ** **" at bounding box center [533, 104] width 46 height 15
click at [416, 414] on button "Valider" at bounding box center [408, 407] width 68 height 31
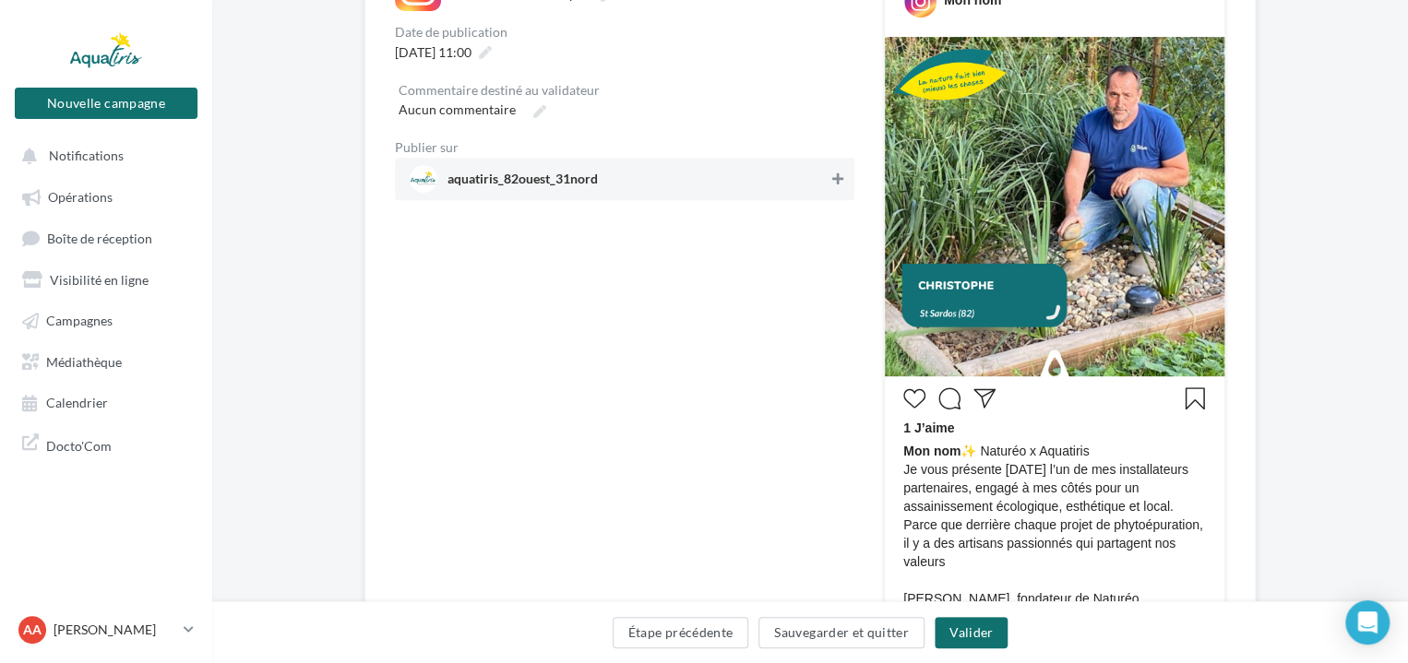
click at [839, 183] on icon at bounding box center [837, 178] width 11 height 13
click at [991, 632] on button "Valider" at bounding box center [970, 632] width 73 height 31
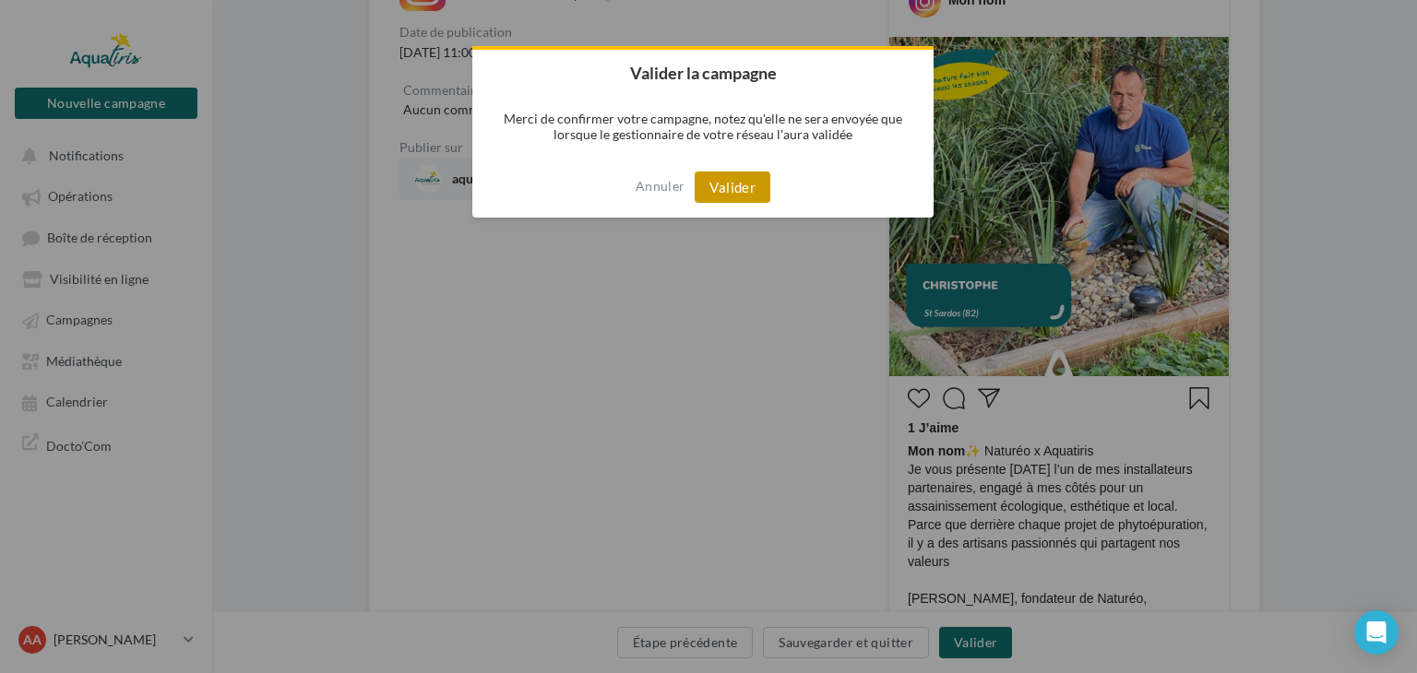
click at [749, 189] on button "Valider" at bounding box center [733, 187] width 76 height 31
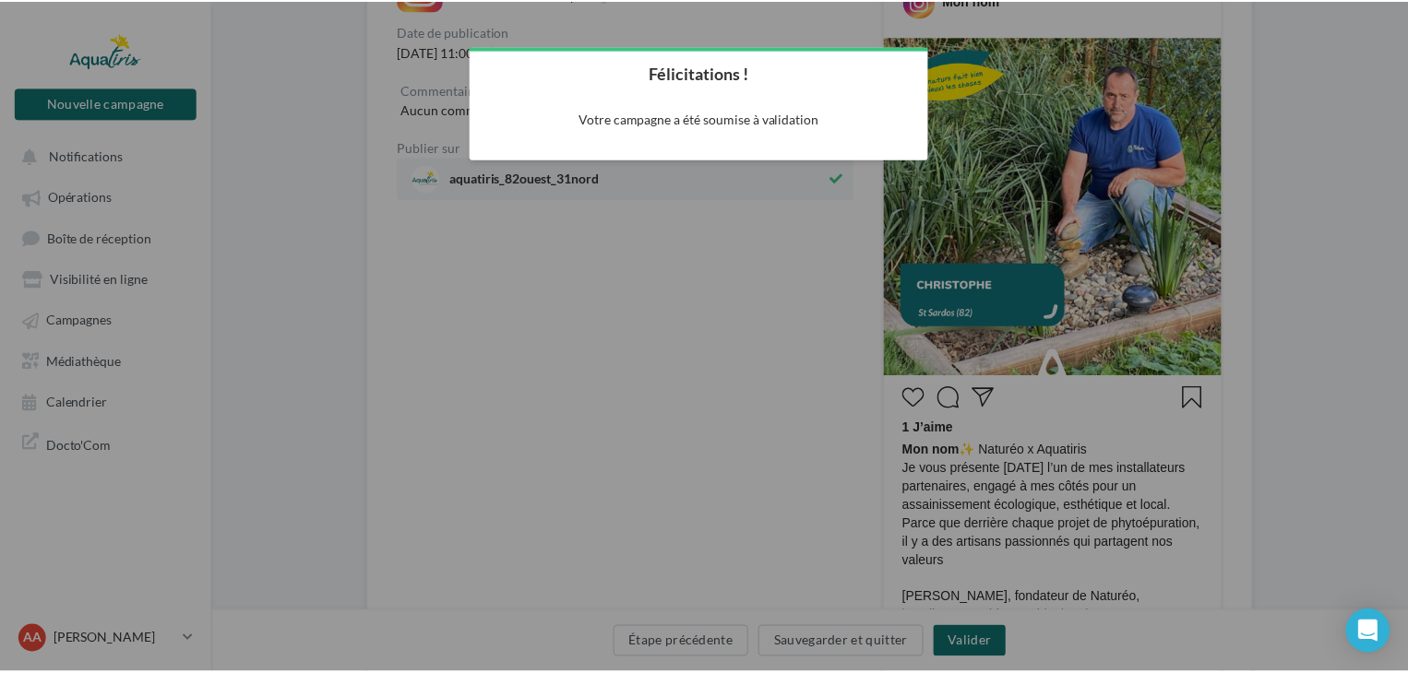
scroll to position [30, 0]
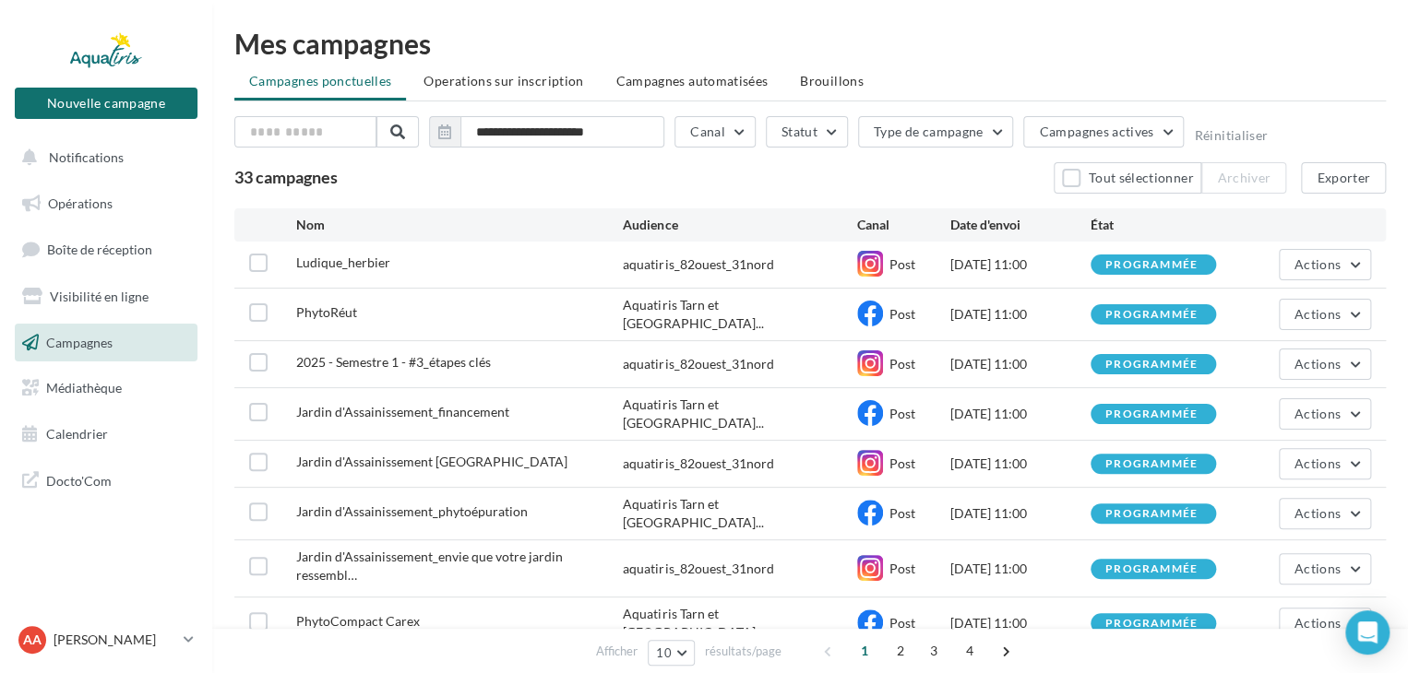
click at [113, 347] on link "Campagnes" at bounding box center [106, 343] width 190 height 39
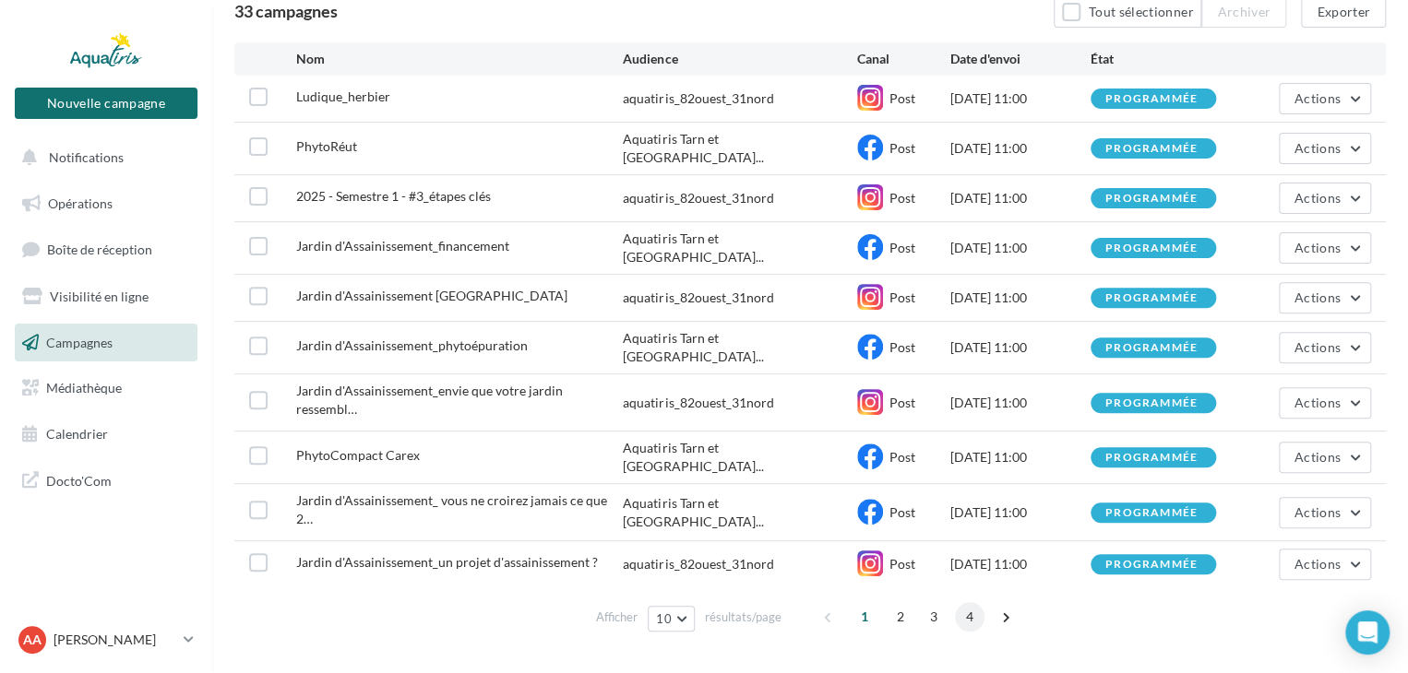
click at [974, 602] on span "4" at bounding box center [970, 617] width 30 height 30
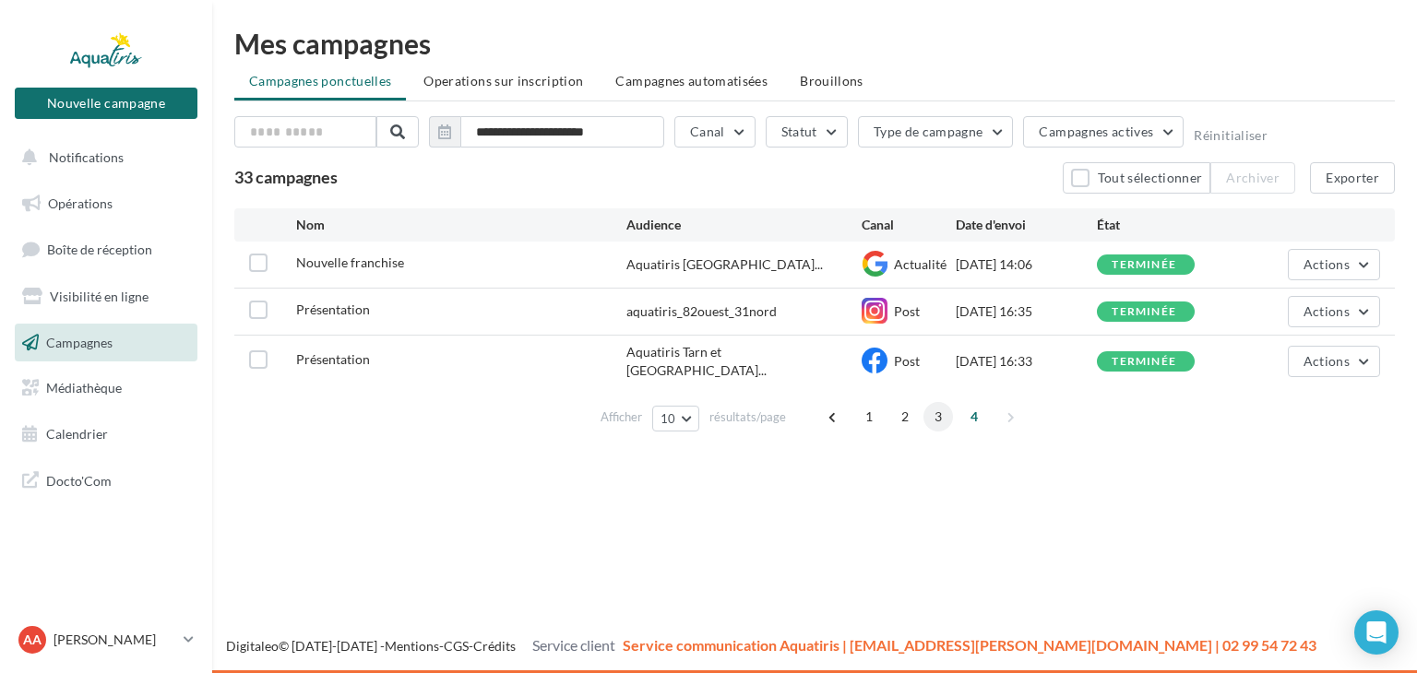
click at [940, 413] on span "3" at bounding box center [938, 417] width 30 height 30
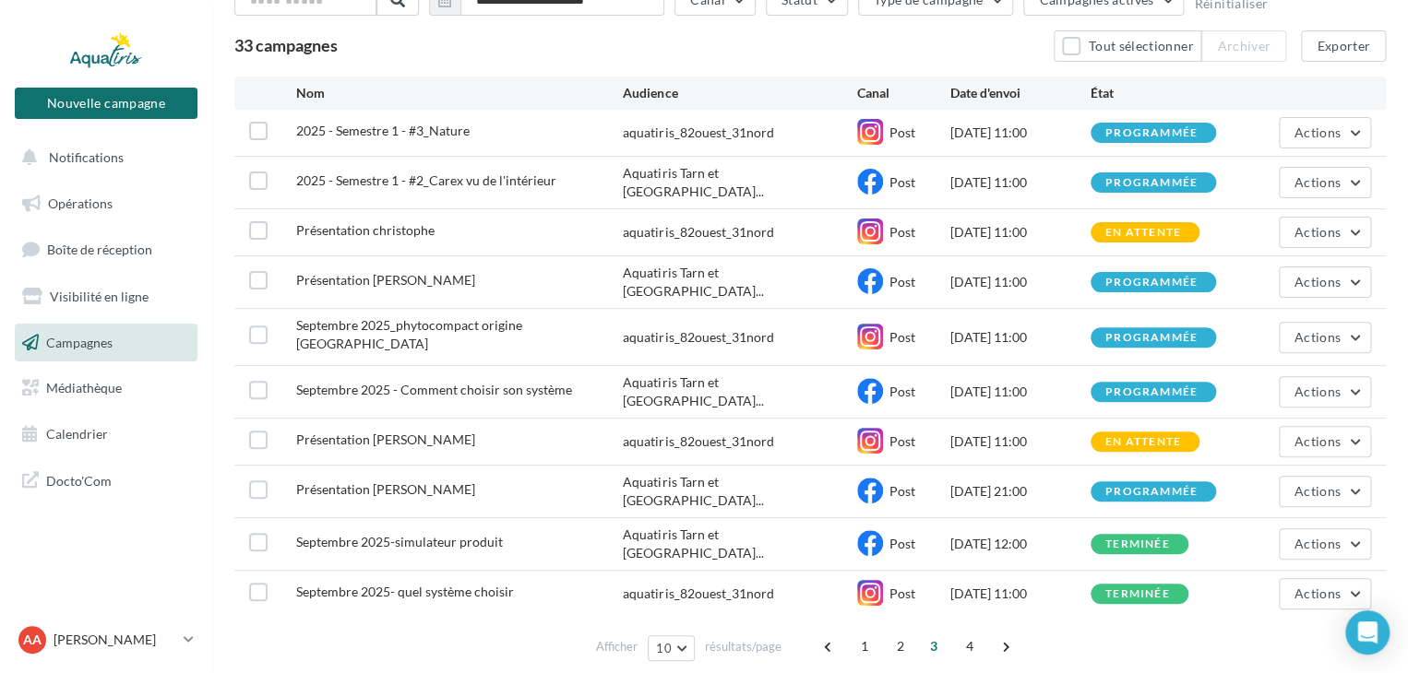
scroll to position [166, 0]
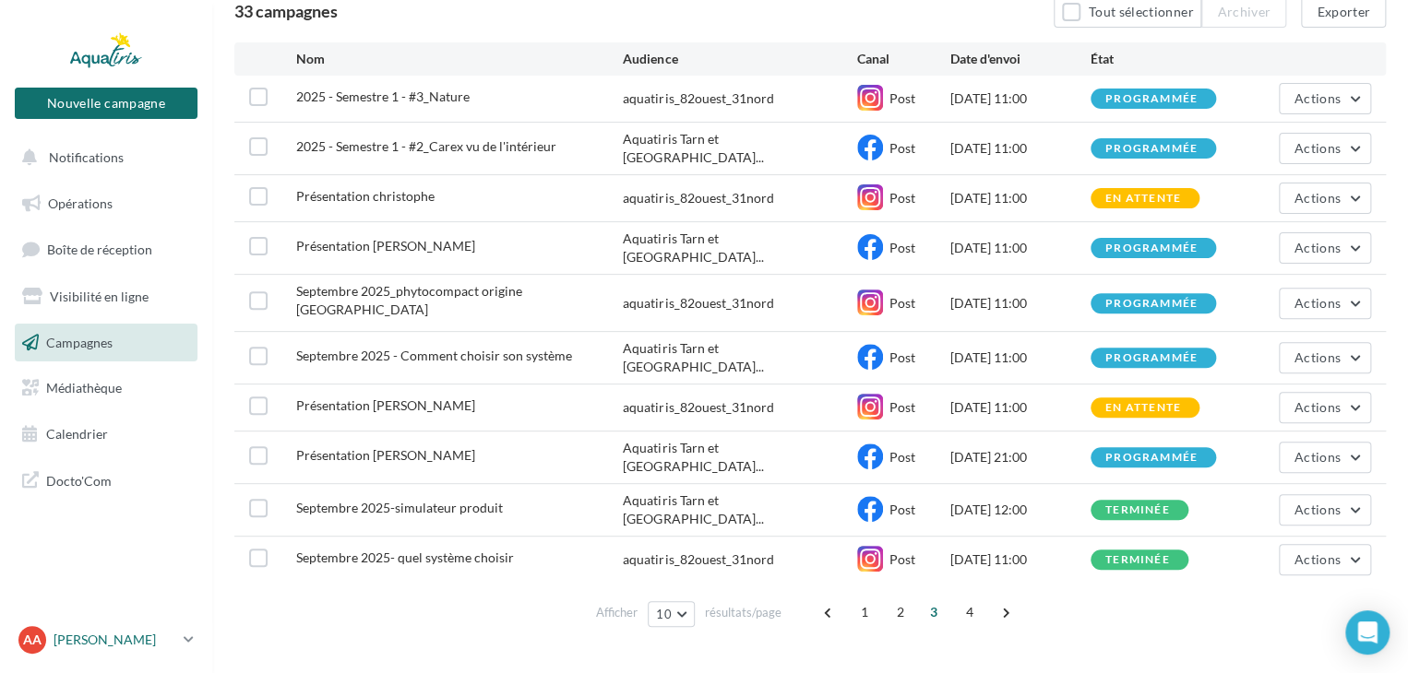
click at [184, 636] on icon at bounding box center [189, 640] width 10 height 16
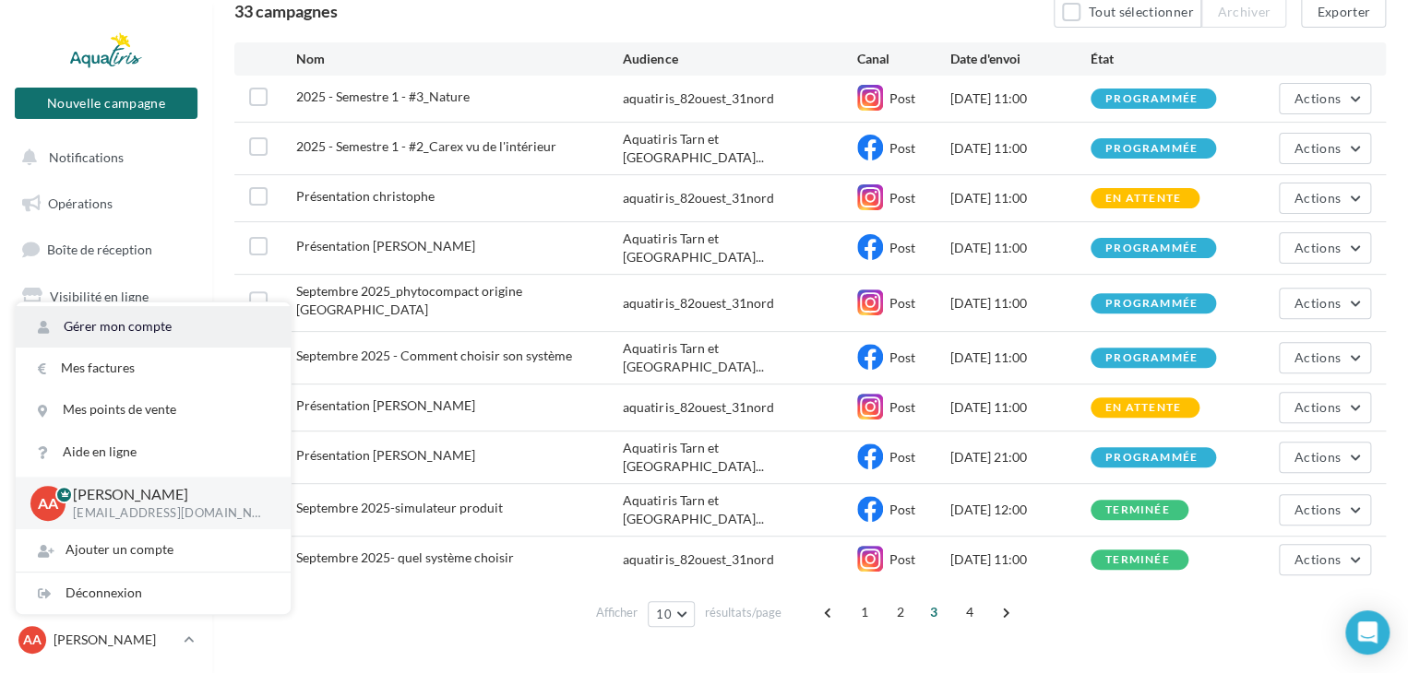
click at [184, 328] on link "Gérer mon compte" at bounding box center [153, 327] width 275 height 42
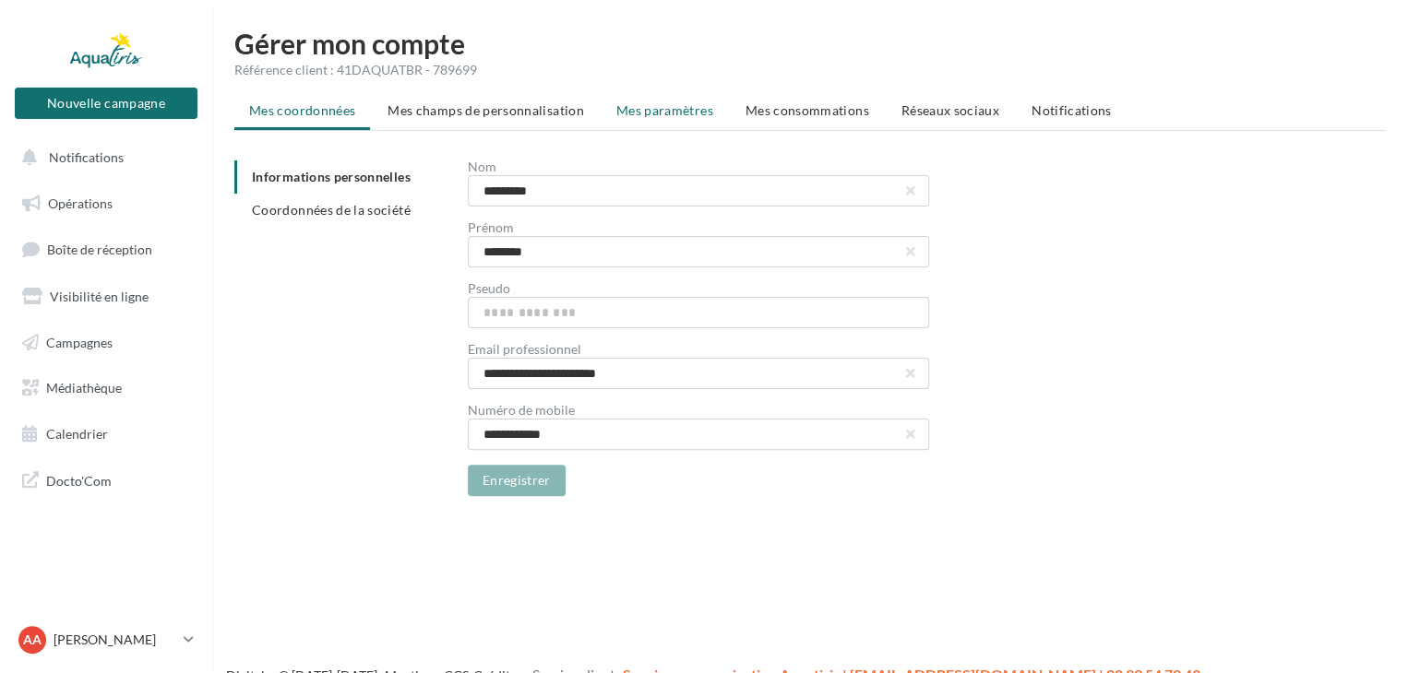
click at [676, 114] on span "Mes paramètres" at bounding box center [664, 110] width 97 height 16
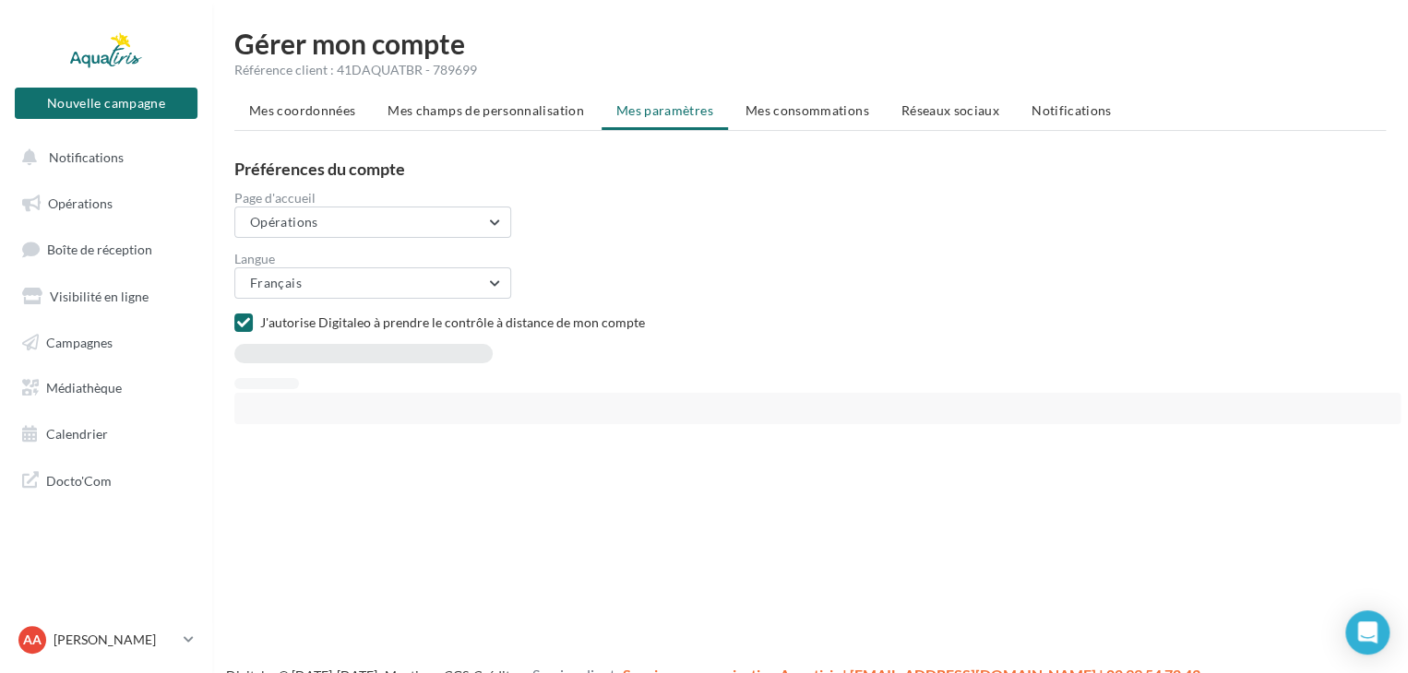
click at [771, 113] on span "Mes consommations" at bounding box center [807, 110] width 124 height 16
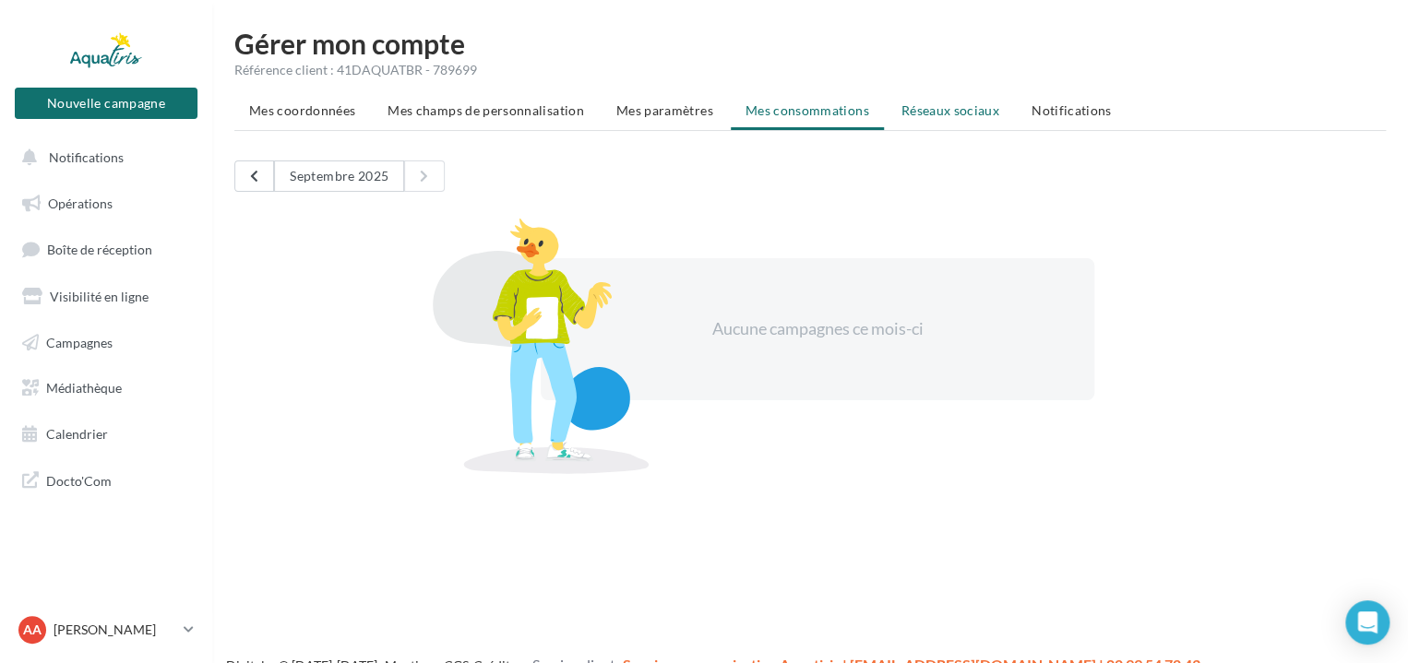
click at [930, 113] on span "Réseaux sociaux" at bounding box center [950, 110] width 98 height 16
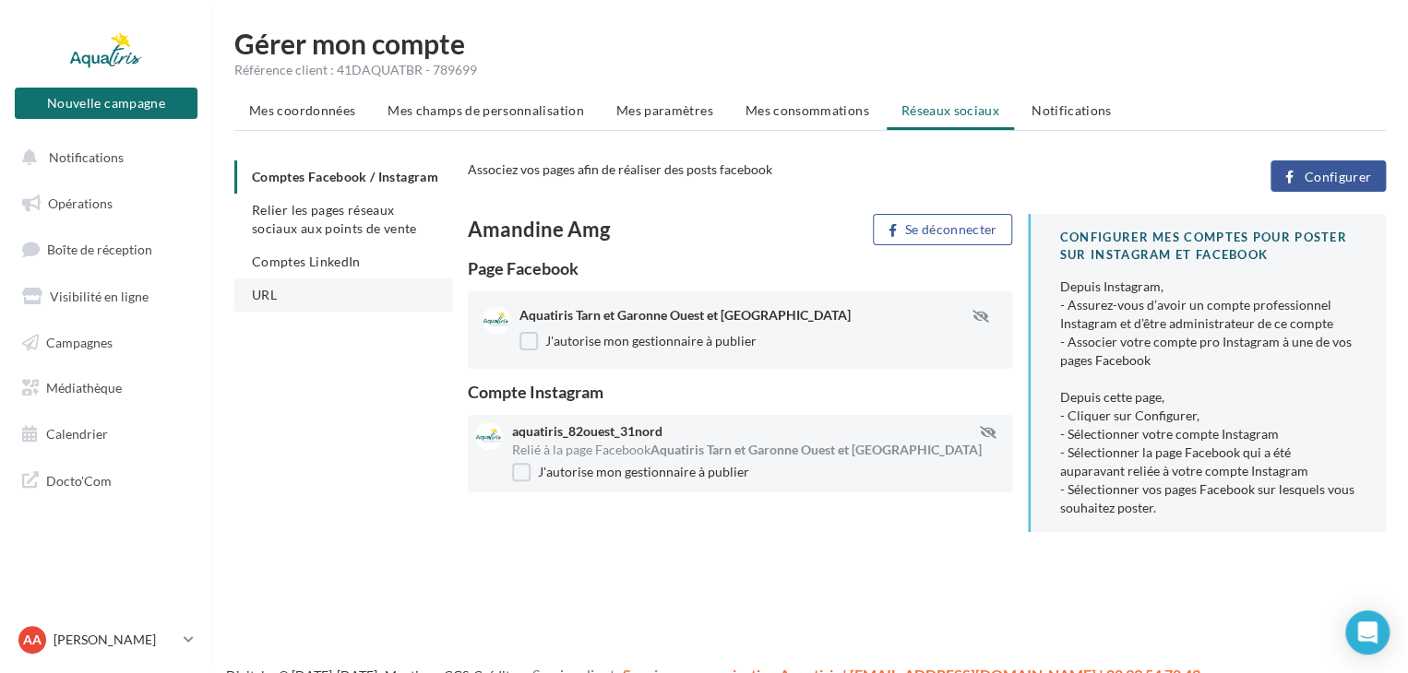
click at [309, 312] on li "URL" at bounding box center [343, 295] width 219 height 33
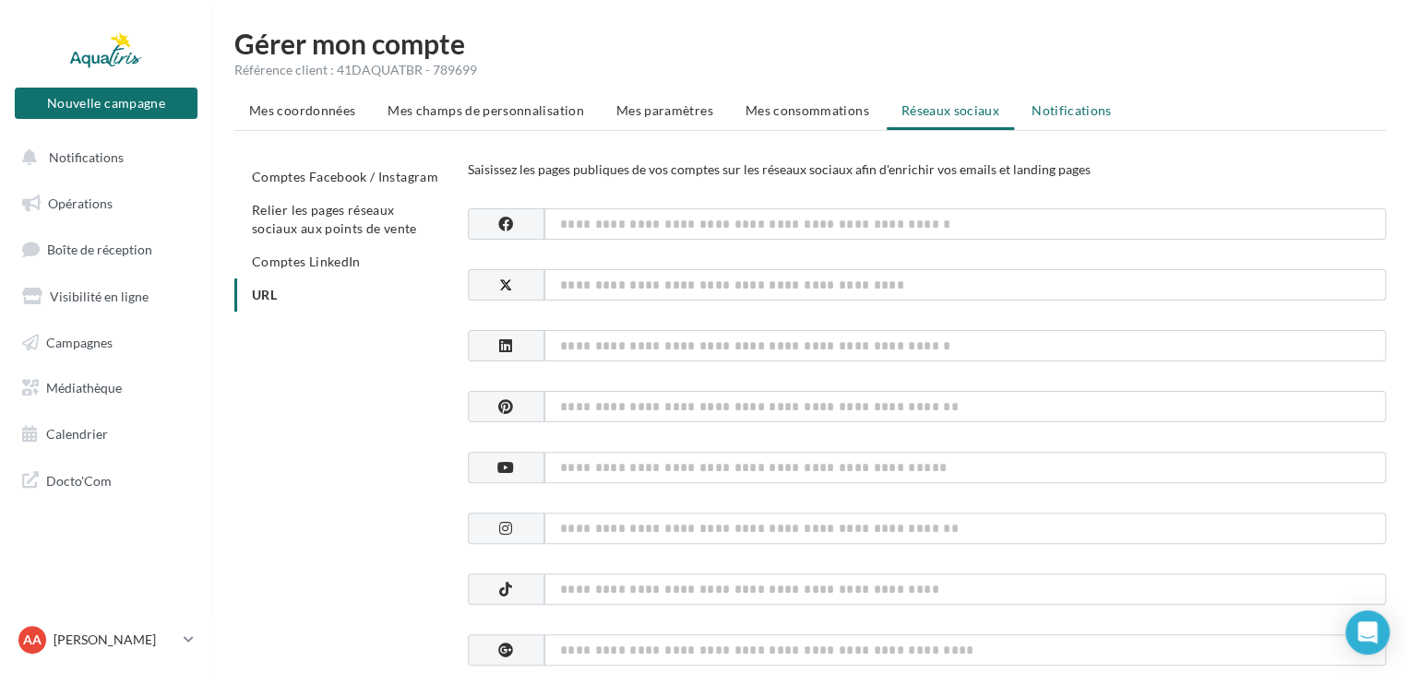
click at [1049, 113] on span "Notifications" at bounding box center [1071, 110] width 80 height 16
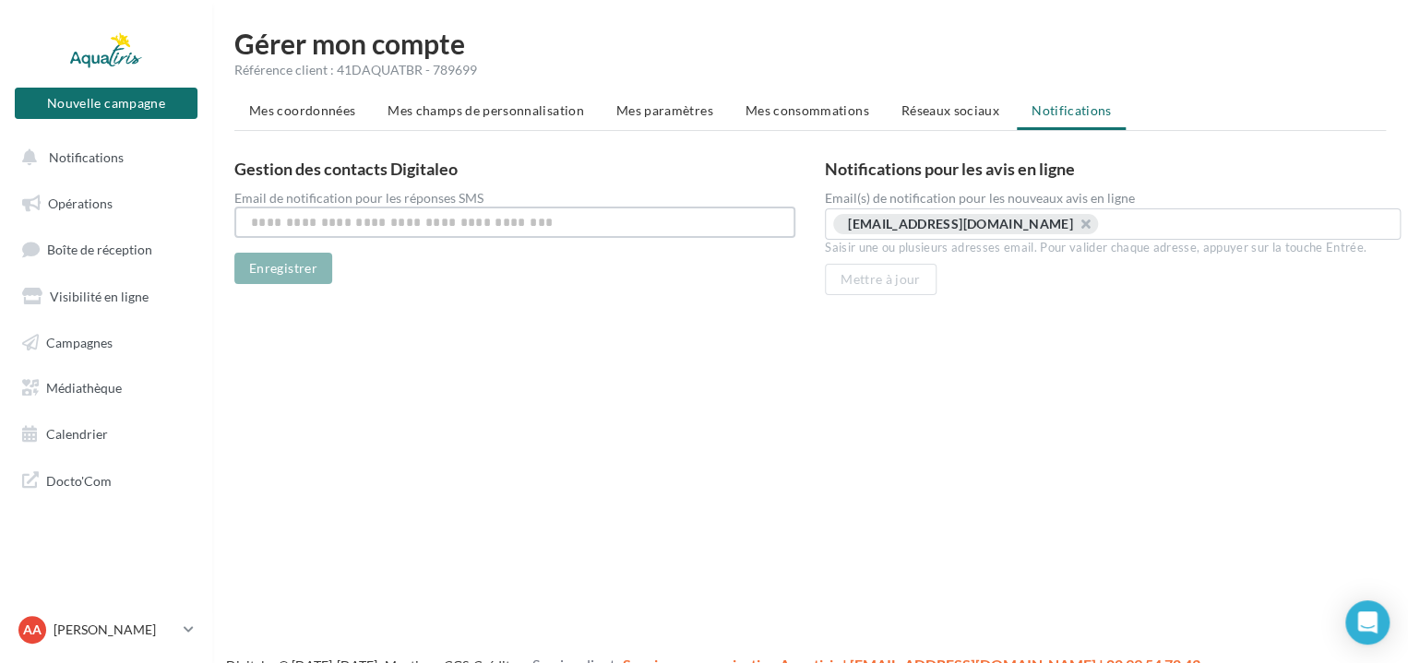
click at [354, 219] on input "text" at bounding box center [514, 222] width 561 height 31
click at [960, 118] on span "Réseaux sociaux" at bounding box center [950, 110] width 98 height 16
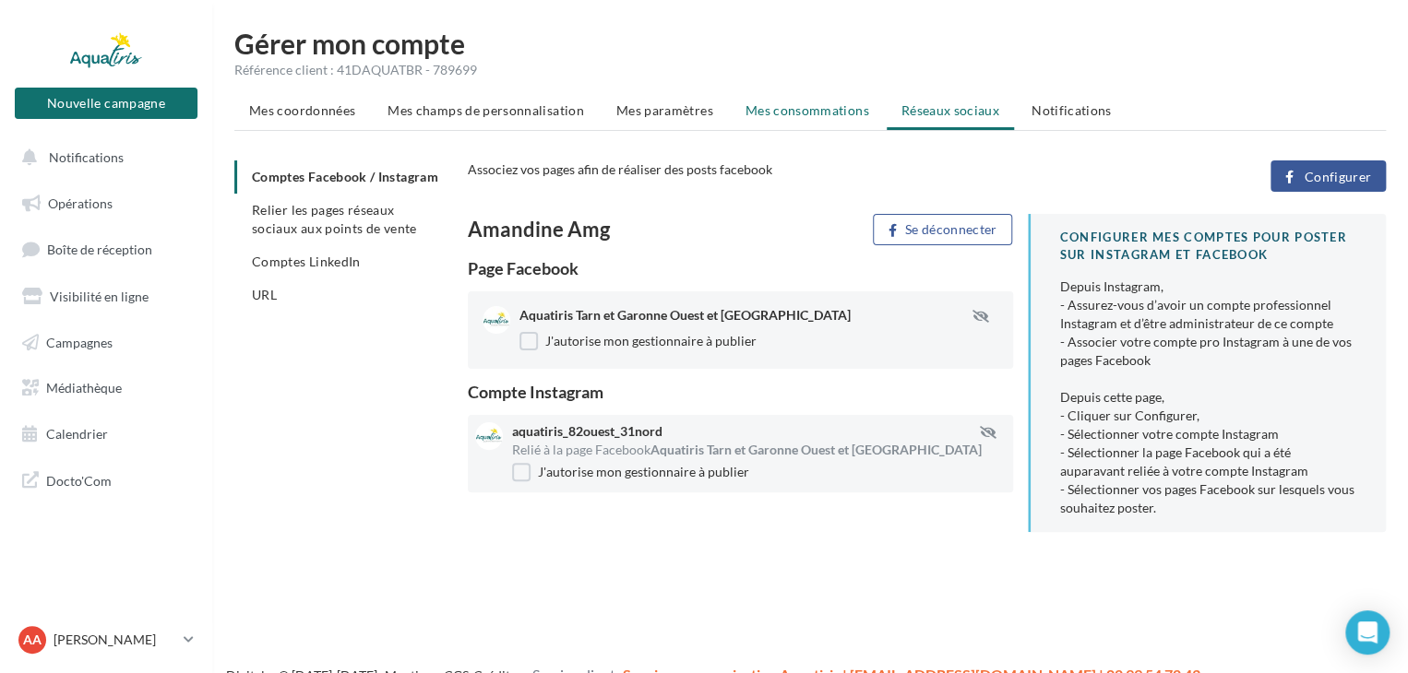
click at [814, 119] on li "Mes consommations" at bounding box center [807, 110] width 153 height 33
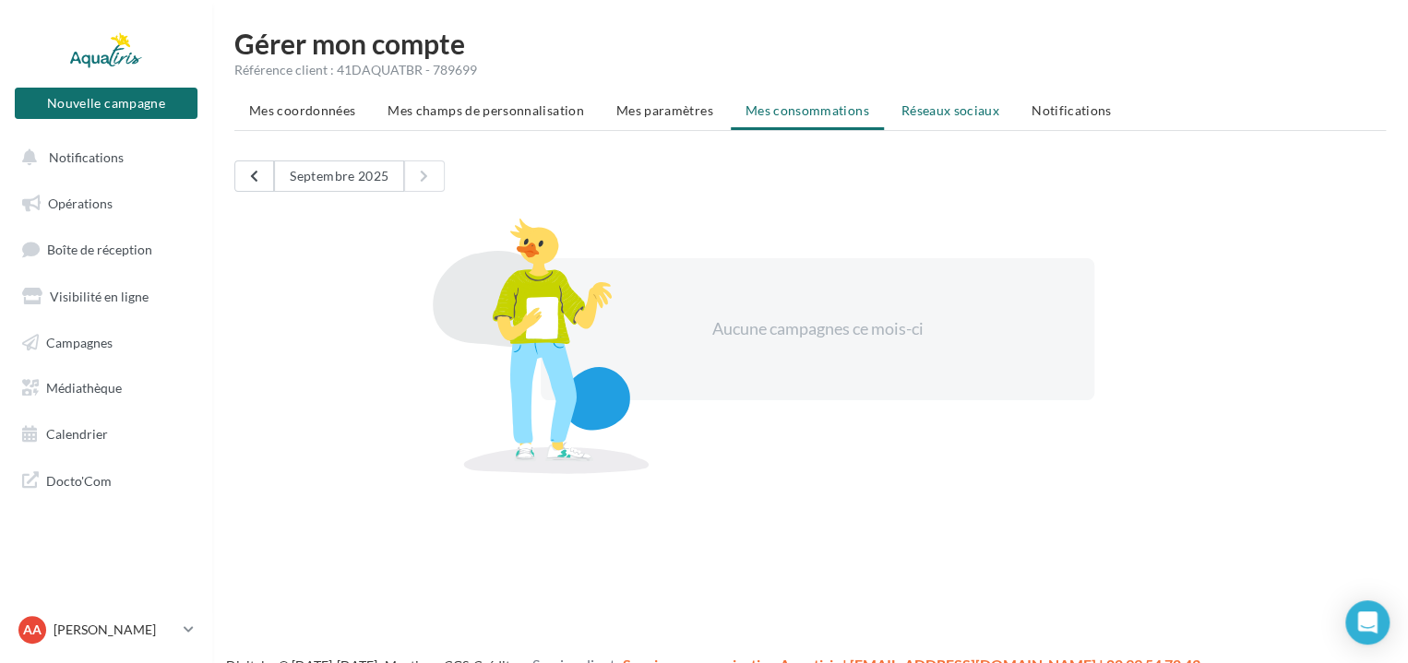
click at [909, 109] on span "Réseaux sociaux" at bounding box center [950, 110] width 98 height 16
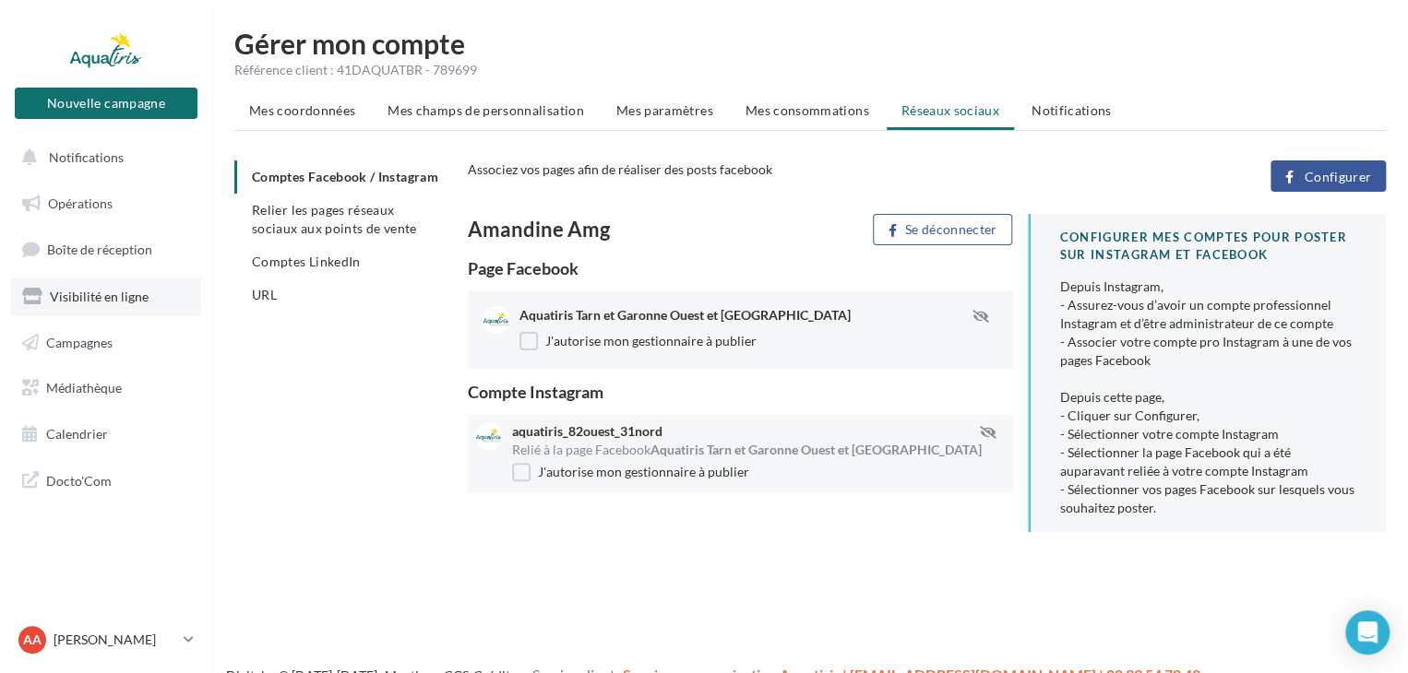
click at [127, 292] on span "Visibilité en ligne" at bounding box center [99, 297] width 99 height 16
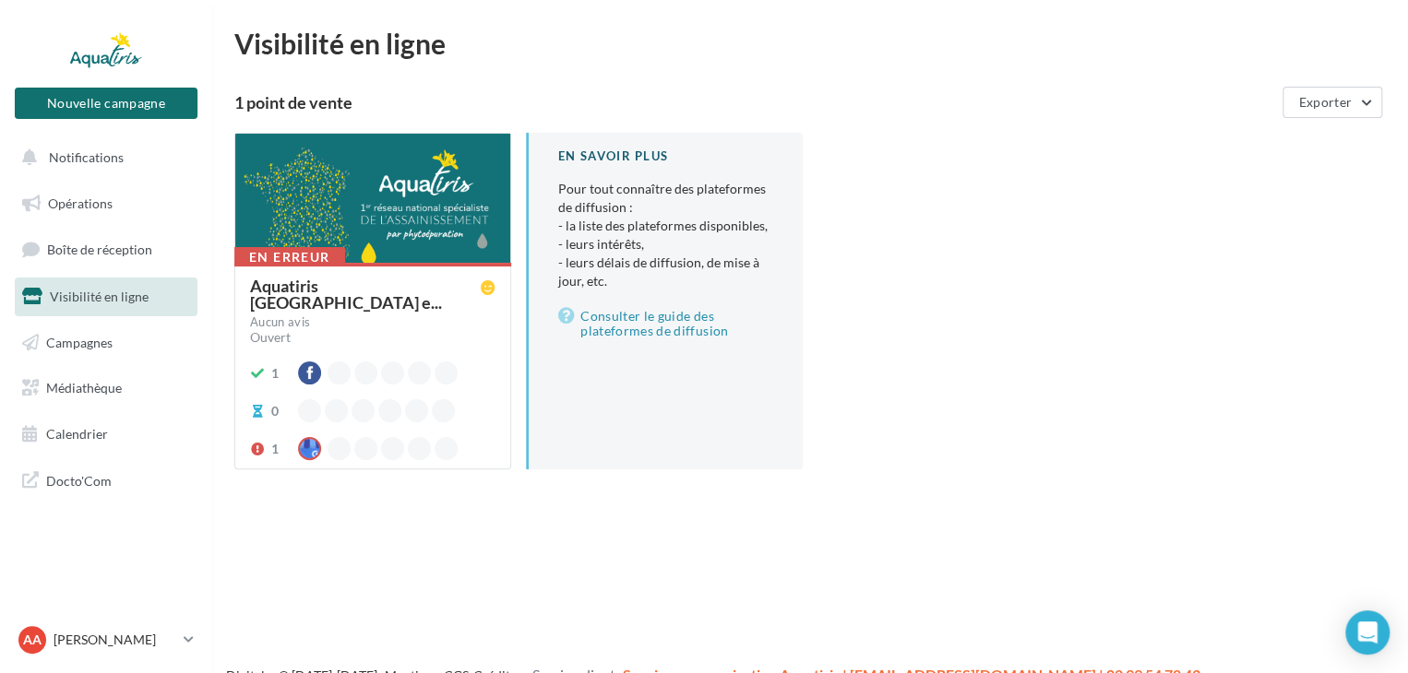
click at [419, 184] on div at bounding box center [372, 199] width 275 height 131
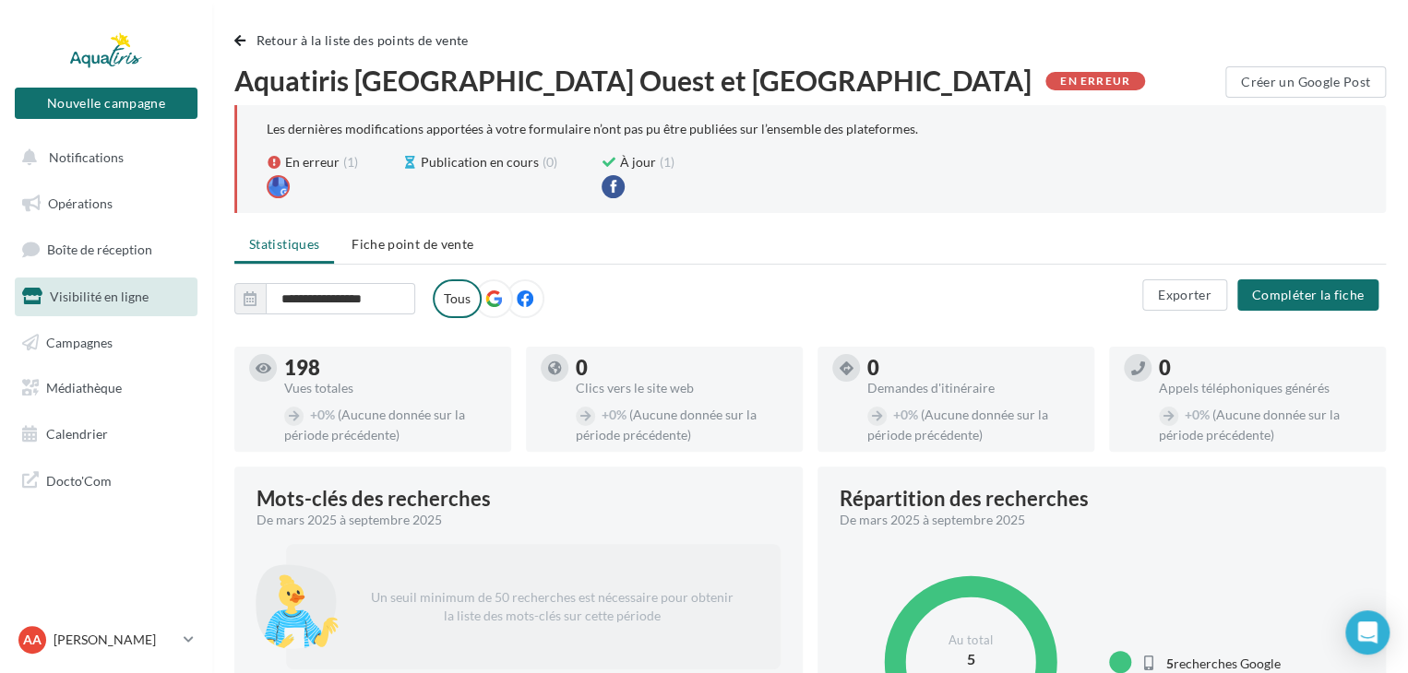
click at [492, 291] on icon at bounding box center [493, 299] width 17 height 17
click at [111, 380] on span "Médiathèque" at bounding box center [84, 388] width 76 height 16
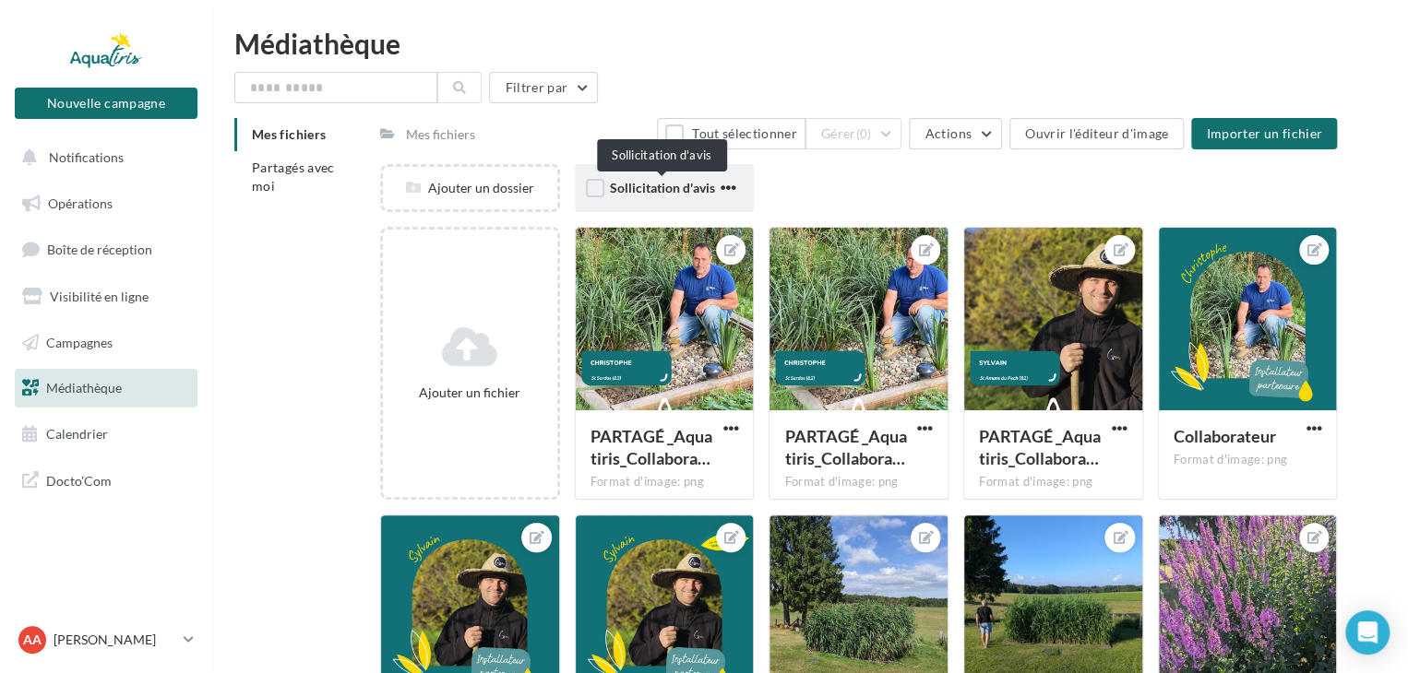
click at [666, 186] on span "Sollicitation d'avis" at bounding box center [662, 188] width 105 height 16
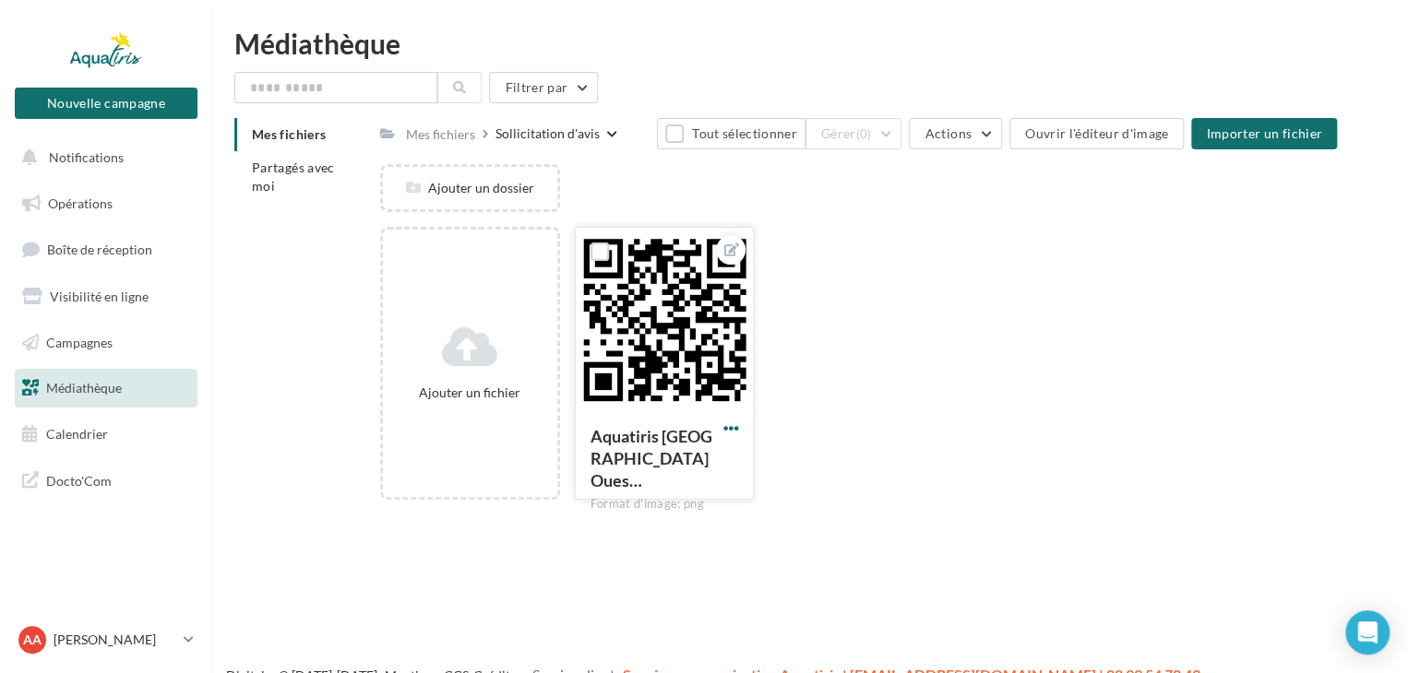
click at [731, 429] on span "button" at bounding box center [730, 429] width 16 height 16
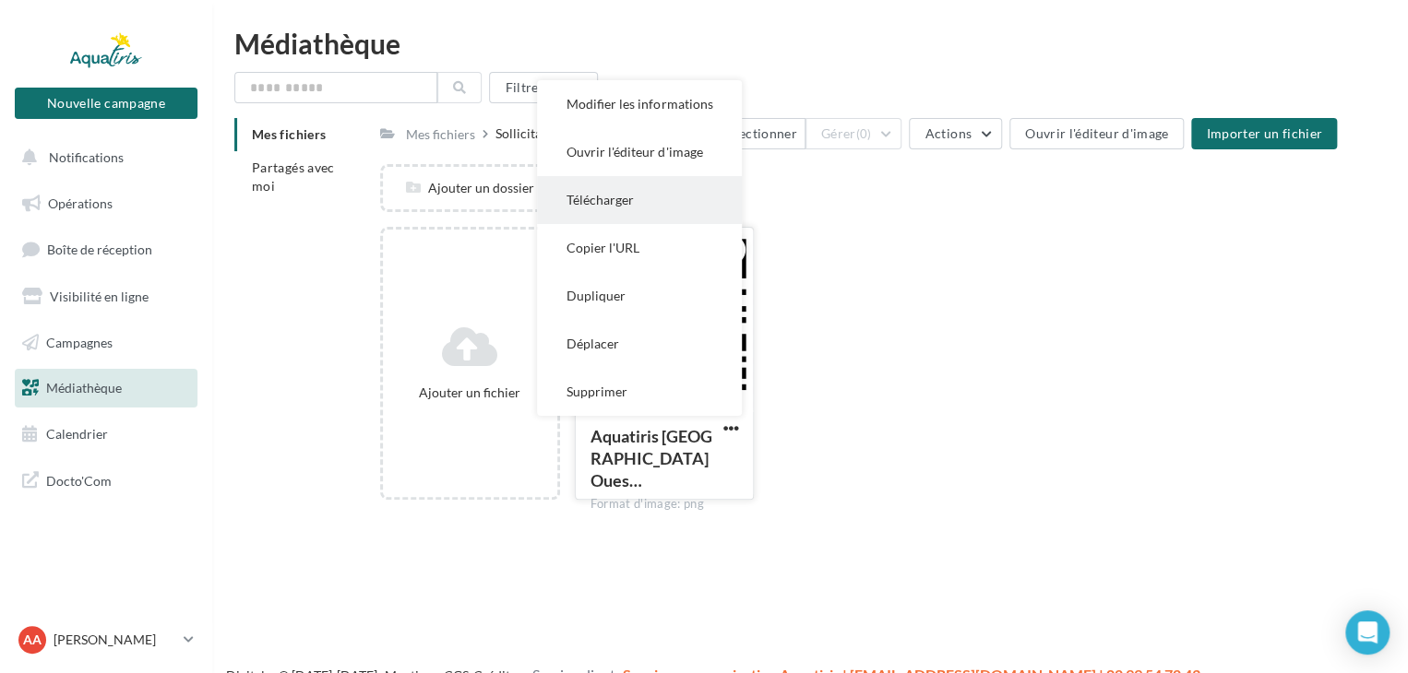
click at [657, 204] on button "Télécharger" at bounding box center [639, 200] width 205 height 48
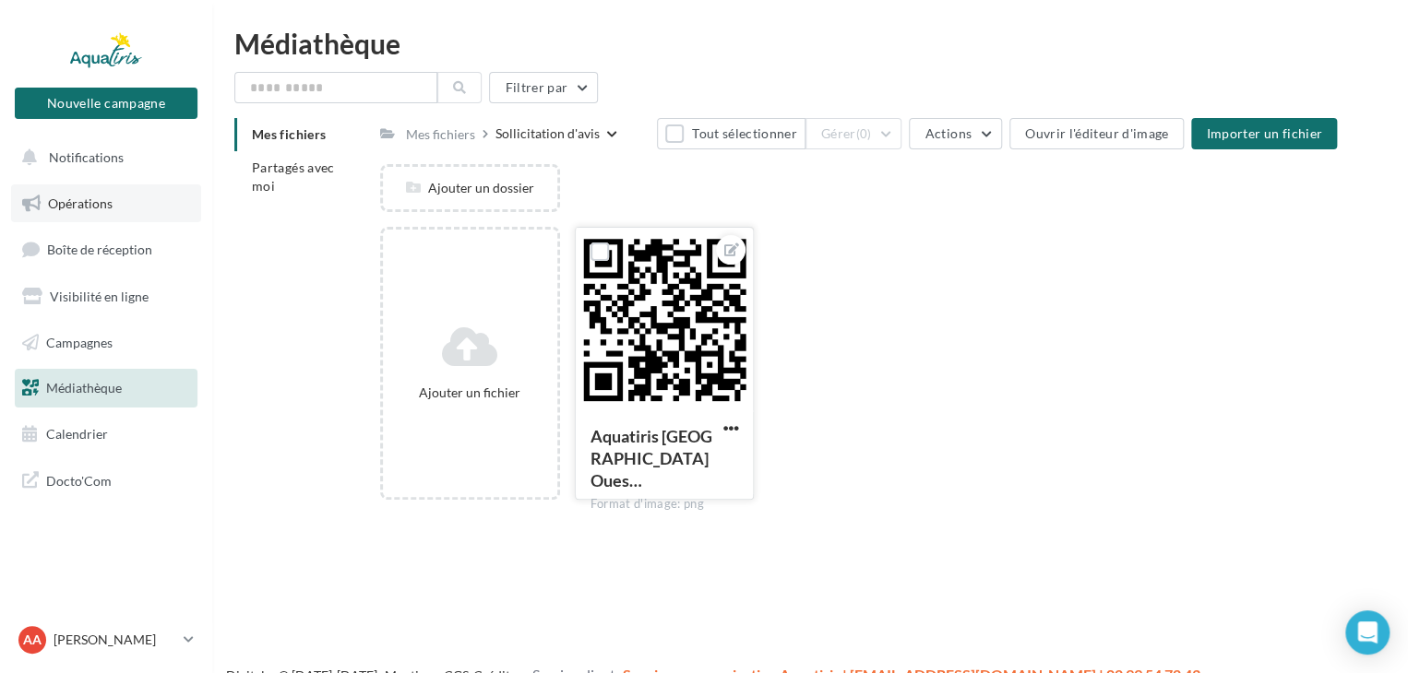
click at [98, 202] on span "Opérations" at bounding box center [80, 204] width 65 height 16
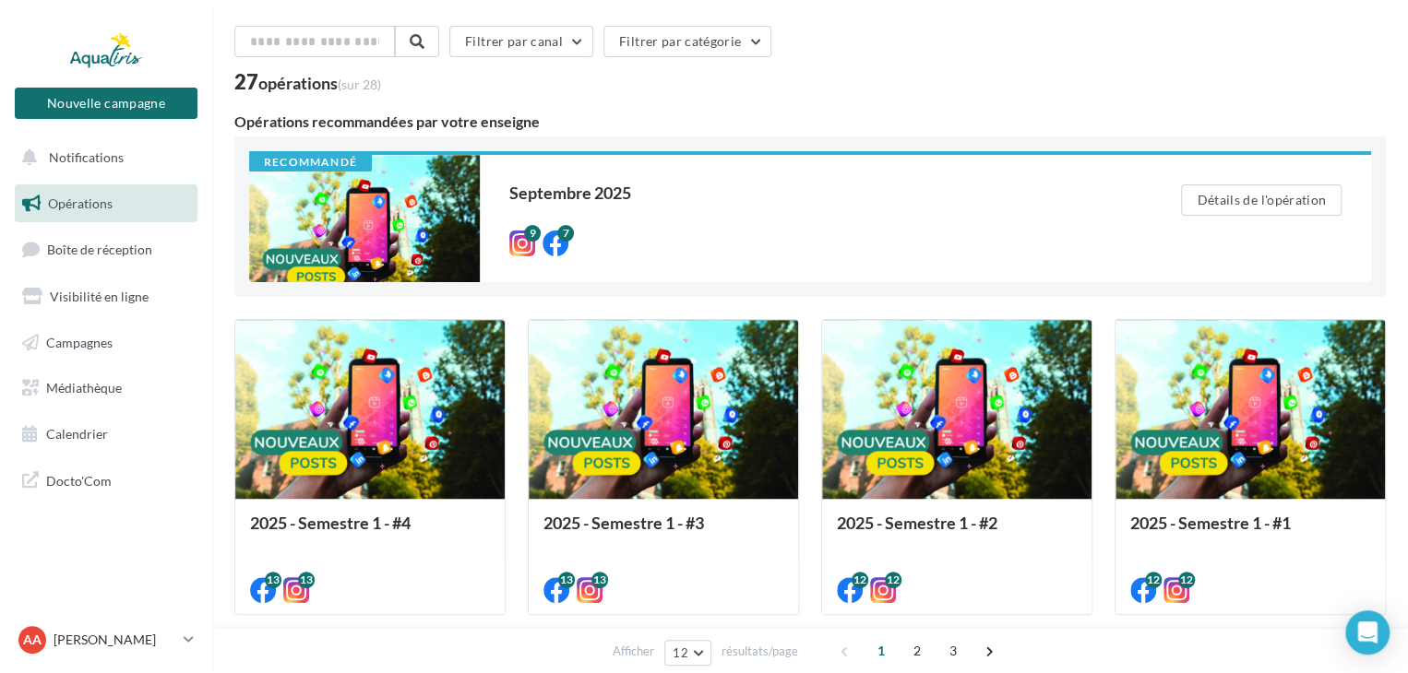
scroll to position [55, 0]
